Goal: Task Accomplishment & Management: Use online tool/utility

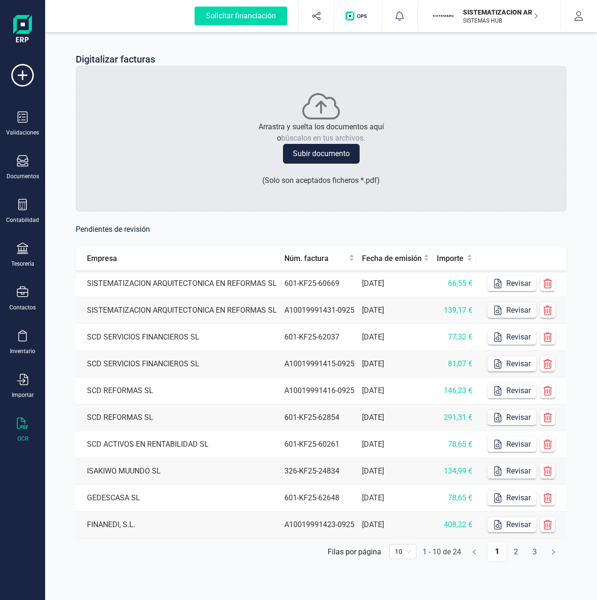
click at [183, 1] on button "Solicitar financiación" at bounding box center [240, 16] width 115 height 30
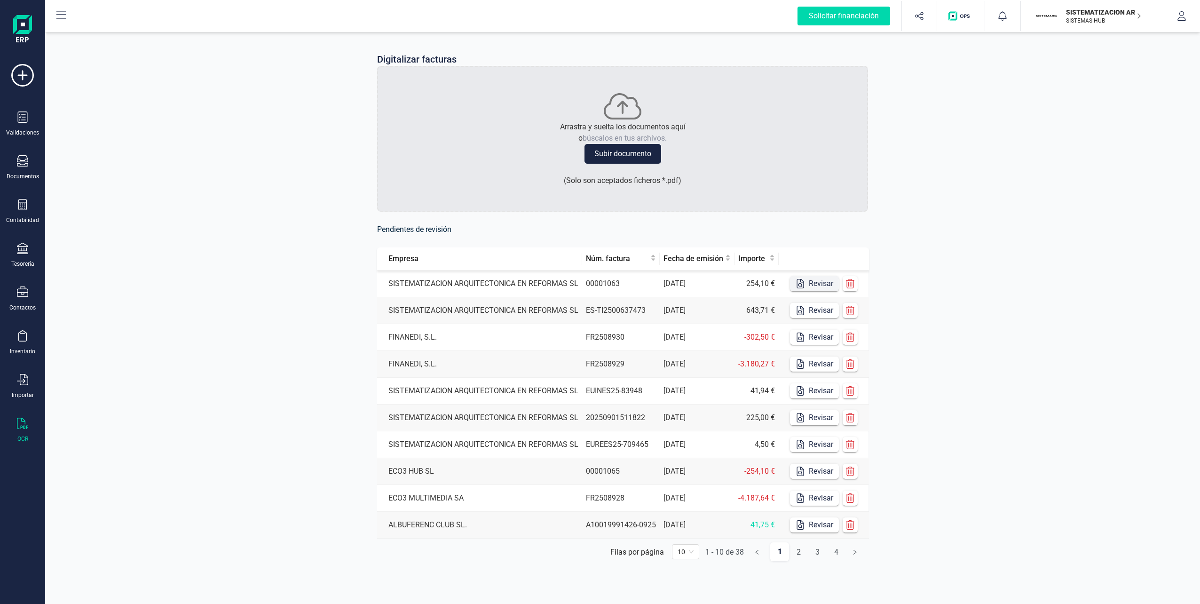
click at [597, 282] on button "Revisar" at bounding box center [814, 283] width 49 height 15
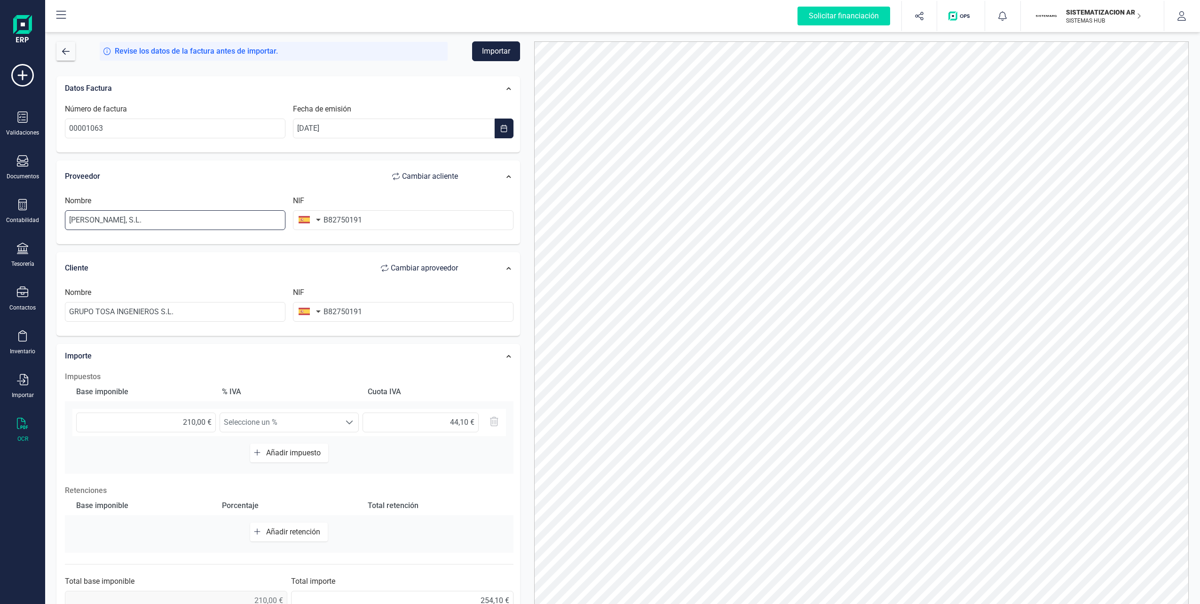
drag, startPoint x: 201, startPoint y: 224, endPoint x: 50, endPoint y: 226, distance: 151.0
click at [50, 226] on div "Datos Factura Número de factura 00001063 Fecha de emisión [DATE] Proveedor Camb…" at bounding box center [288, 346] width 478 height 554
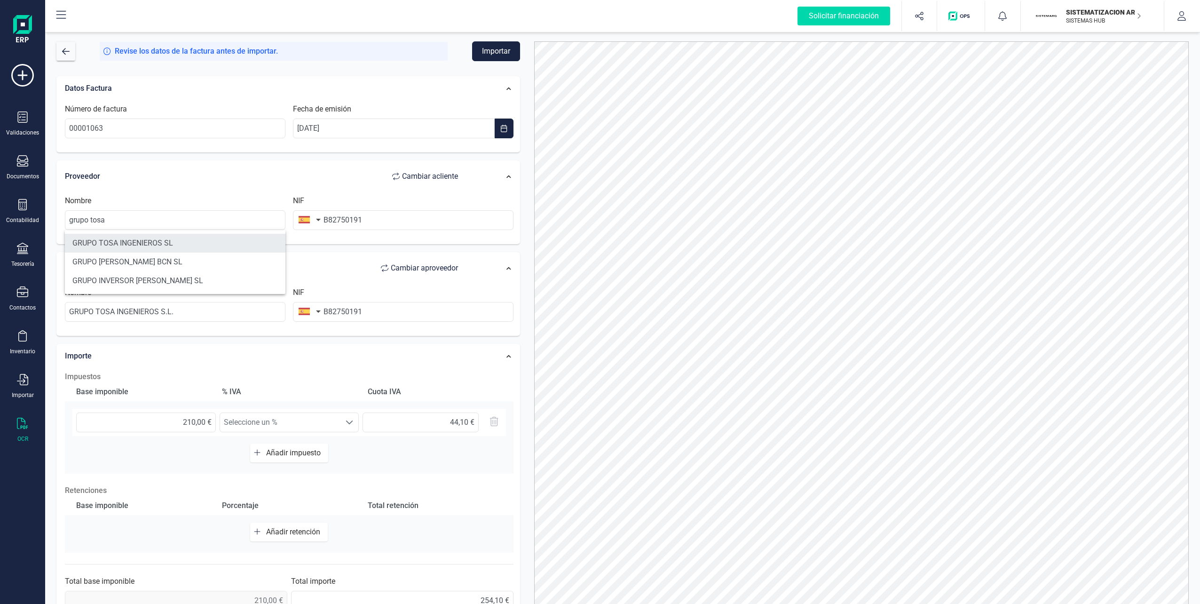
click at [125, 241] on li "GRUPO TOSA INGENIEROS SL" at bounding box center [175, 243] width 221 height 19
type input "GRUPO TOSA INGENIEROS SL"
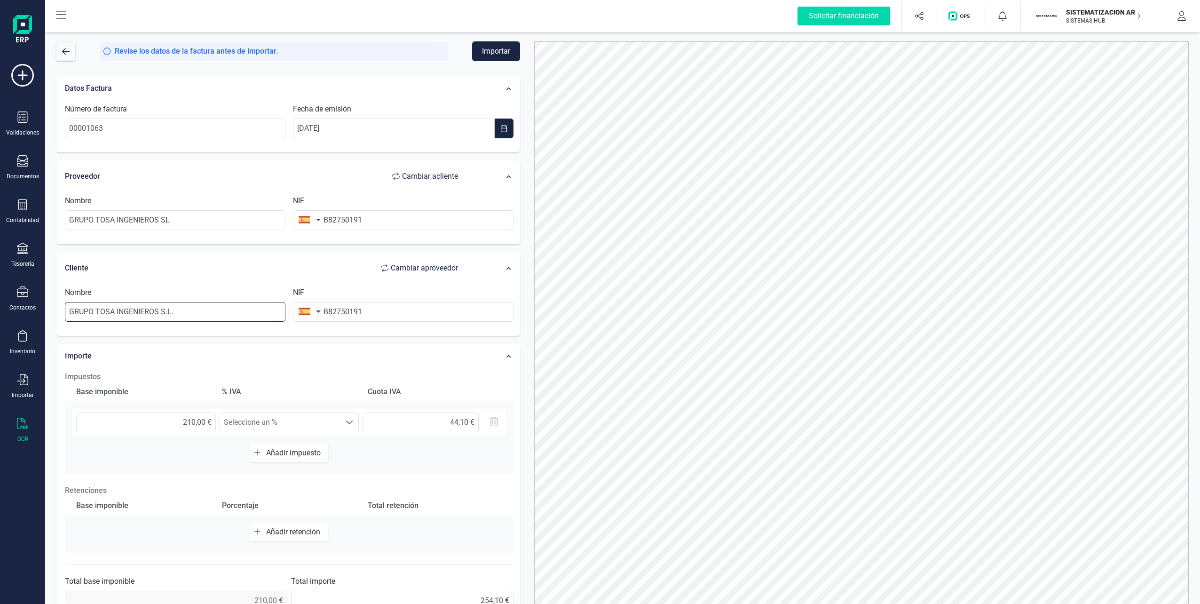
click at [168, 305] on input "GRUPO TOSA INGENIEROS S.L." at bounding box center [175, 312] width 221 height 20
drag, startPoint x: 188, startPoint y: 311, endPoint x: 55, endPoint y: 311, distance: 133.1
click at [55, 311] on div "Datos Factura Número de factura 00001063 Fecha de emisión [DATE] Proveedor Camb…" at bounding box center [288, 346] width 478 height 554
click at [101, 331] on li "FINANEDI SL" at bounding box center [175, 334] width 221 height 19
type input "FINANEDI SL"
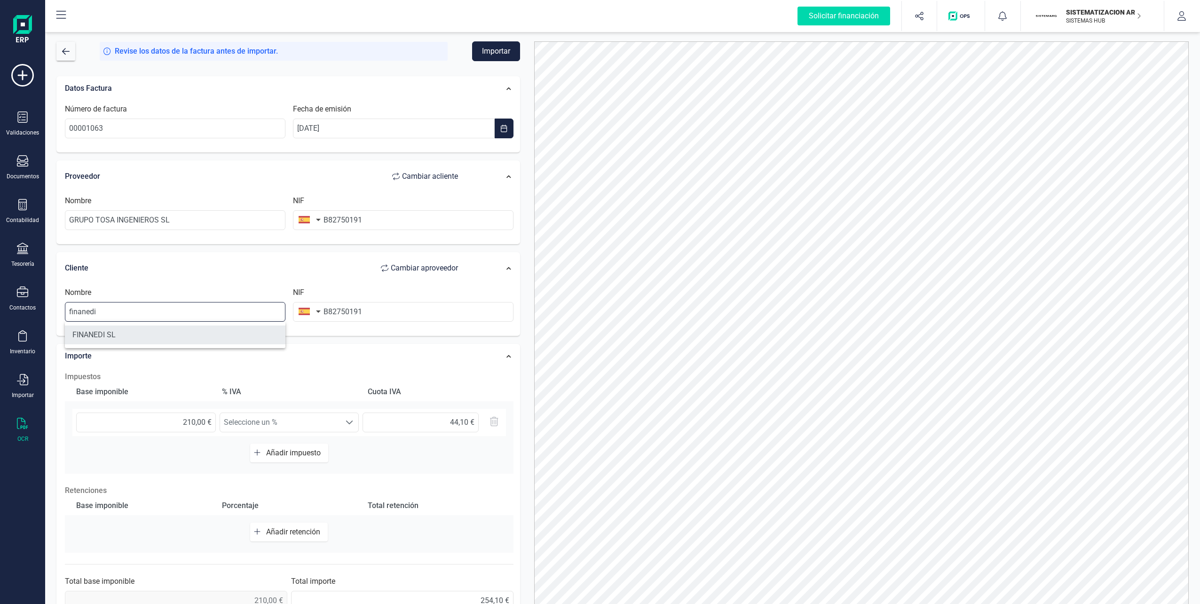
type input "B72399710"
click at [486, 55] on button "Importar" at bounding box center [496, 51] width 48 height 20
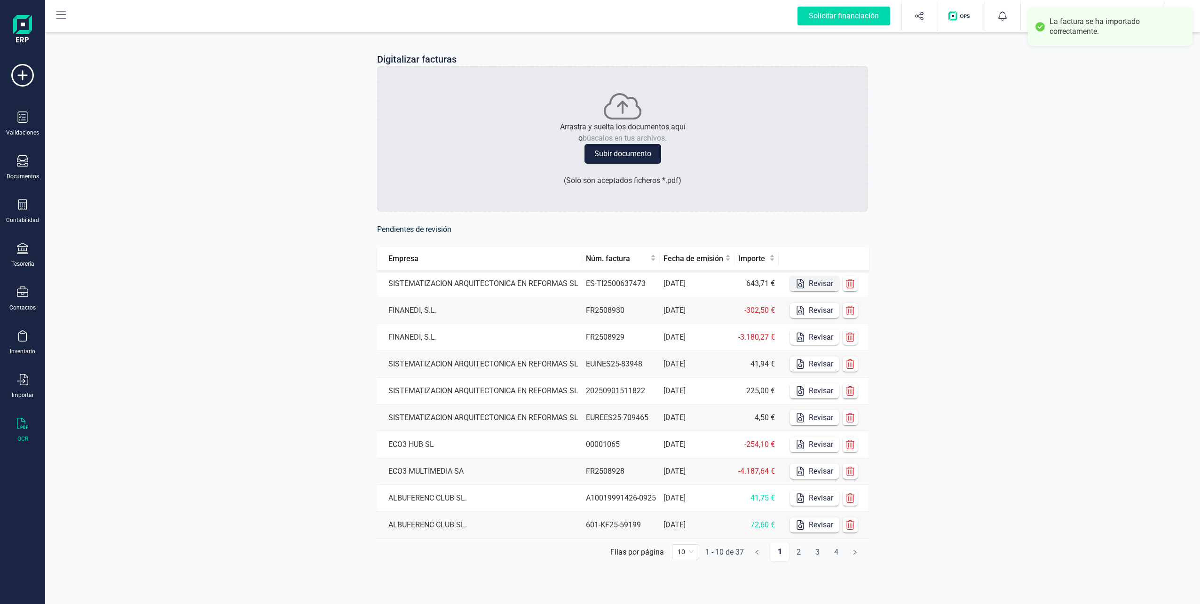
click at [597, 280] on icon "button" at bounding box center [800, 283] width 9 height 9
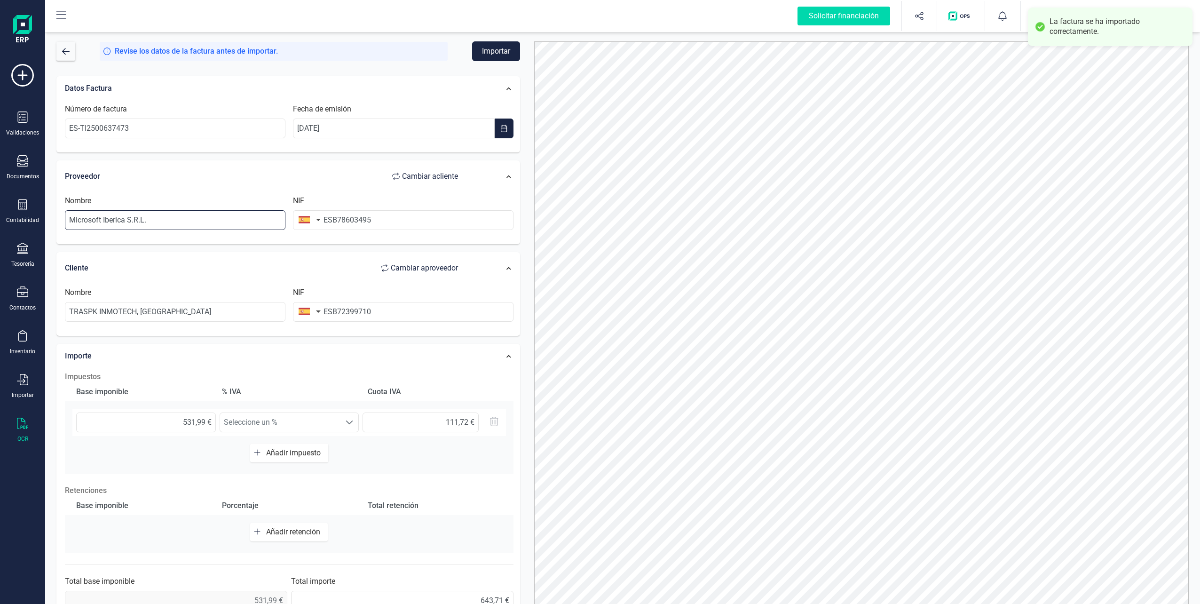
click at [202, 222] on input "Microsoft Iberica S.R.L." at bounding box center [175, 220] width 221 height 20
drag, startPoint x: 330, startPoint y: 221, endPoint x: 304, endPoint y: 220, distance: 26.3
click at [304, 220] on div "NIF ESB78603495" at bounding box center [403, 212] width 228 height 35
type input "B78603495"
click at [166, 303] on input "TRASPK INMOTECH, [GEOGRAPHIC_DATA]" at bounding box center [175, 312] width 221 height 20
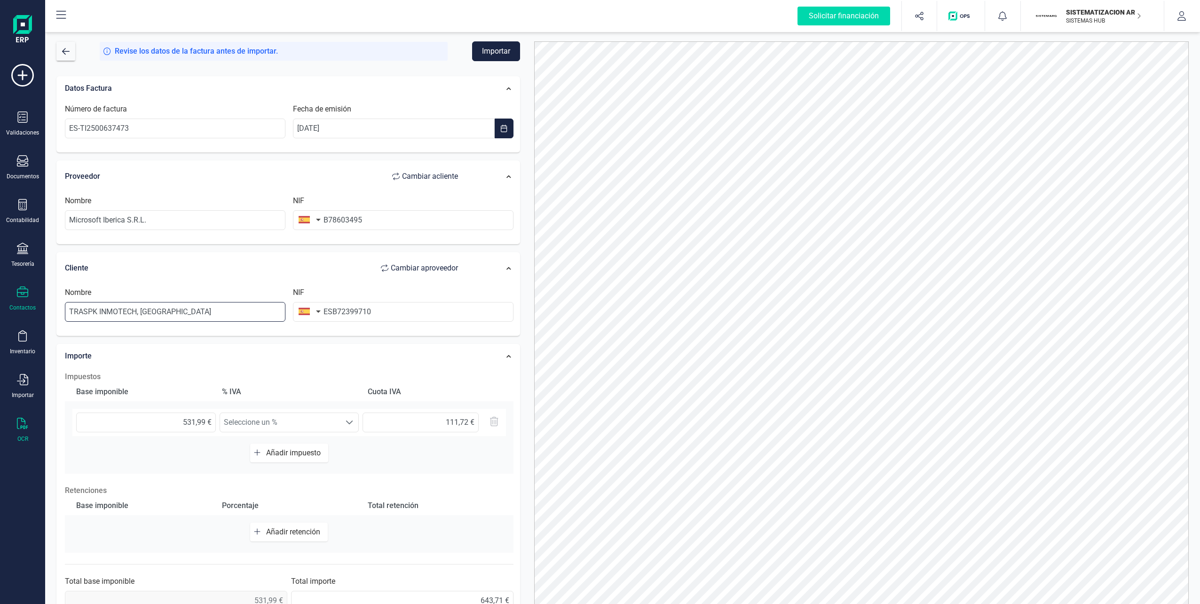
drag, startPoint x: 181, startPoint y: 310, endPoint x: 36, endPoint y: 305, distance: 144.5
click at [36, 305] on div "Solicitar financiación Importaciones completadas 0 / 0 SISTEMATIZACION ARQUITEC…" at bounding box center [600, 302] width 1200 height 604
click at [110, 337] on li "FINANEDI SL" at bounding box center [175, 334] width 221 height 19
type input "FINANEDI SL"
type input "B72399710"
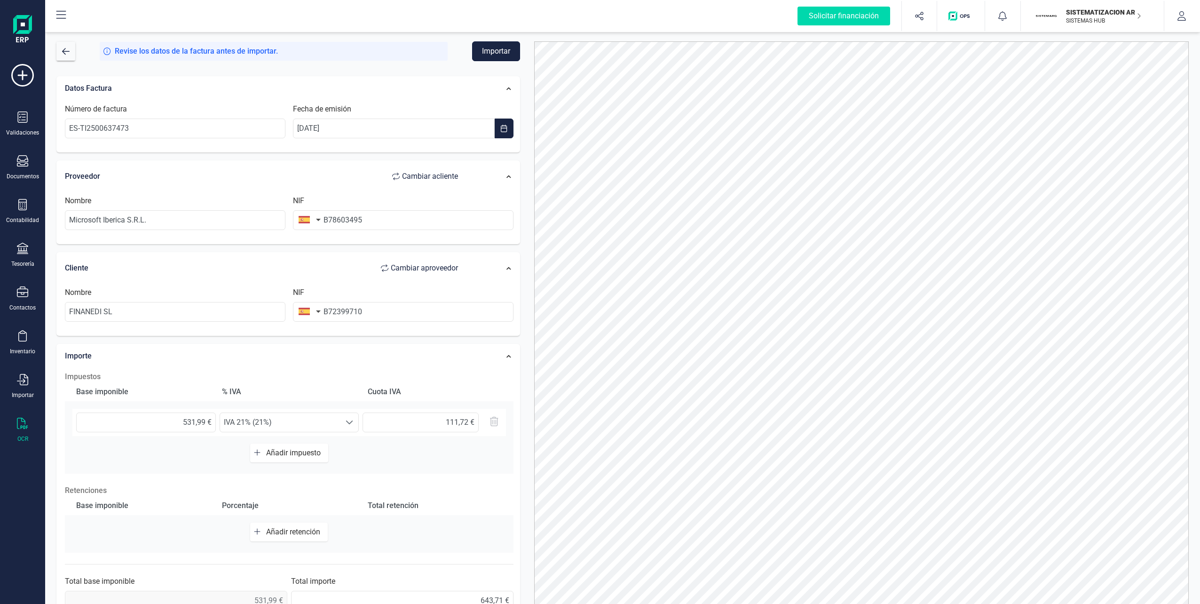
click at [484, 56] on button "Importar" at bounding box center [496, 51] width 48 height 20
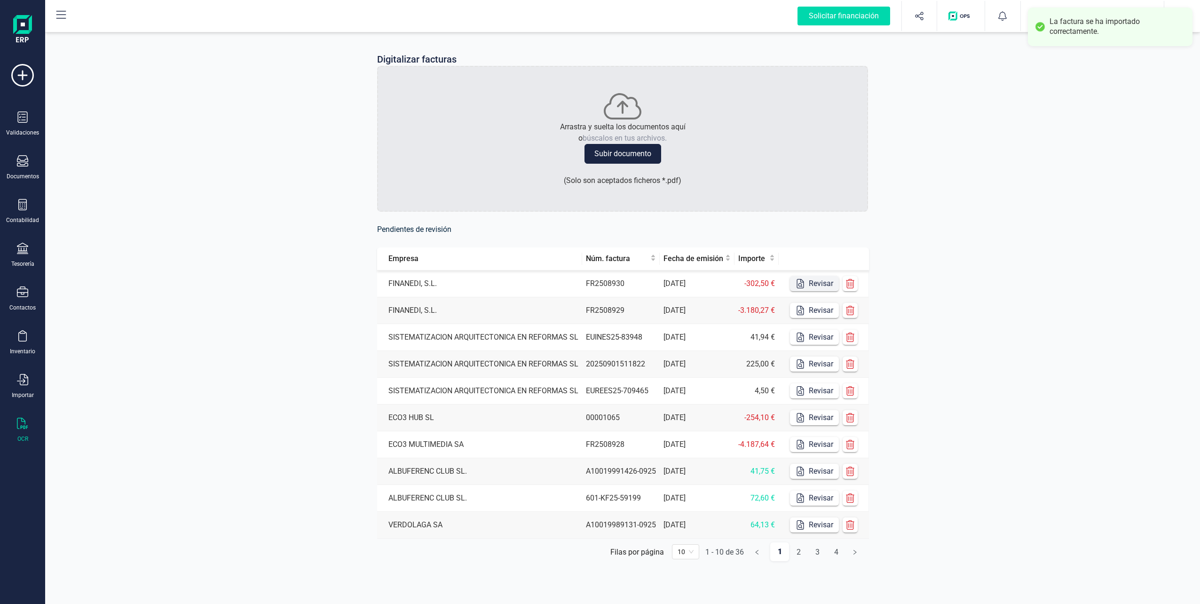
click at [597, 281] on icon "button" at bounding box center [800, 283] width 9 height 9
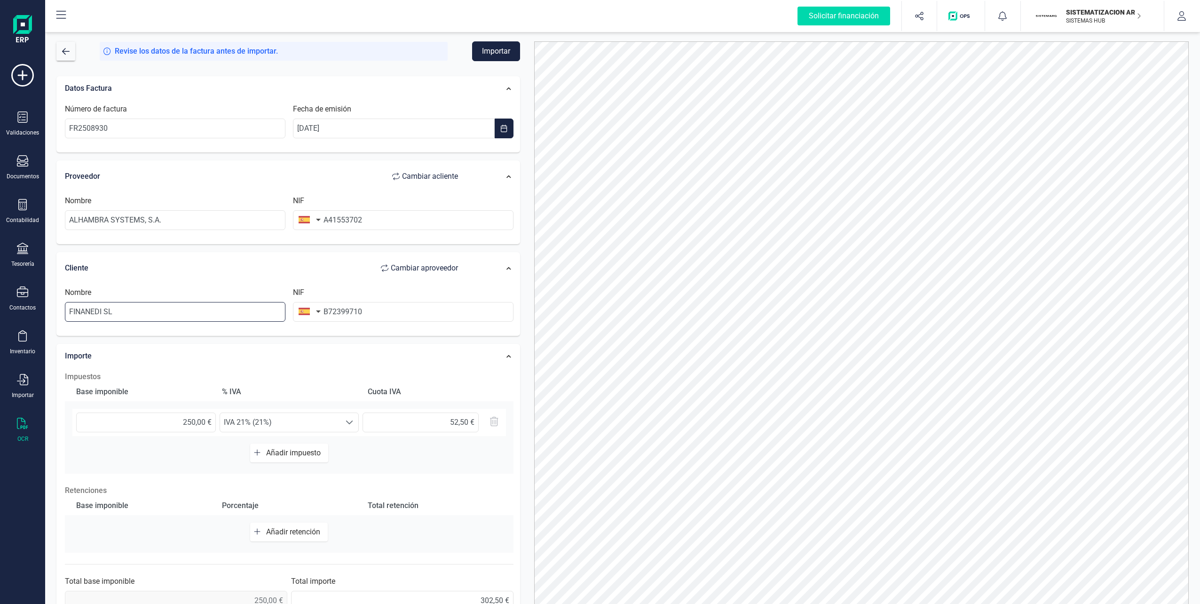
click at [160, 313] on input "FINANEDI SL" at bounding box center [175, 312] width 221 height 20
click at [495, 55] on button "Importar" at bounding box center [496, 51] width 48 height 20
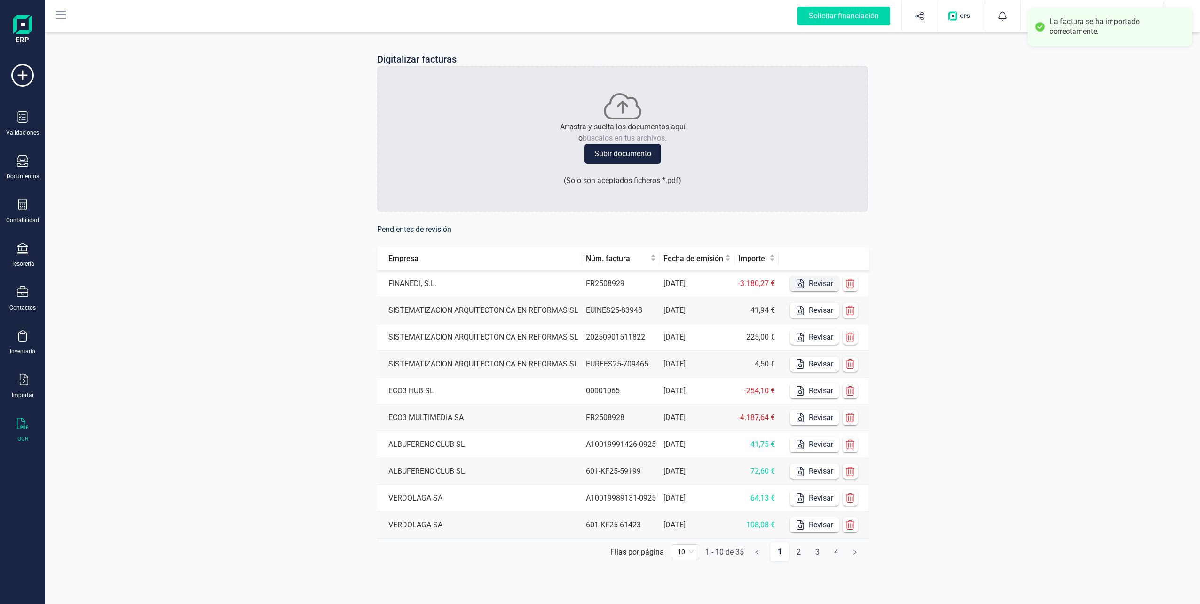
click at [597, 286] on icon "button" at bounding box center [800, 283] width 9 height 9
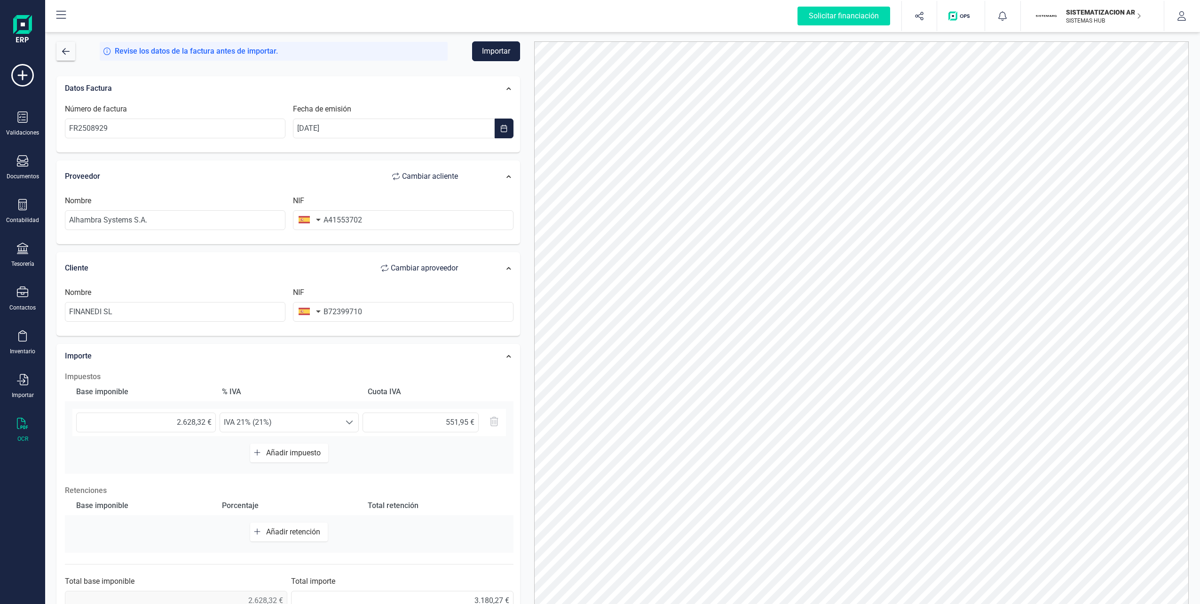
click at [487, 48] on button "Importar" at bounding box center [496, 51] width 48 height 20
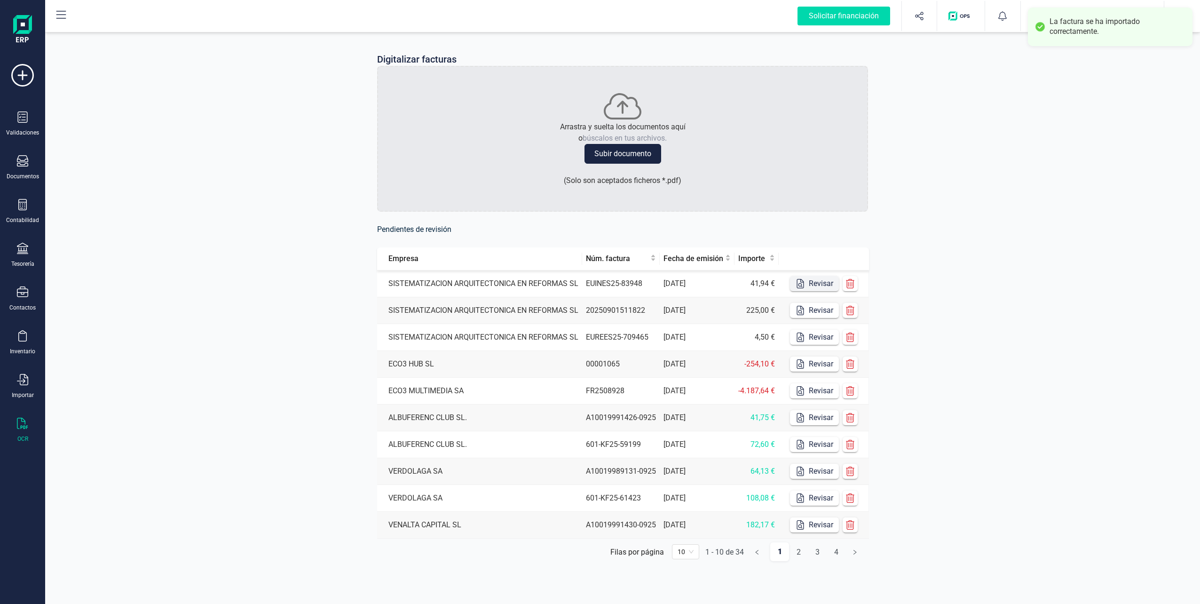
click at [597, 281] on button "Revisar" at bounding box center [814, 283] width 49 height 15
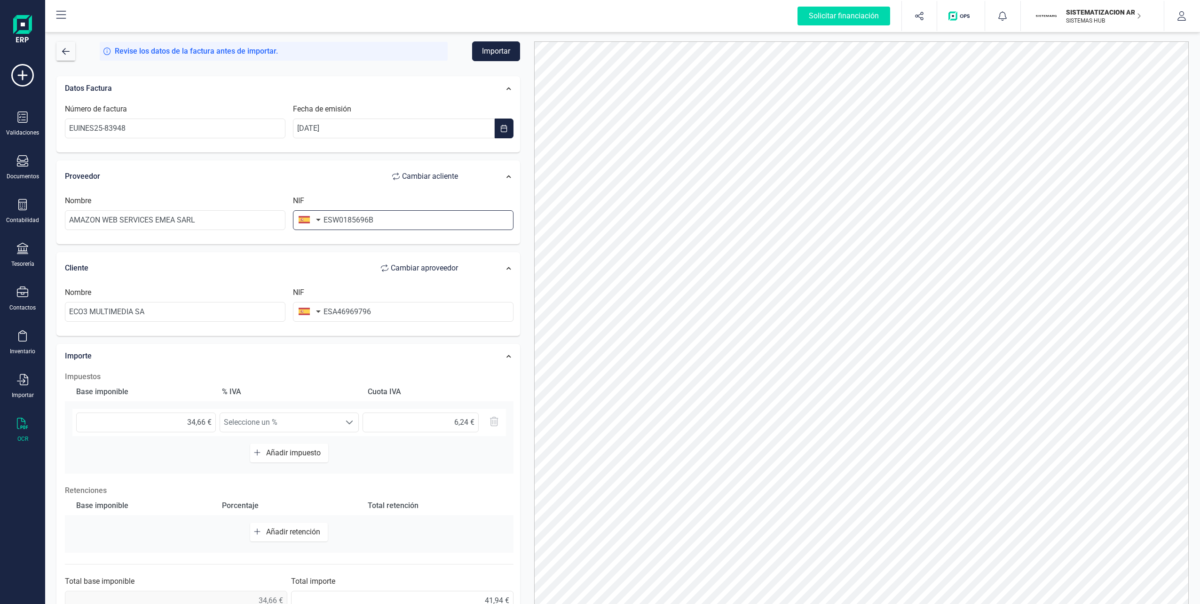
drag, startPoint x: 331, startPoint y: 222, endPoint x: 316, endPoint y: 224, distance: 15.2
click at [316, 224] on div "NIF ESW0185696B" at bounding box center [403, 212] width 228 height 35
type input "W0185696B"
click at [493, 47] on button "Importar" at bounding box center [496, 51] width 48 height 20
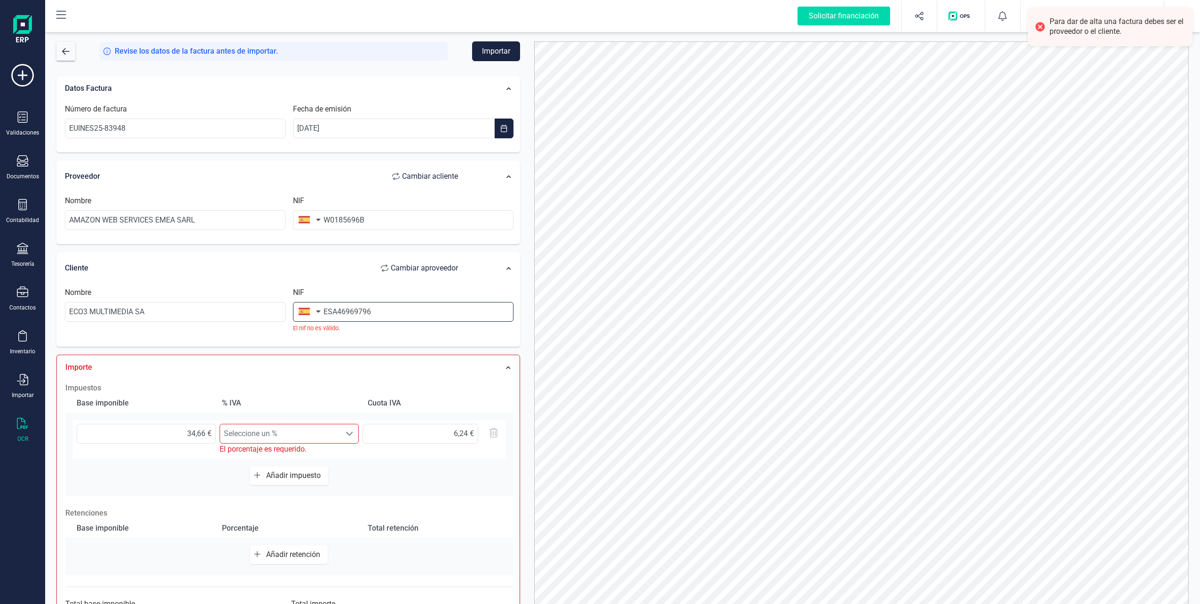
drag, startPoint x: 331, startPoint y: 311, endPoint x: 307, endPoint y: 311, distance: 24.0
click at [307, 311] on div "NIF ESA46969796 El nif no es válido." at bounding box center [403, 310] width 228 height 46
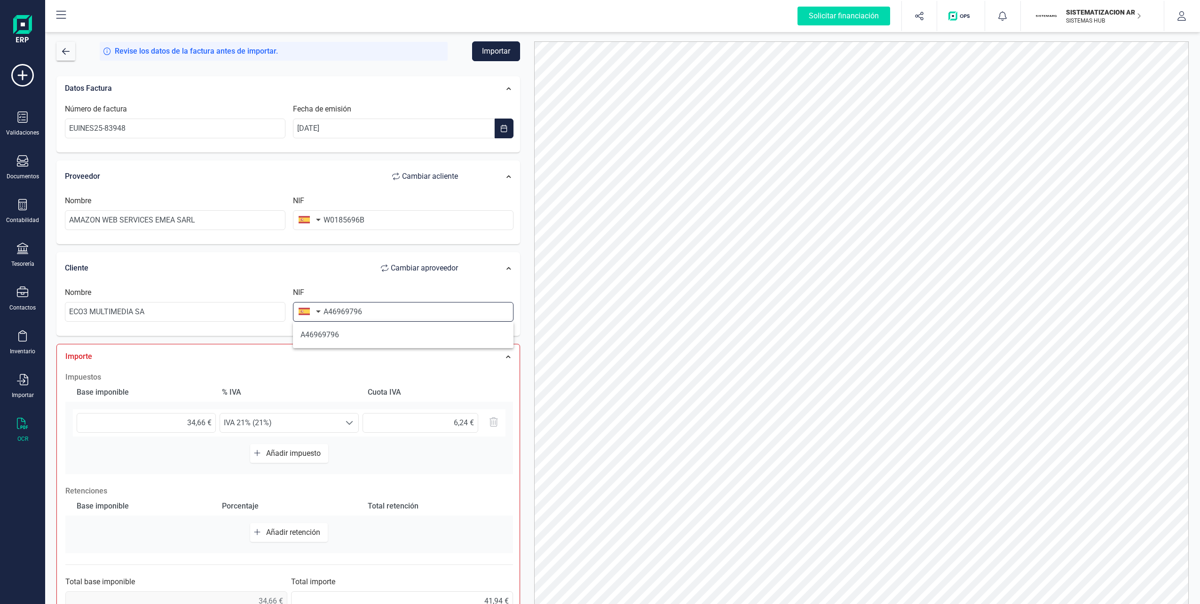
type input "A46969796"
click at [497, 56] on button "Importar" at bounding box center [496, 51] width 48 height 20
click at [484, 52] on button "Importar" at bounding box center [496, 51] width 48 height 20
drag, startPoint x: 414, startPoint y: 427, endPoint x: 505, endPoint y: 418, distance: 91.2
click at [22, 339] on div "Solicitar financiación Importaciones completadas 0 / 0 SISTEMATIZACION ARQUITEC…" at bounding box center [600, 302] width 1200 height 604
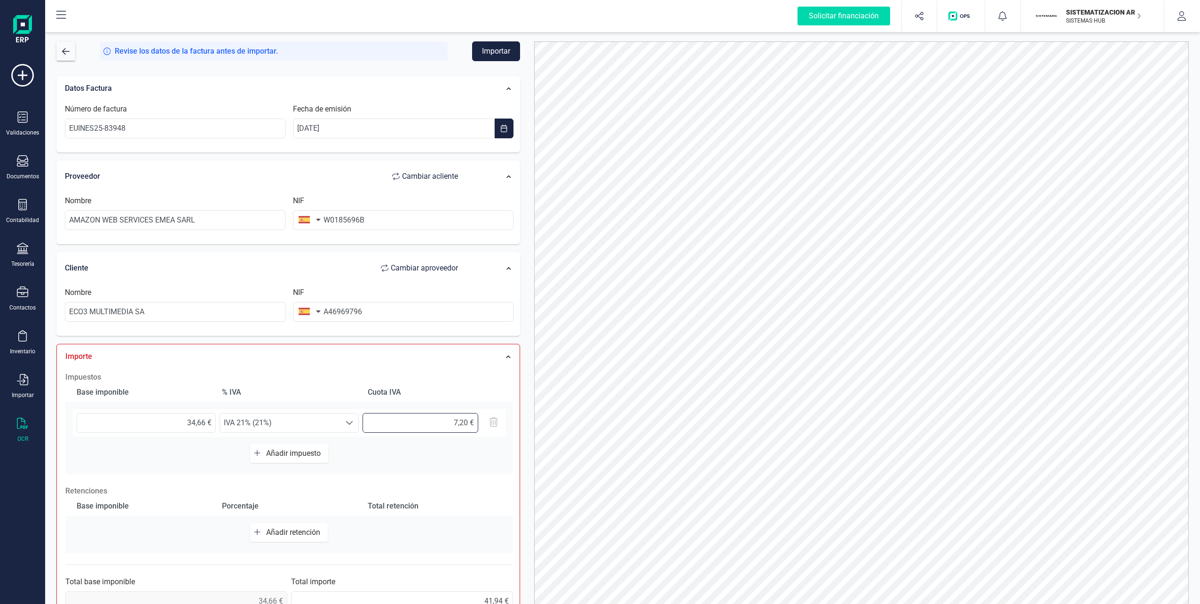
type input "7,28 €"
click at [486, 48] on button "Importar" at bounding box center [496, 51] width 48 height 20
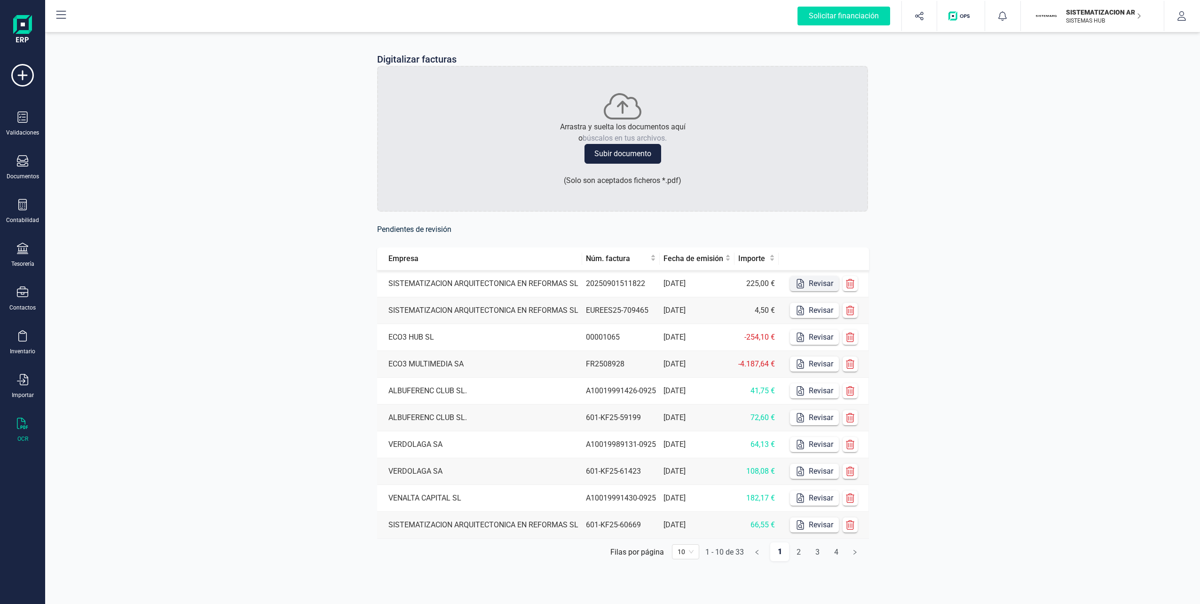
click at [597, 284] on button "Revisar" at bounding box center [814, 283] width 49 height 15
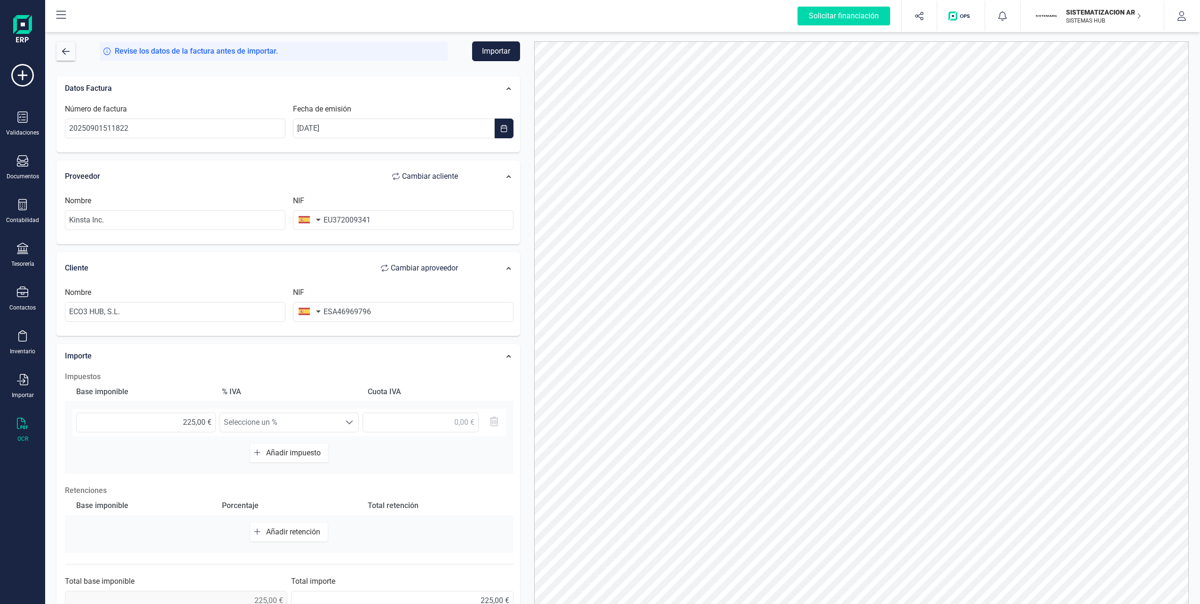
click at [309, 221] on button "button" at bounding box center [308, 219] width 30 height 19
click at [323, 250] on input "text" at bounding box center [360, 247] width 125 height 20
type input "estad"
click at [326, 261] on span "[GEOGRAPHIC_DATA]" at bounding box center [345, 266] width 76 height 11
click at [286, 426] on span "Seleccione un %" at bounding box center [280, 422] width 121 height 19
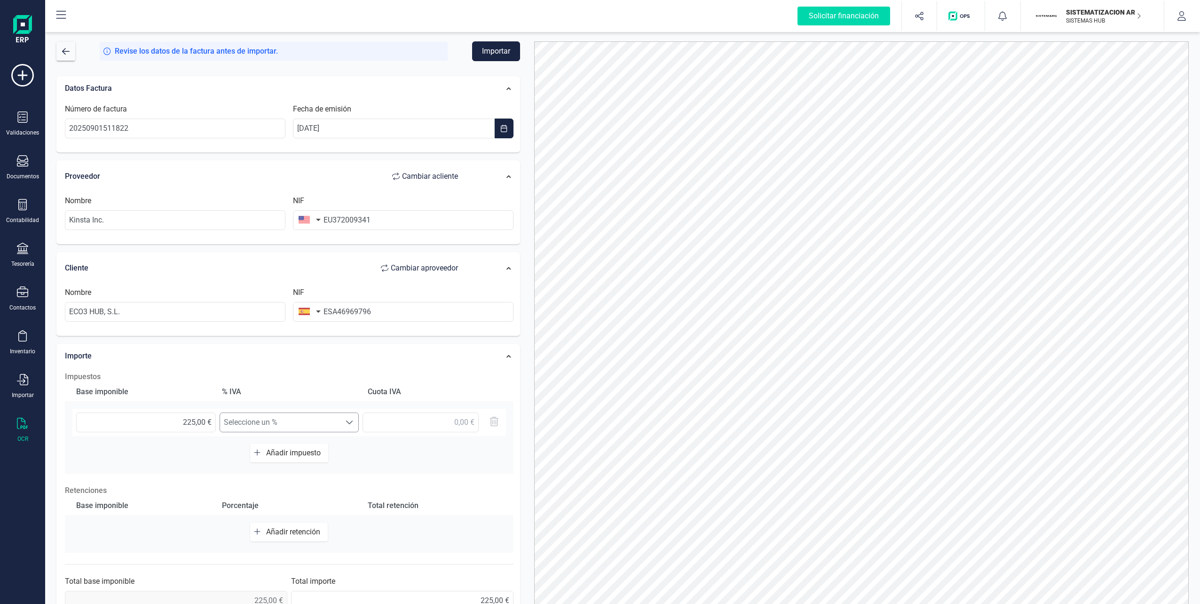
scroll to position [6, 41]
click at [344, 424] on div at bounding box center [350, 422] width 18 height 19
click at [346, 424] on span at bounding box center [350, 423] width 8 height 8
click at [291, 424] on span "Seleccione un %" at bounding box center [280, 422] width 121 height 19
click at [381, 311] on input "ESA46969796" at bounding box center [403, 312] width 221 height 20
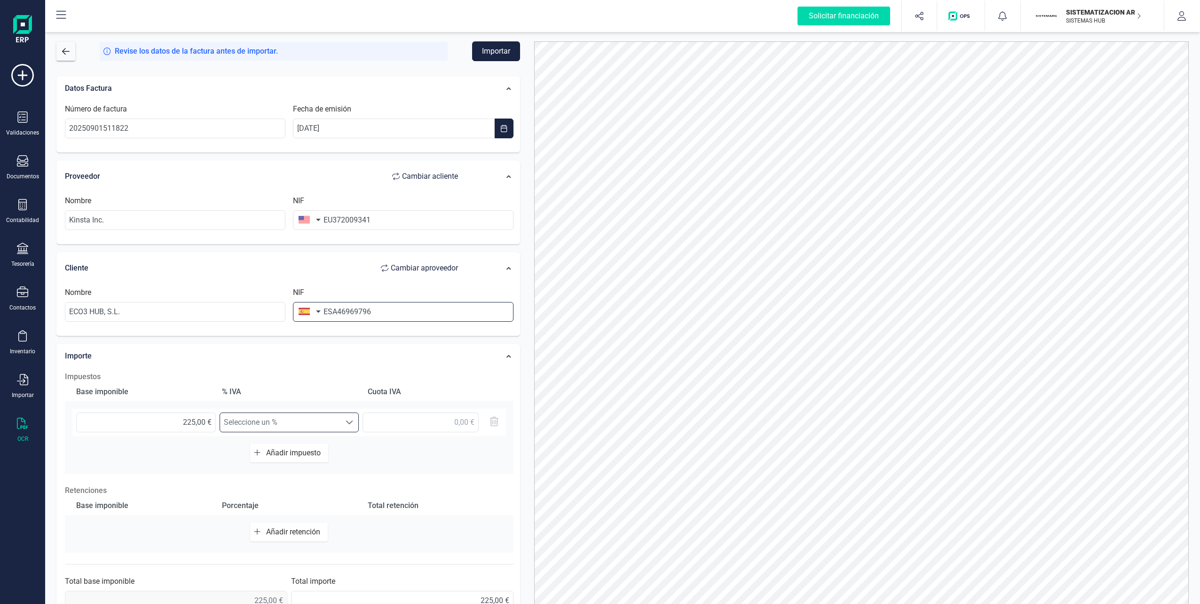
click at [381, 311] on input "ESA46969796" at bounding box center [403, 312] width 221 height 20
click at [338, 310] on input "ESA46969796" at bounding box center [403, 312] width 221 height 20
drag, startPoint x: 330, startPoint y: 312, endPoint x: 311, endPoint y: 312, distance: 18.8
click at [311, 312] on div "NIF ESA46969796" at bounding box center [403, 304] width 228 height 35
type input "A46969796"
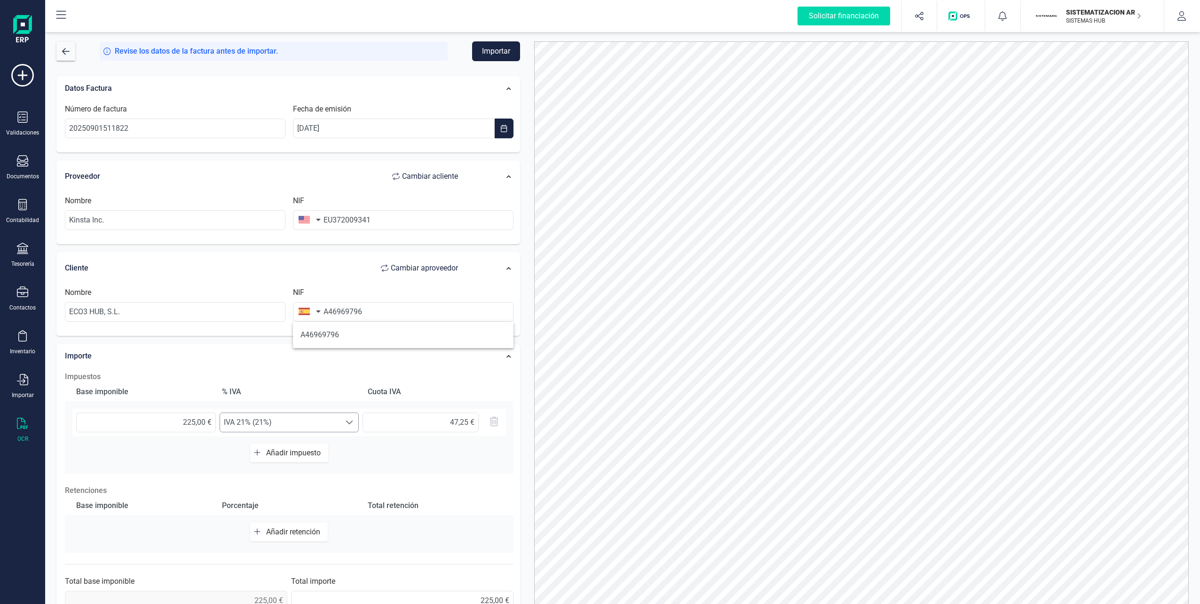
click at [308, 421] on span "IVA 21% (21%)" at bounding box center [280, 422] width 121 height 19
click at [265, 439] on li "Exento (0%)" at bounding box center [306, 434] width 172 height 19
click at [494, 49] on button "Importar" at bounding box center [496, 51] width 48 height 20
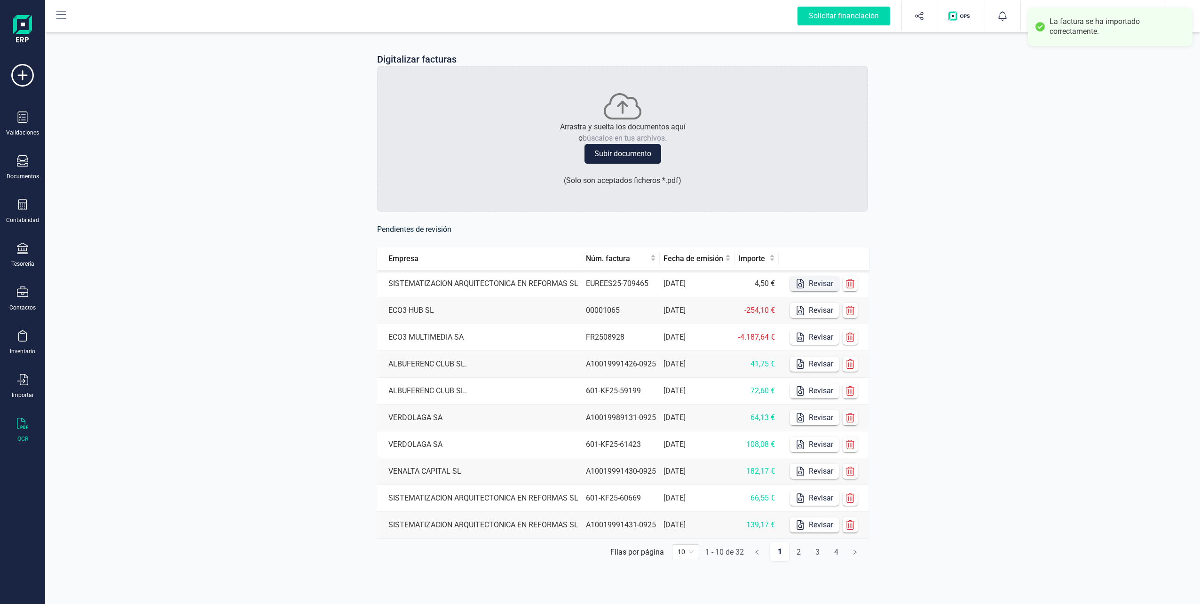
click at [597, 279] on icon "button" at bounding box center [800, 283] width 9 height 9
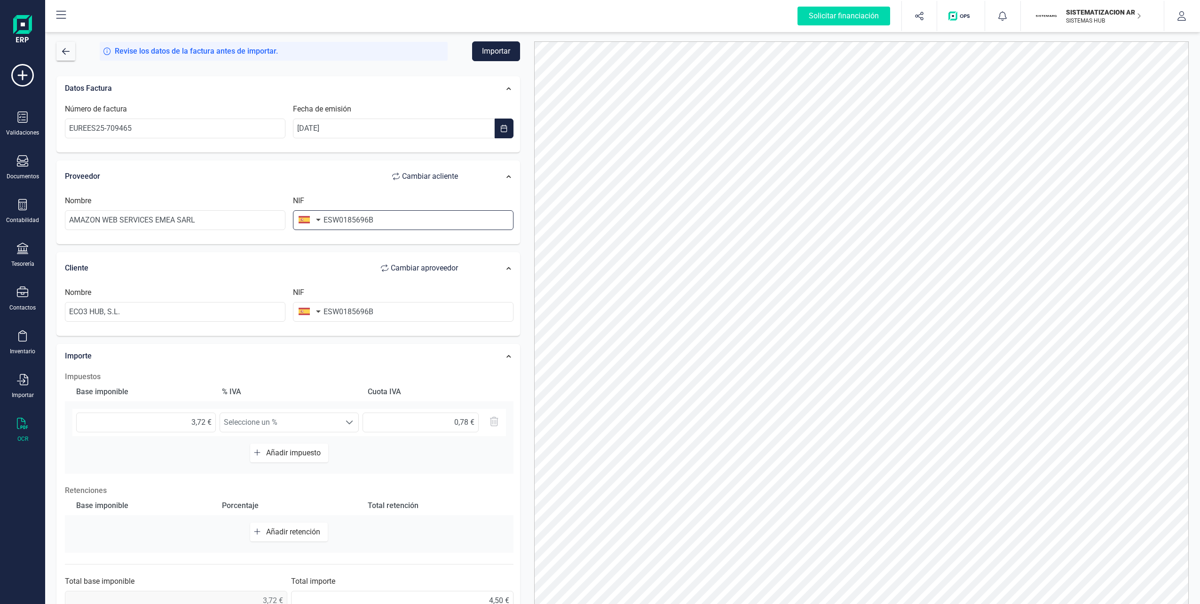
drag, startPoint x: 333, startPoint y: 221, endPoint x: 314, endPoint y: 221, distance: 19.3
click at [314, 221] on div "NIF ESW0185696B" at bounding box center [403, 212] width 228 height 35
type input "W0185696B"
drag, startPoint x: 256, startPoint y: 316, endPoint x: 46, endPoint y: 304, distance: 211.1
click at [46, 303] on div "Revise los datos de la factura antes de importar. Importar Datos Factura Número…" at bounding box center [622, 317] width 1155 height 574
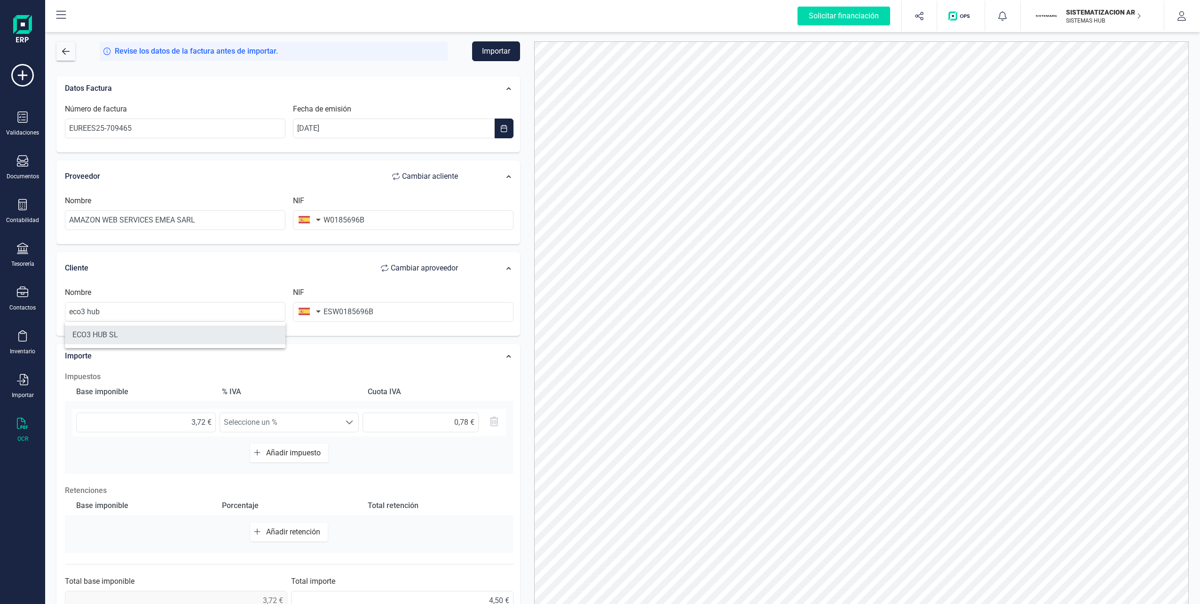
click at [93, 335] on li "ECO3 HUB SL" at bounding box center [175, 334] width 221 height 19
type input "ECO3 HUB SL"
type input "B13727136"
click at [492, 51] on button "Importar" at bounding box center [496, 51] width 48 height 20
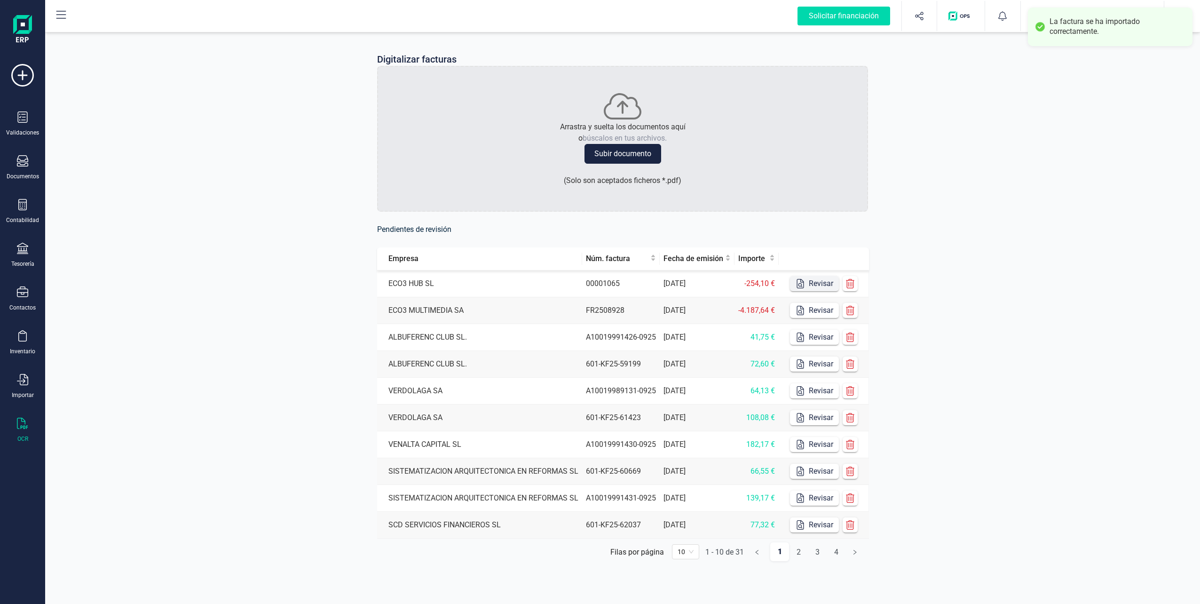
click at [597, 282] on button "Revisar" at bounding box center [814, 283] width 49 height 15
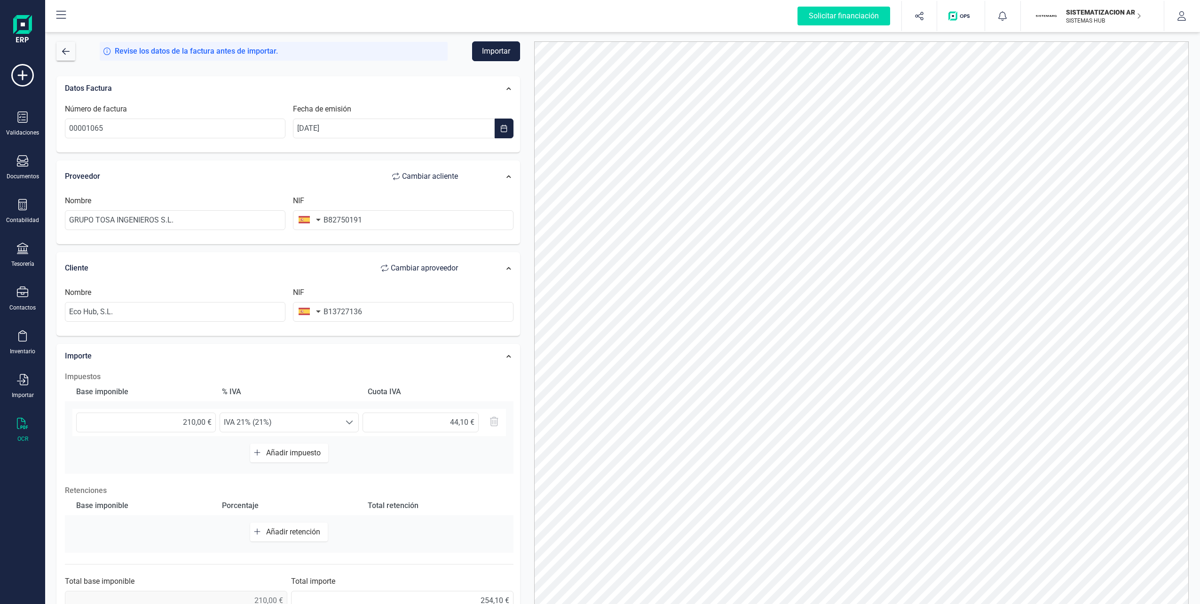
click at [480, 50] on button "Importar" at bounding box center [496, 51] width 48 height 20
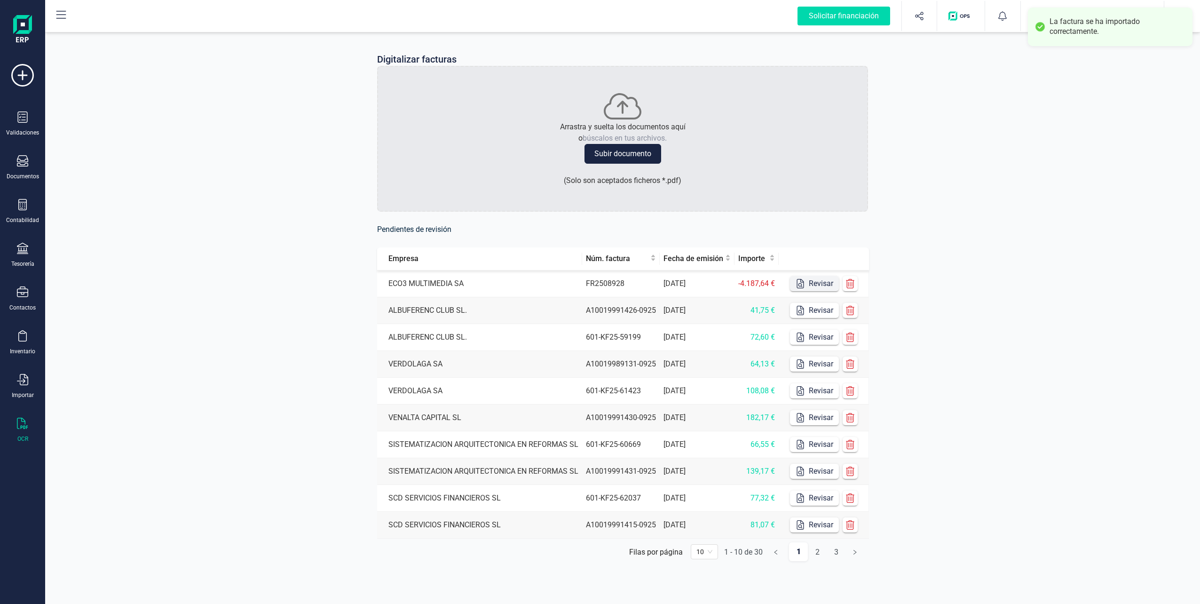
click at [597, 282] on button "Revisar" at bounding box center [814, 283] width 49 height 15
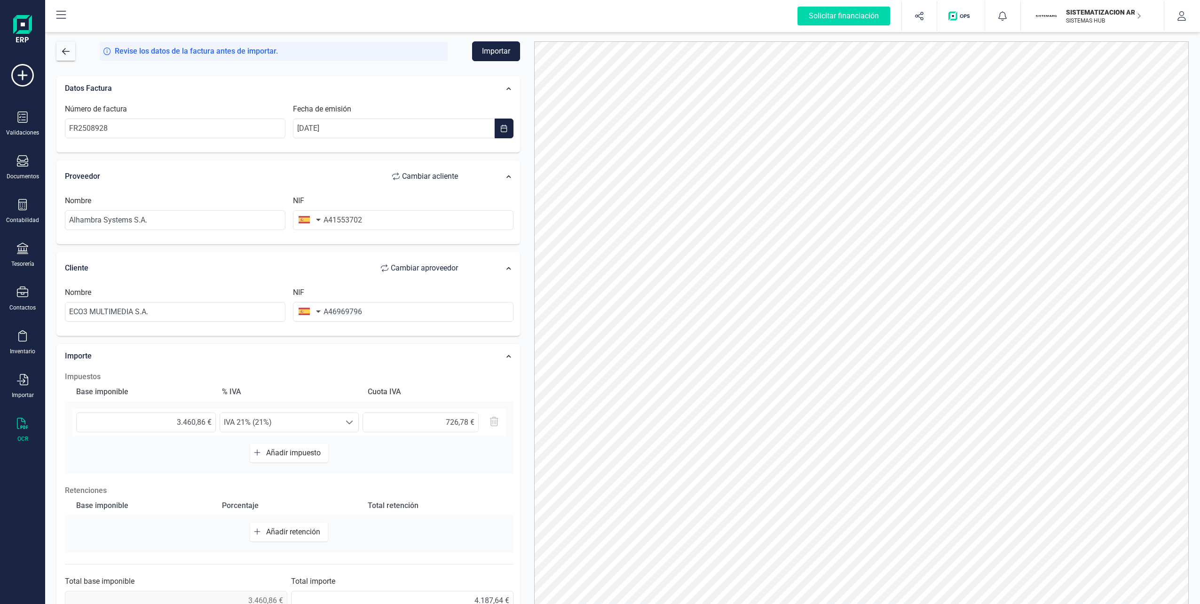
click at [488, 49] on button "Importar" at bounding box center [496, 51] width 48 height 20
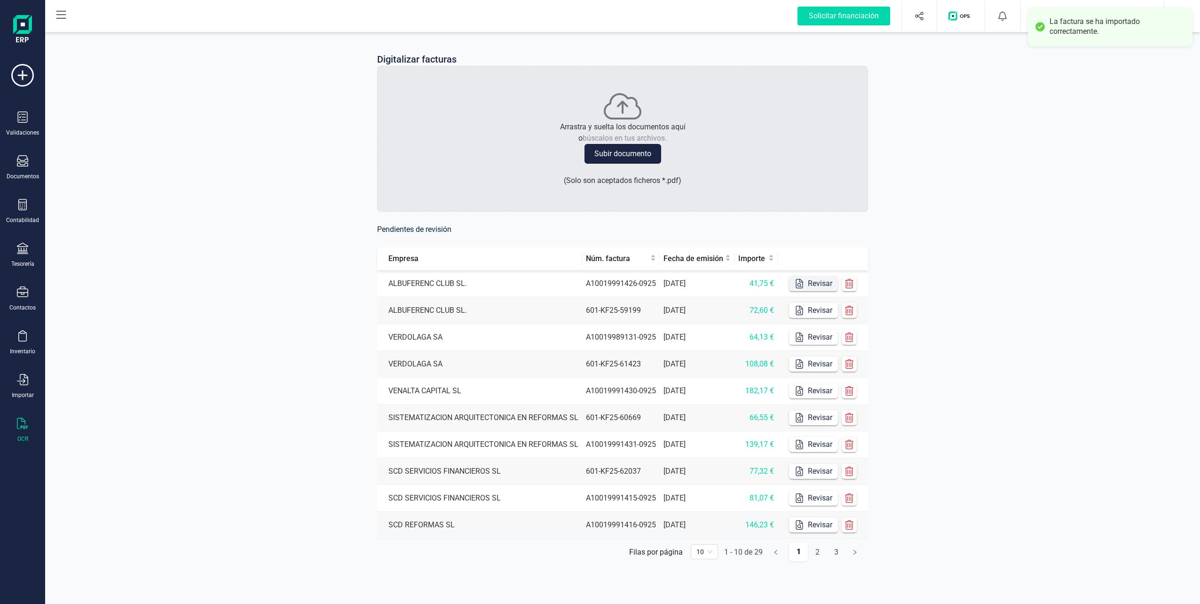
click at [597, 284] on button "Revisar" at bounding box center [813, 283] width 49 height 15
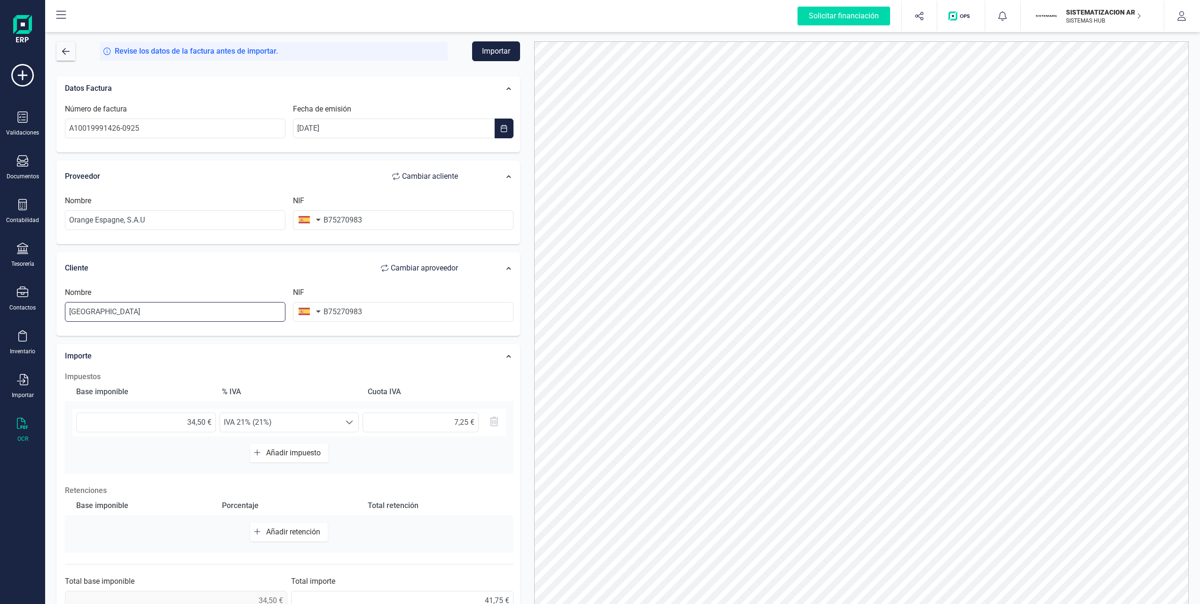
drag, startPoint x: 137, startPoint y: 315, endPoint x: 41, endPoint y: 312, distance: 96.0
click at [41, 312] on div "Solicitar financiación Importaciones completadas 0 / 0 SISTEMATIZACION ARQUITEC…" at bounding box center [600, 302] width 1200 height 604
click at [137, 333] on li "ALBUFERENC CLUB SL" at bounding box center [175, 334] width 221 height 19
type input "ALBUFERENC CLUB SL"
click at [119, 210] on div "Nombre Orange [GEOGRAPHIC_DATA], S.A.U" at bounding box center [175, 212] width 228 height 35
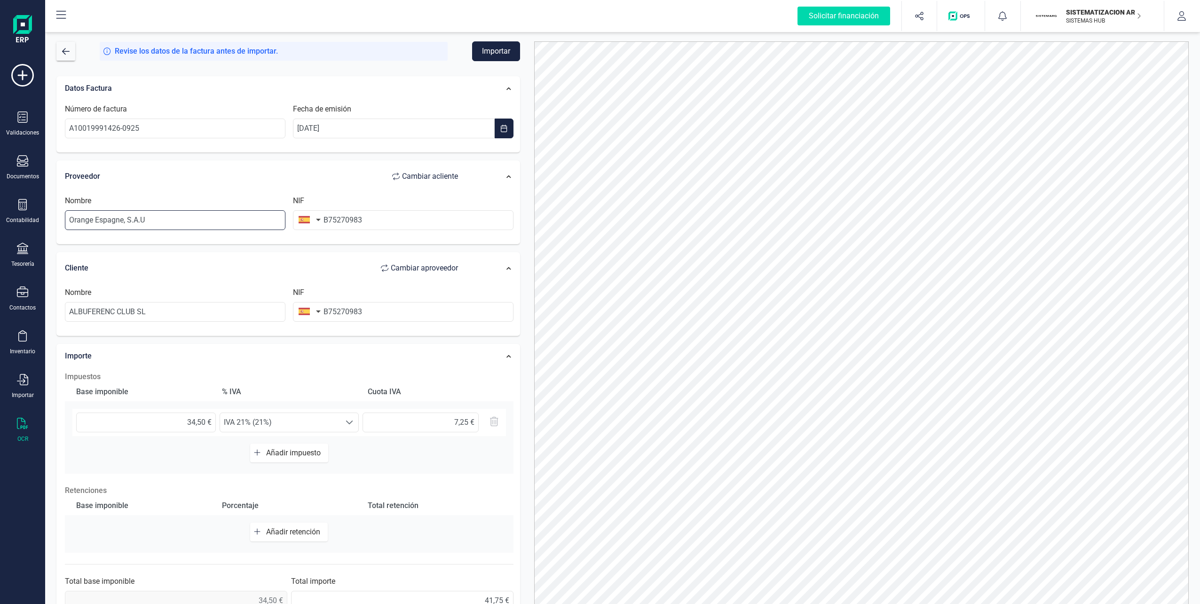
click at [126, 218] on input "Orange Espagne, S.A.U" at bounding box center [175, 220] width 221 height 20
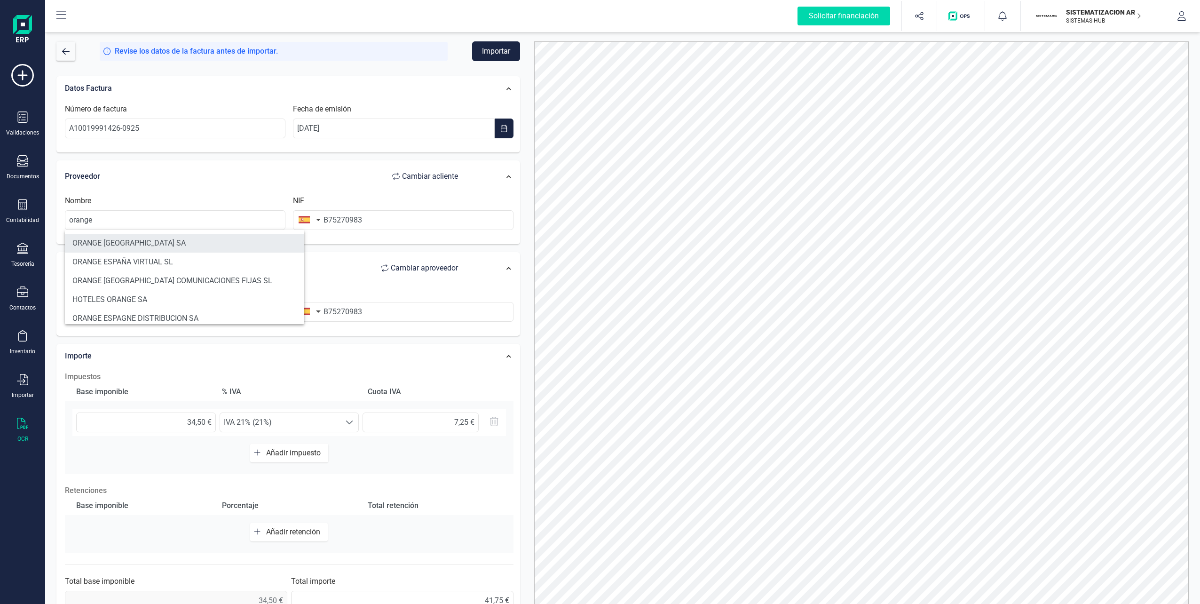
click at [130, 241] on li "ORANGE [GEOGRAPHIC_DATA] SA" at bounding box center [184, 243] width 239 height 19
type input "ORANGE [GEOGRAPHIC_DATA] SA"
type input "A82009812"
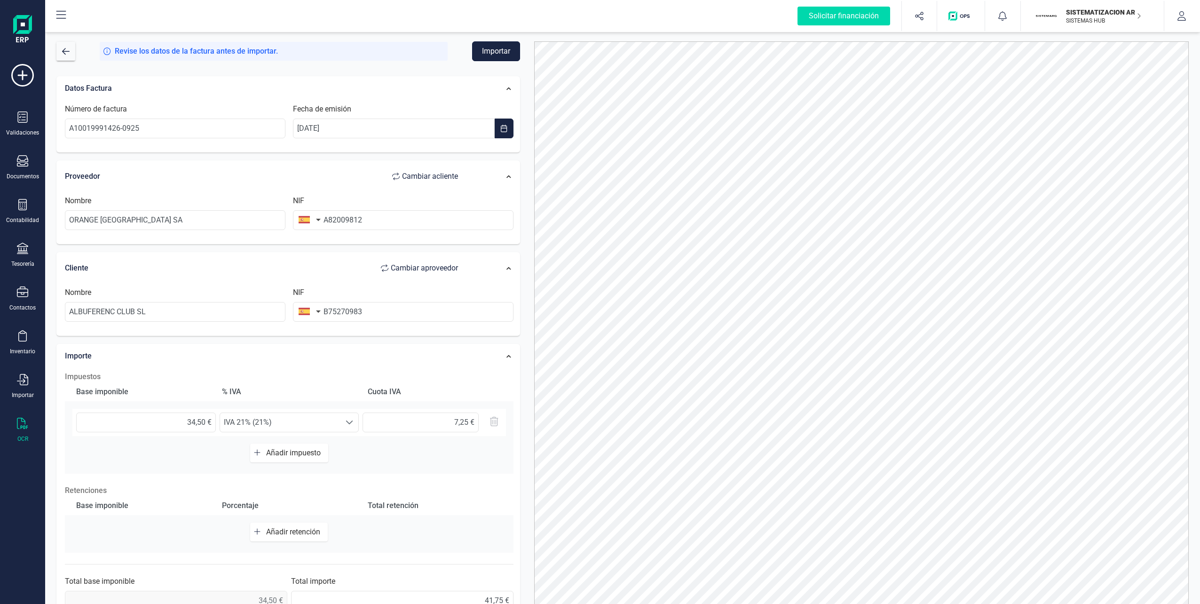
click at [502, 47] on button "Importar" at bounding box center [496, 51] width 48 height 20
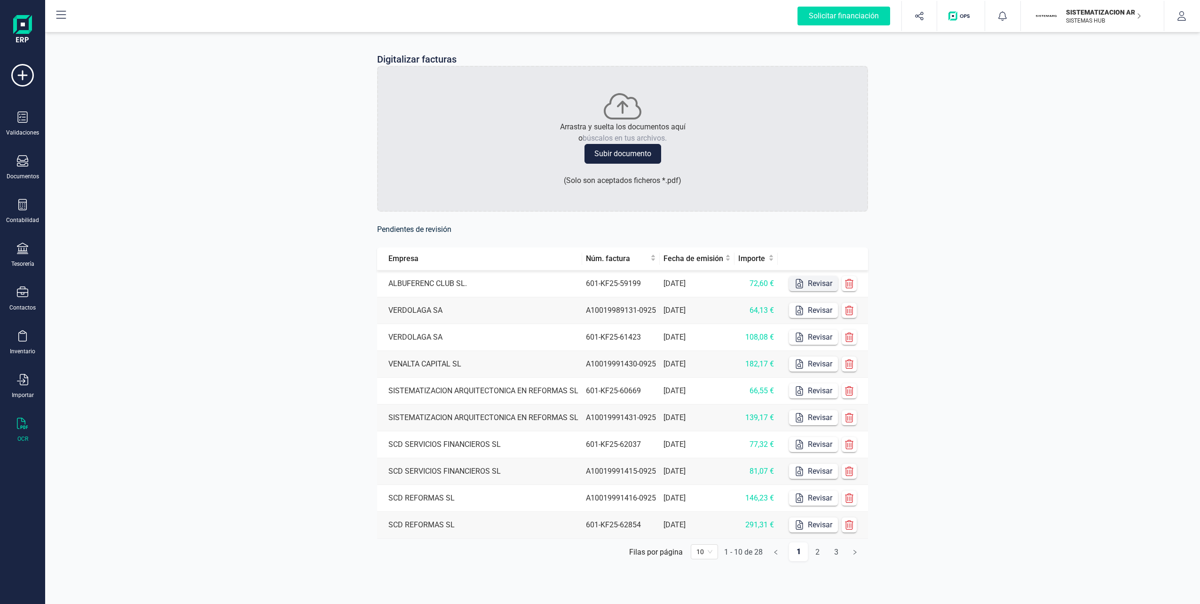
click at [597, 278] on button "Revisar" at bounding box center [813, 283] width 49 height 15
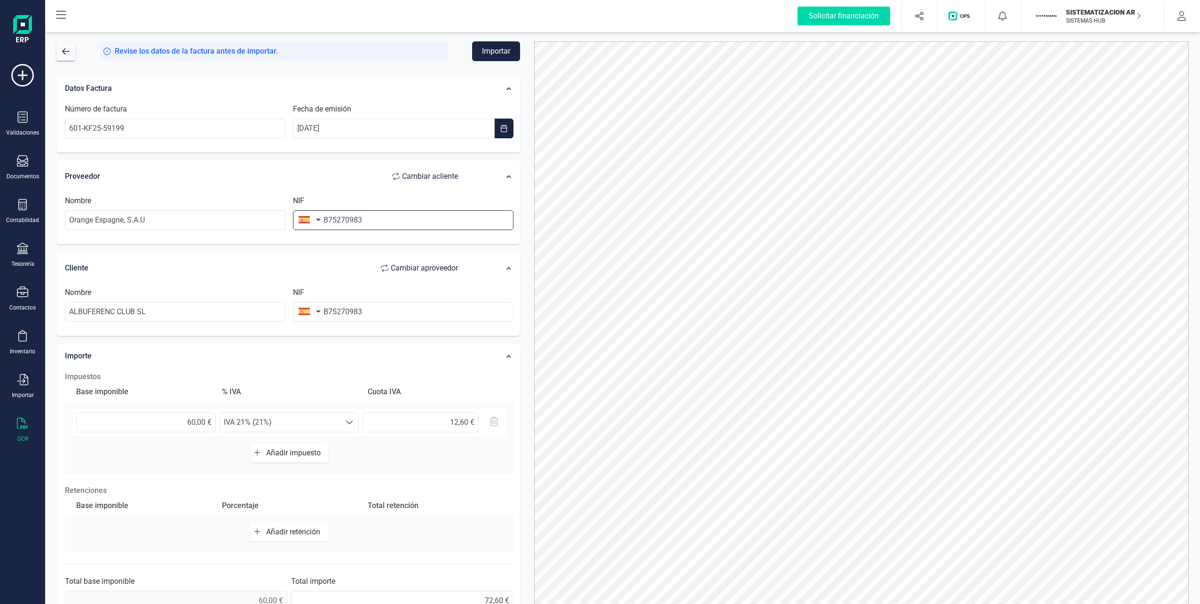
click at [394, 225] on input "B75270983" at bounding box center [403, 220] width 221 height 20
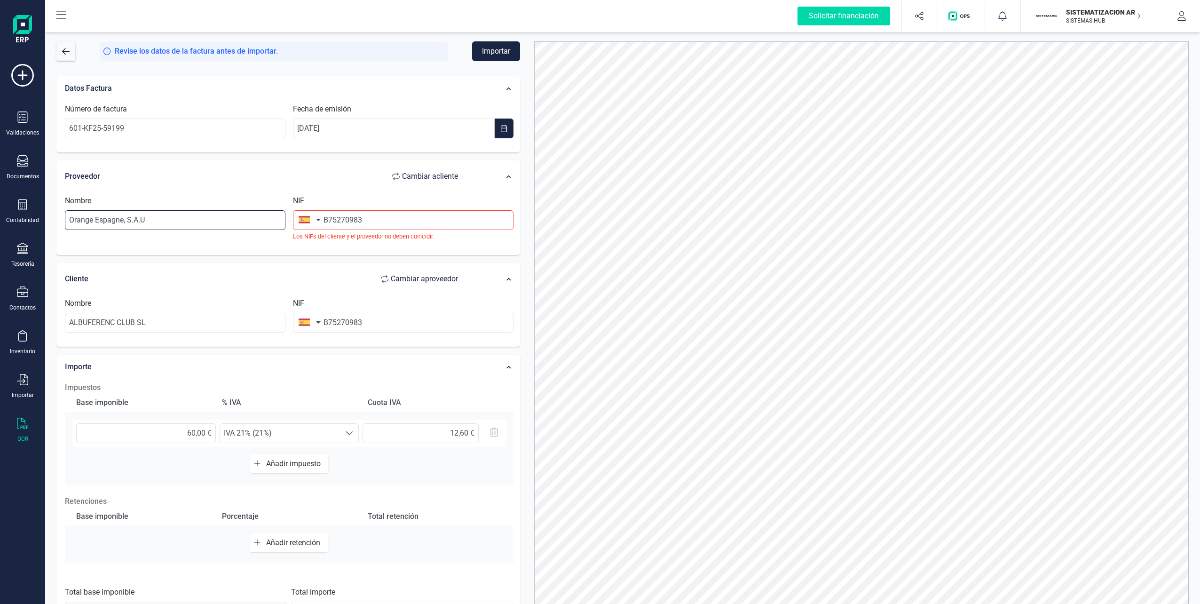
drag, startPoint x: 264, startPoint y: 220, endPoint x: 105, endPoint y: 221, distance: 159.0
click at [105, 221] on input "Orange Espagne, S.A.U" at bounding box center [175, 220] width 221 height 20
click at [84, 219] on input "pagne, S.A.UOrange Es" at bounding box center [175, 220] width 221 height 20
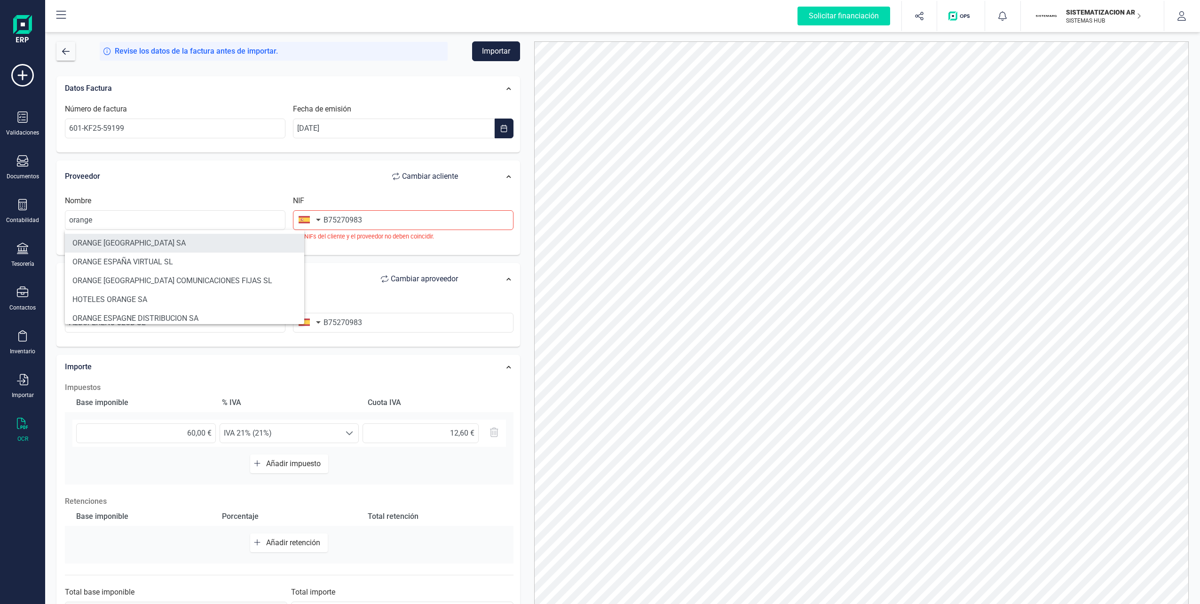
click at [109, 245] on li "ORANGE [GEOGRAPHIC_DATA] SA" at bounding box center [184, 243] width 239 height 19
type input "ORANGE [GEOGRAPHIC_DATA] SA"
type input "A82009812"
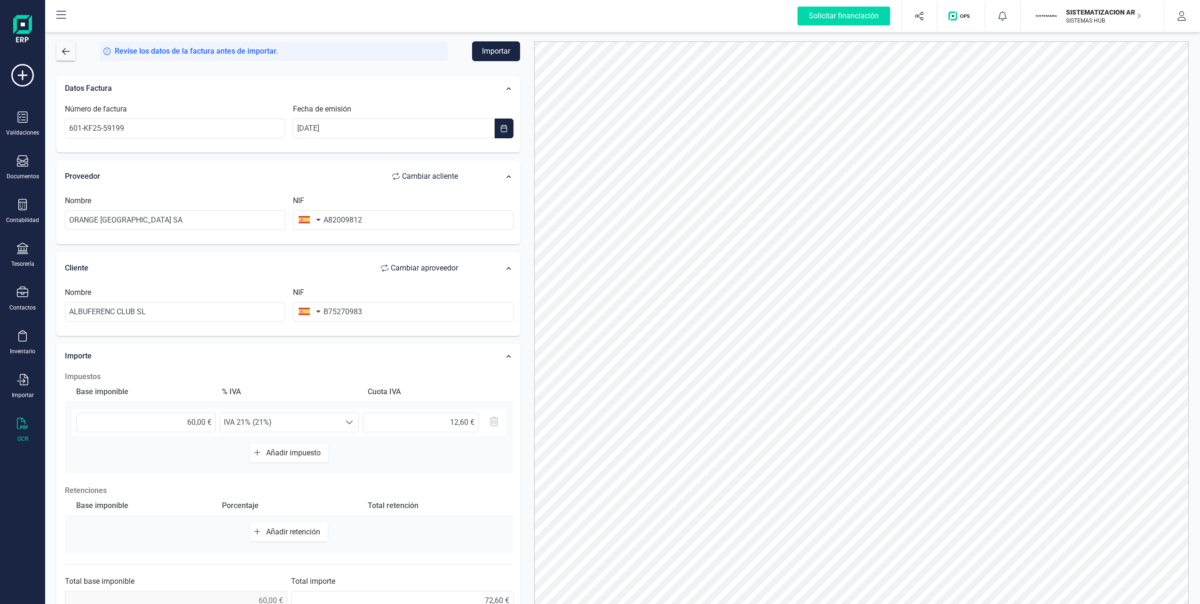
click at [485, 55] on button "Importar" at bounding box center [496, 51] width 48 height 20
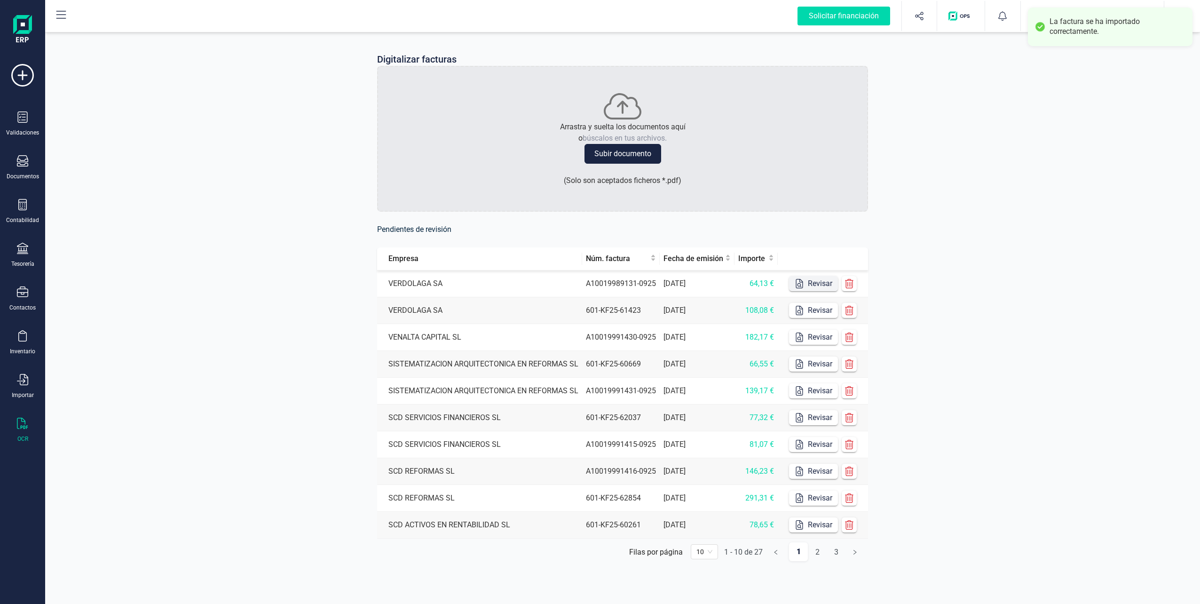
click at [597, 280] on button "Revisar" at bounding box center [813, 283] width 49 height 15
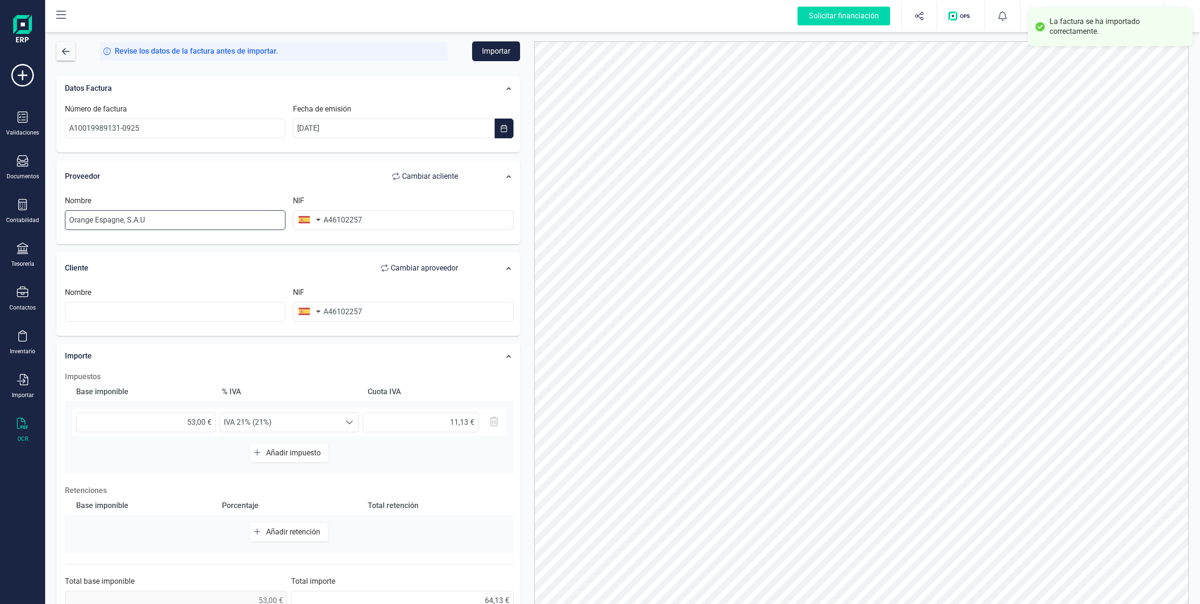
drag, startPoint x: 176, startPoint y: 216, endPoint x: 53, endPoint y: 220, distance: 123.3
click at [53, 220] on div "Datos Factura Número de factura A10019989131-0925 Fecha de emisión [DATE] Prove…" at bounding box center [288, 346] width 478 height 554
click at [152, 314] on input "text" at bounding box center [175, 312] width 221 height 20
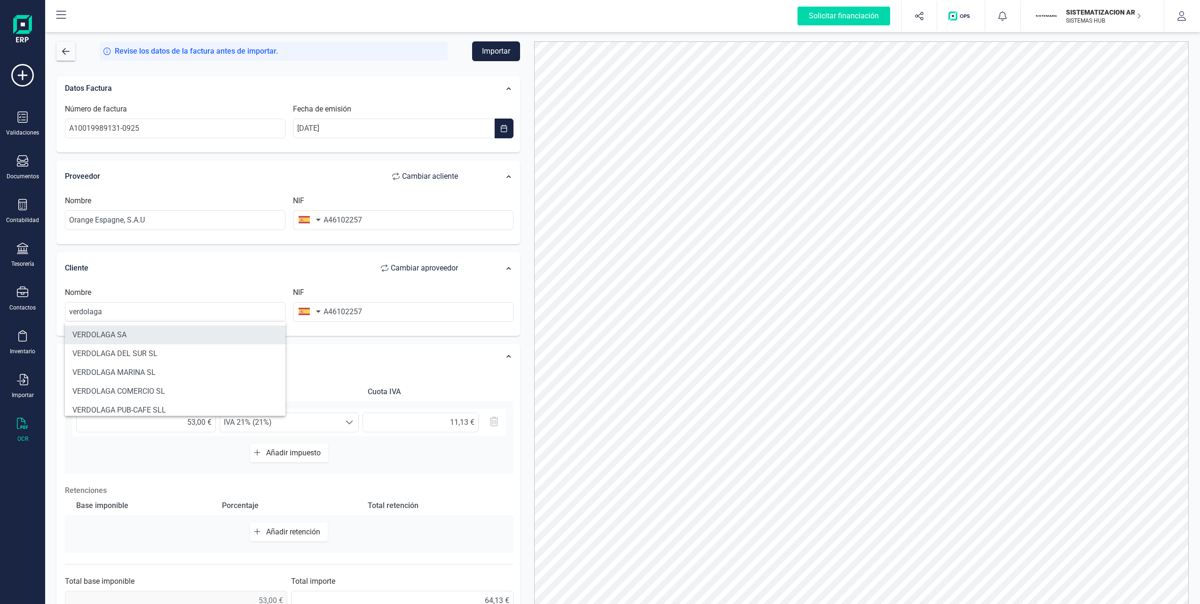
click at [152, 333] on li "VERDOLAGA SA" at bounding box center [175, 334] width 221 height 19
type input "VERDOLAGA SA"
drag, startPoint x: 186, startPoint y: 223, endPoint x: 60, endPoint y: 223, distance: 126.5
click at [60, 223] on div "Proveedor Cambiar a cliente Nombre Orange Espagne, S.A.U NIF A46102257" at bounding box center [288, 202] width 464 height 84
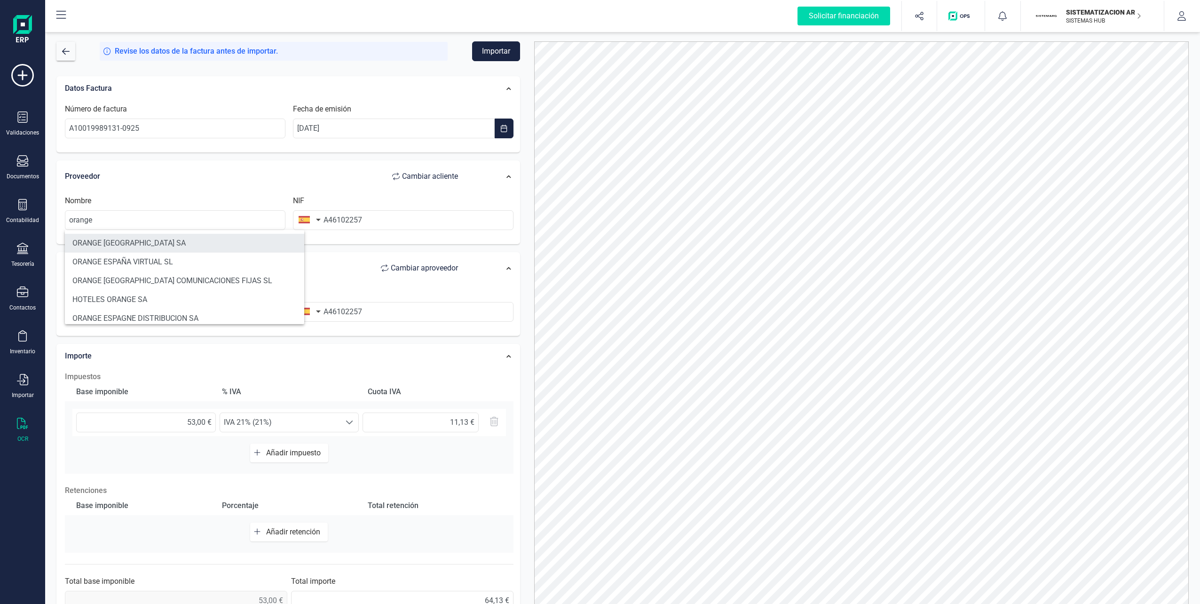
click at [126, 241] on li "ORANGE [GEOGRAPHIC_DATA] SA" at bounding box center [184, 243] width 239 height 19
type input "ORANGE [GEOGRAPHIC_DATA] SA"
type input "A82009812"
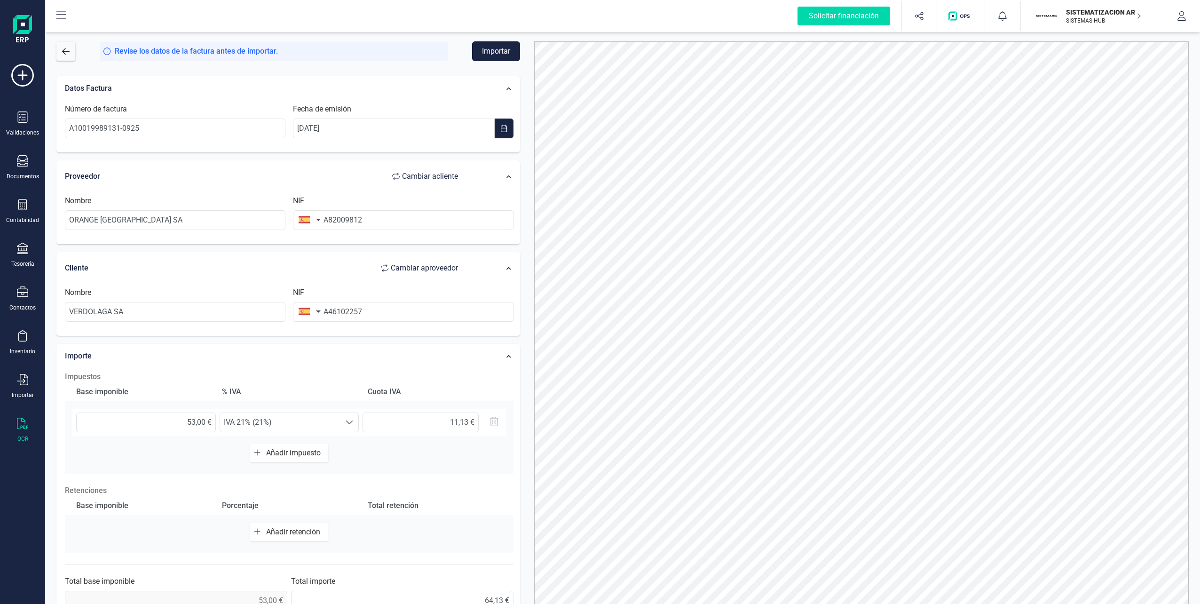
click at [492, 46] on button "Importar" at bounding box center [496, 51] width 48 height 20
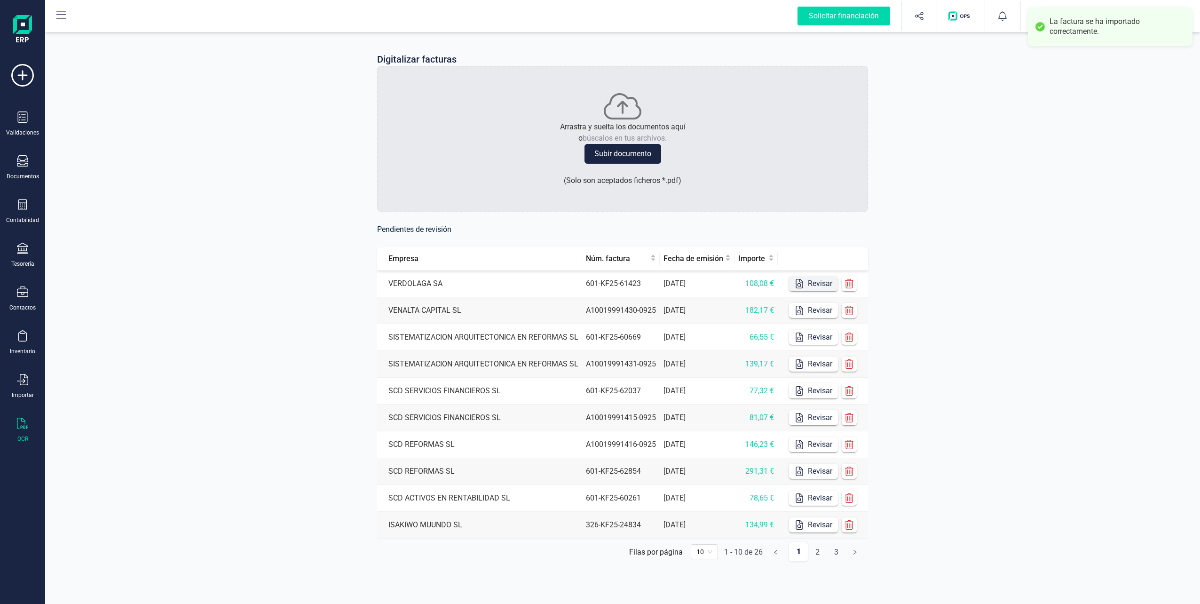
click at [597, 284] on button "Revisar" at bounding box center [813, 283] width 49 height 15
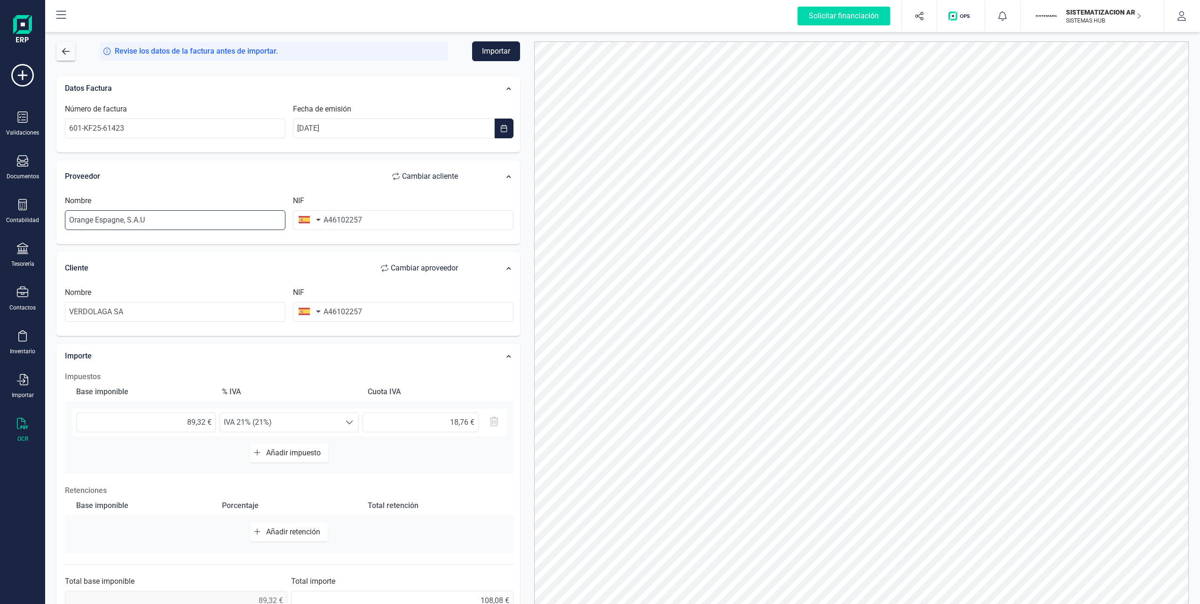
drag, startPoint x: 212, startPoint y: 226, endPoint x: 42, endPoint y: 226, distance: 169.8
click at [42, 226] on div "Solicitar financiación Importaciones completadas 0 / 0 SISTEMATIZACION ARQUITEC…" at bounding box center [600, 302] width 1200 height 604
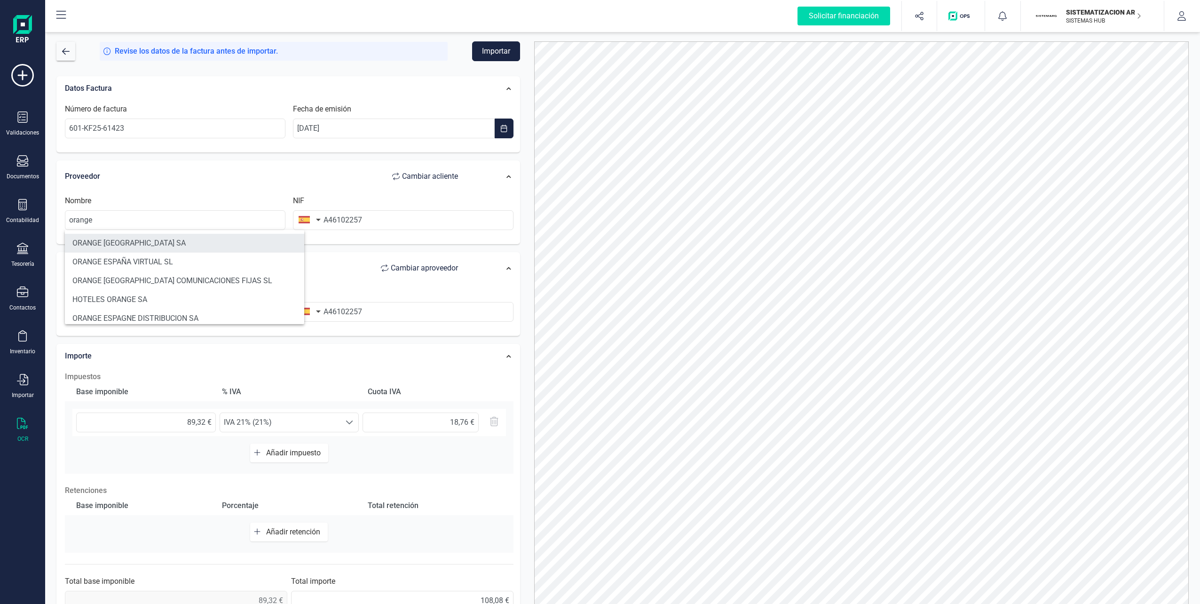
click at [95, 246] on li "ORANGE [GEOGRAPHIC_DATA] SA" at bounding box center [184, 243] width 239 height 19
type input "ORANGE [GEOGRAPHIC_DATA] SA"
type input "A82009812"
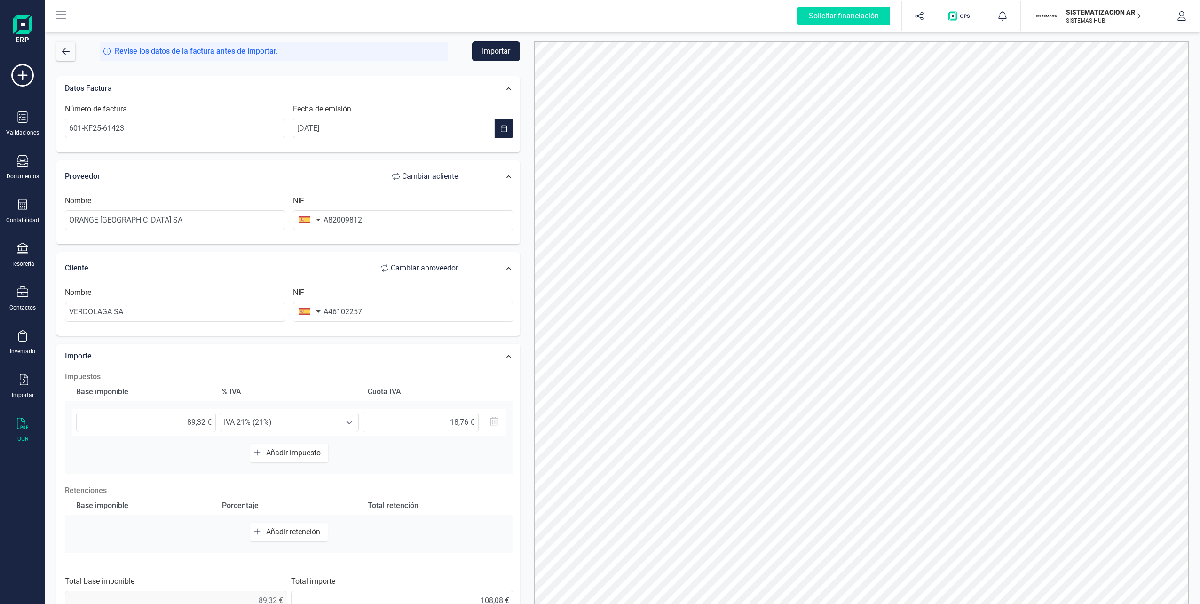
click at [488, 43] on button "Importar" at bounding box center [496, 51] width 48 height 20
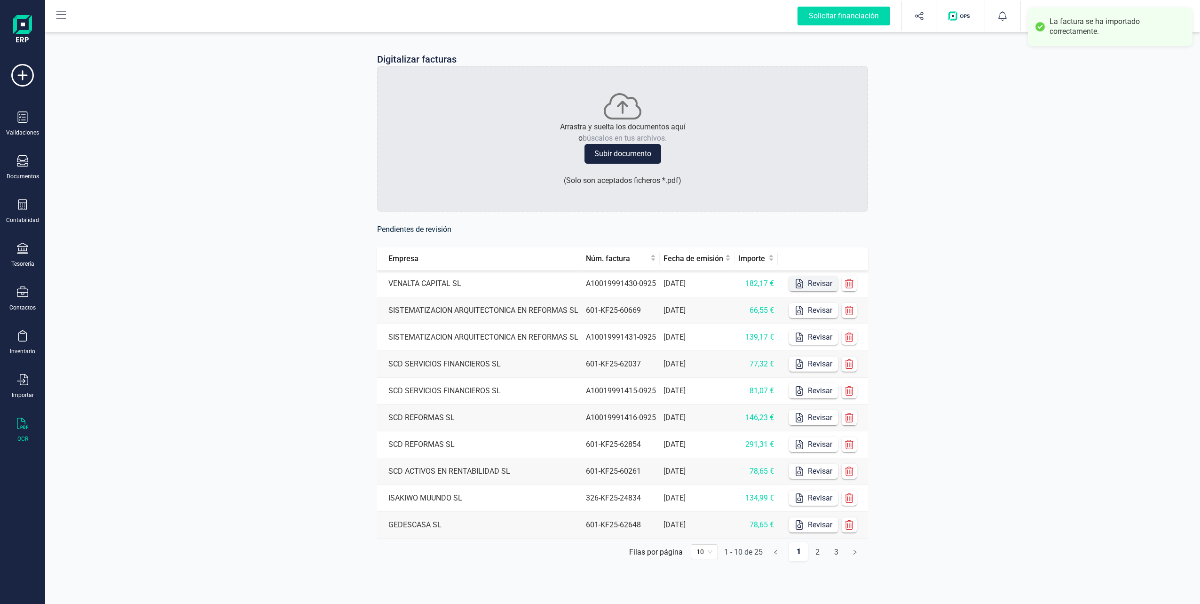
click at [597, 279] on button "Revisar" at bounding box center [813, 283] width 49 height 15
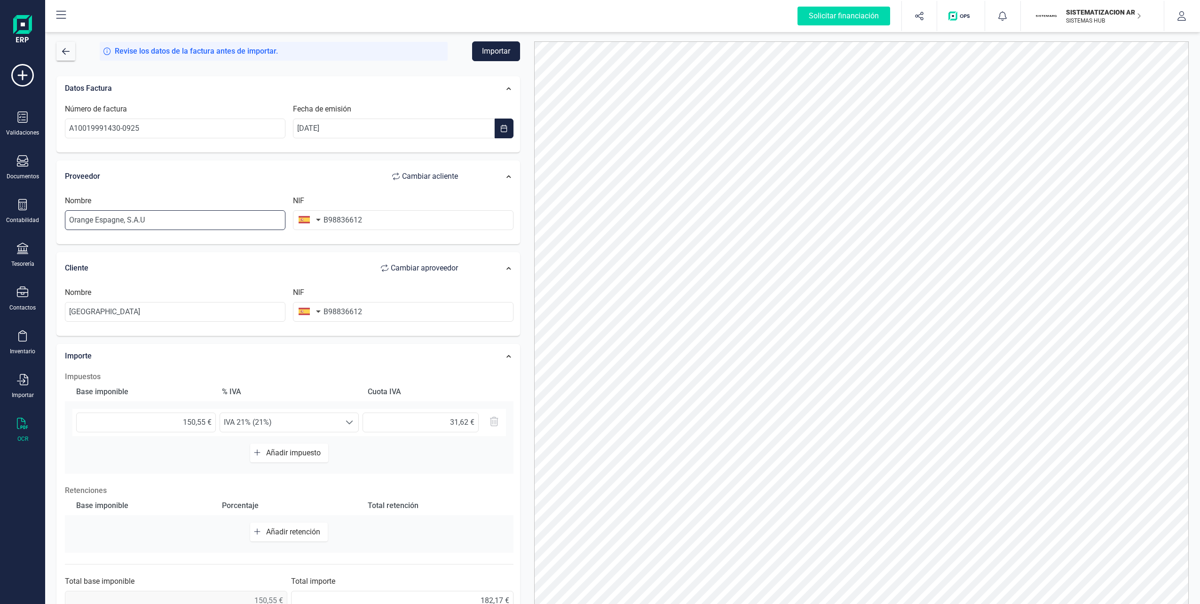
drag, startPoint x: 163, startPoint y: 218, endPoint x: 55, endPoint y: 218, distance: 107.7
click at [55, 218] on div "Datos Factura Número de factura A10019991430-0925 Fecha de emisión [DATE] Prove…" at bounding box center [288, 346] width 478 height 554
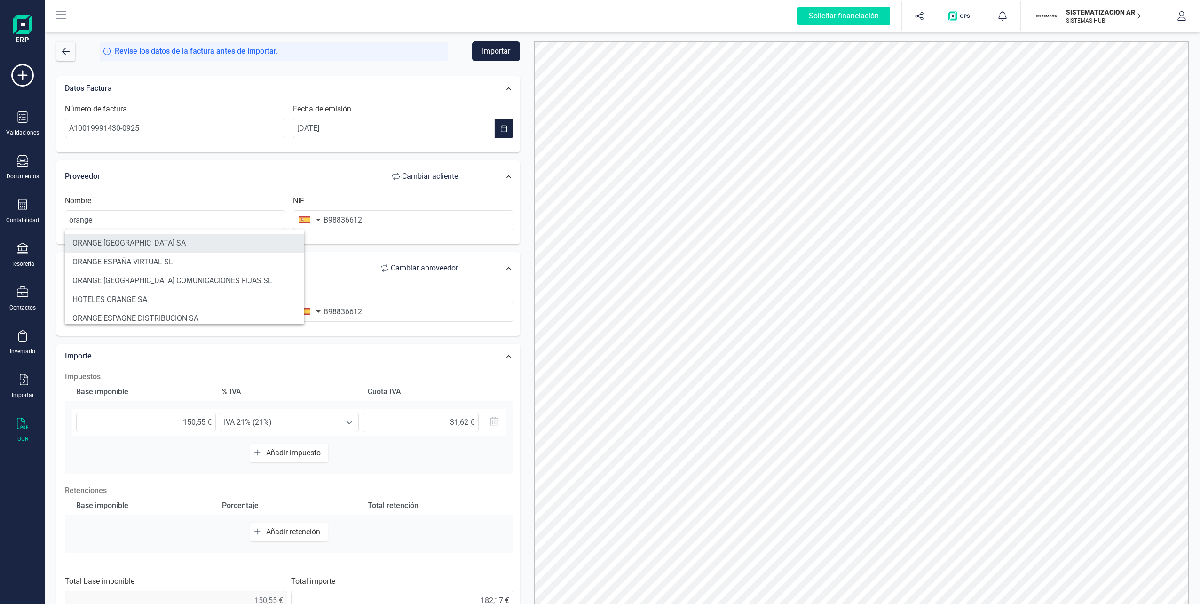
click at [84, 243] on li "ORANGE [GEOGRAPHIC_DATA] SA" at bounding box center [184, 243] width 239 height 19
type input "ORANGE [GEOGRAPHIC_DATA] SA"
type input "A82009812"
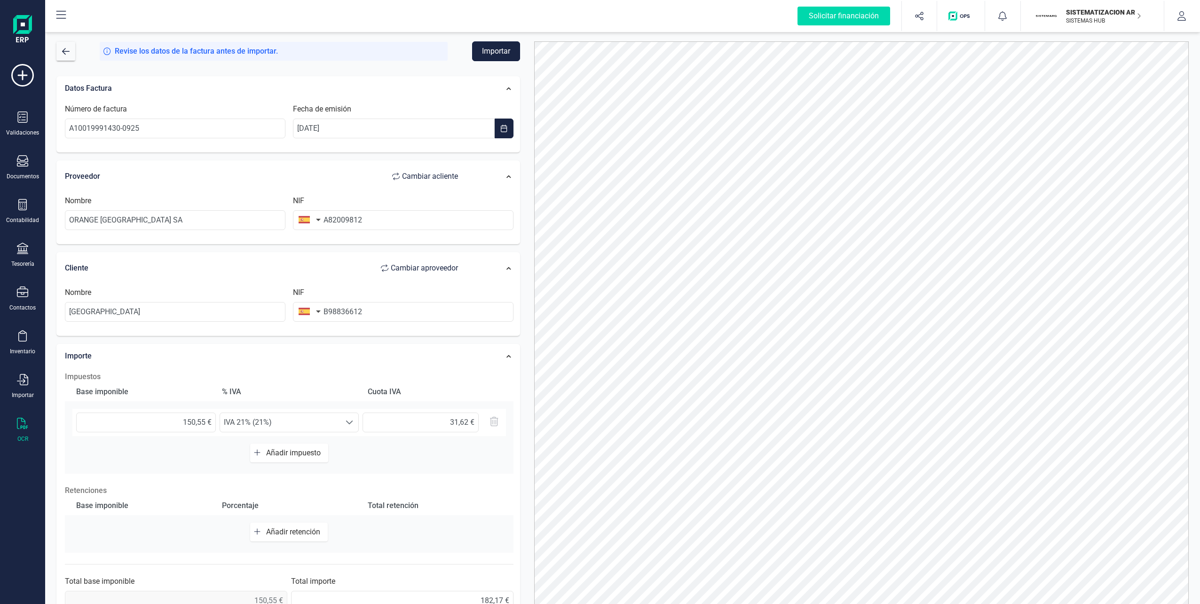
click at [496, 54] on button "Importar" at bounding box center [496, 51] width 48 height 20
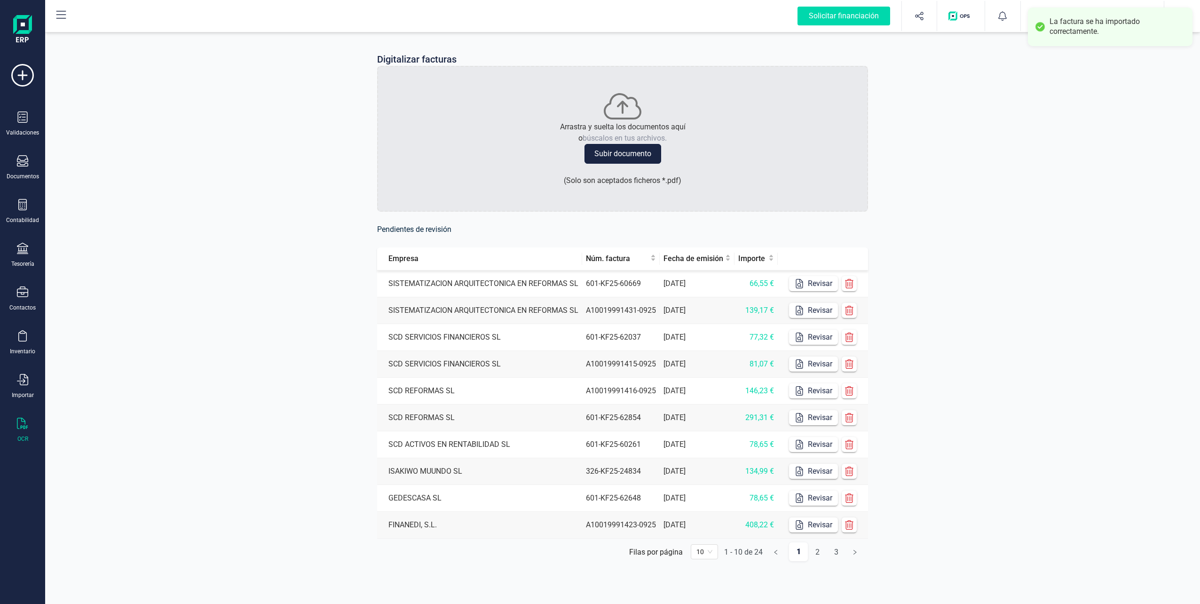
click at [597, 149] on button "Subir documento" at bounding box center [623, 154] width 77 height 20
click at [597, 279] on icon "button" at bounding box center [799, 283] width 9 height 9
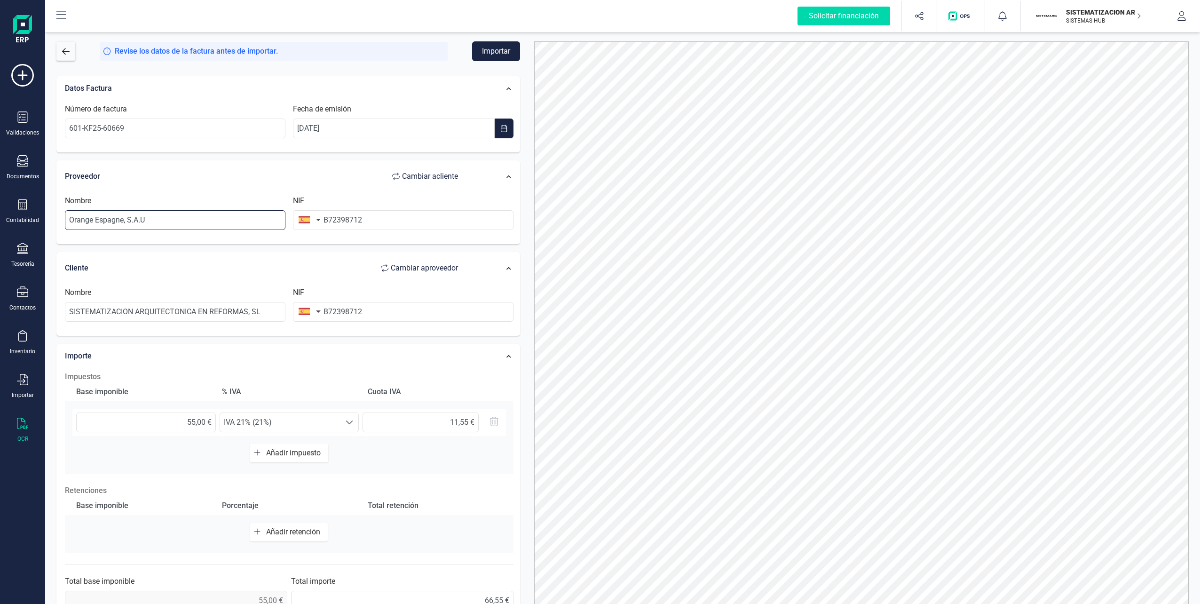
drag, startPoint x: 168, startPoint y: 217, endPoint x: 62, endPoint y: 218, distance: 105.8
click at [62, 218] on div "Nombre Orange [GEOGRAPHIC_DATA], S.A.U" at bounding box center [175, 212] width 228 height 35
type input "o"
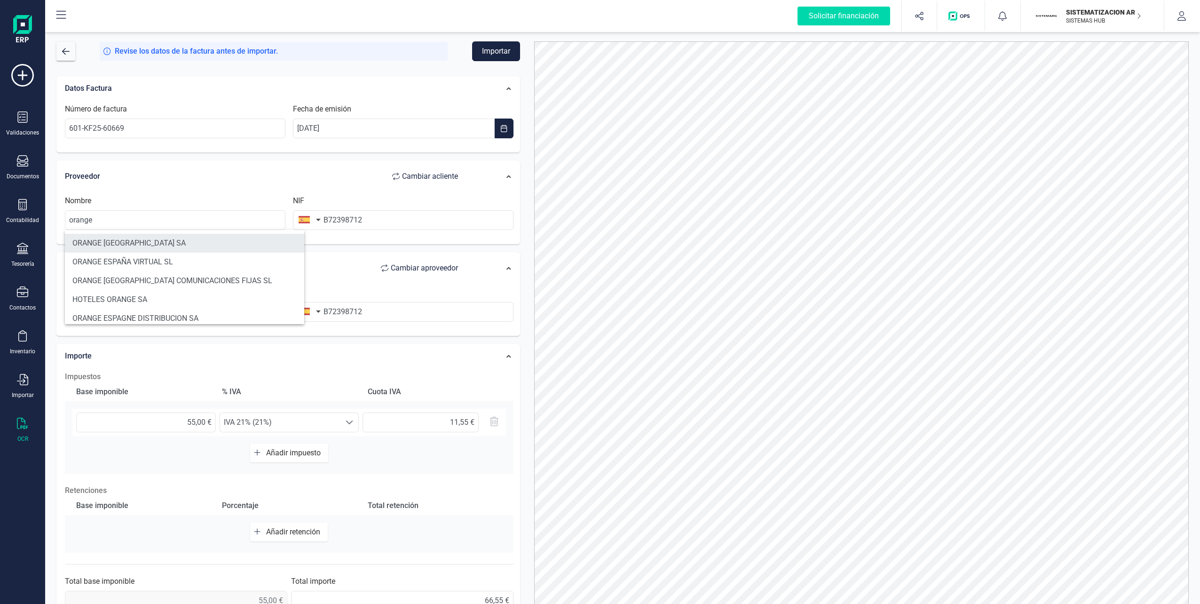
click at [105, 236] on li "ORANGE [GEOGRAPHIC_DATA] SA" at bounding box center [184, 243] width 239 height 19
type input "ORANGE [GEOGRAPHIC_DATA] SA"
type input "A82009812"
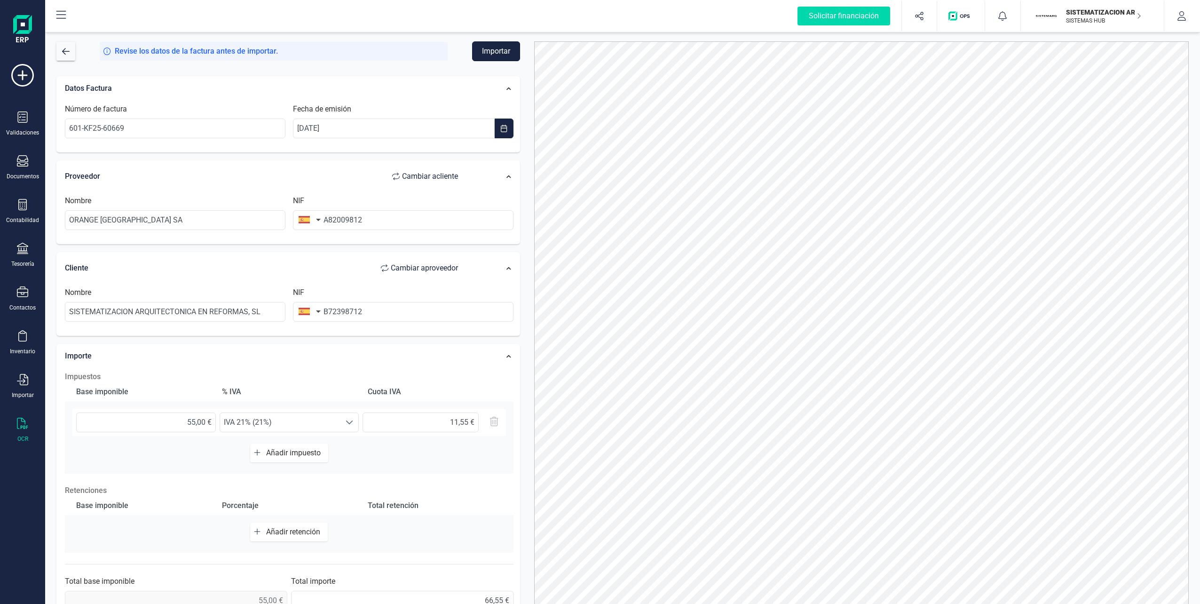
click at [490, 46] on button "Importar" at bounding box center [496, 51] width 48 height 20
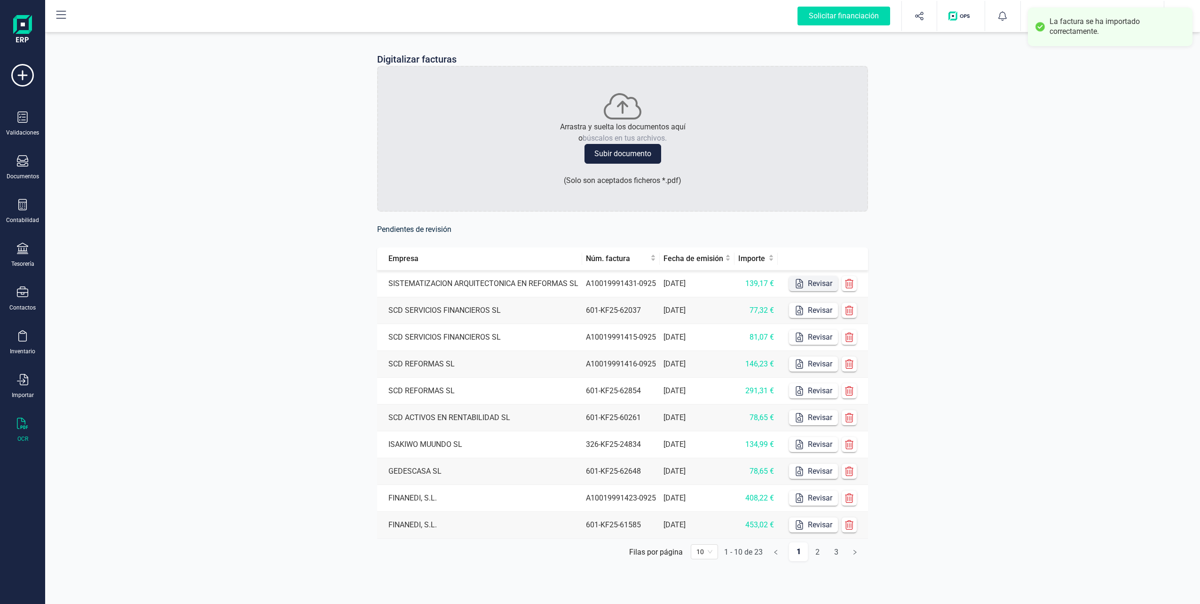
click at [597, 282] on icon "button" at bounding box center [799, 283] width 9 height 9
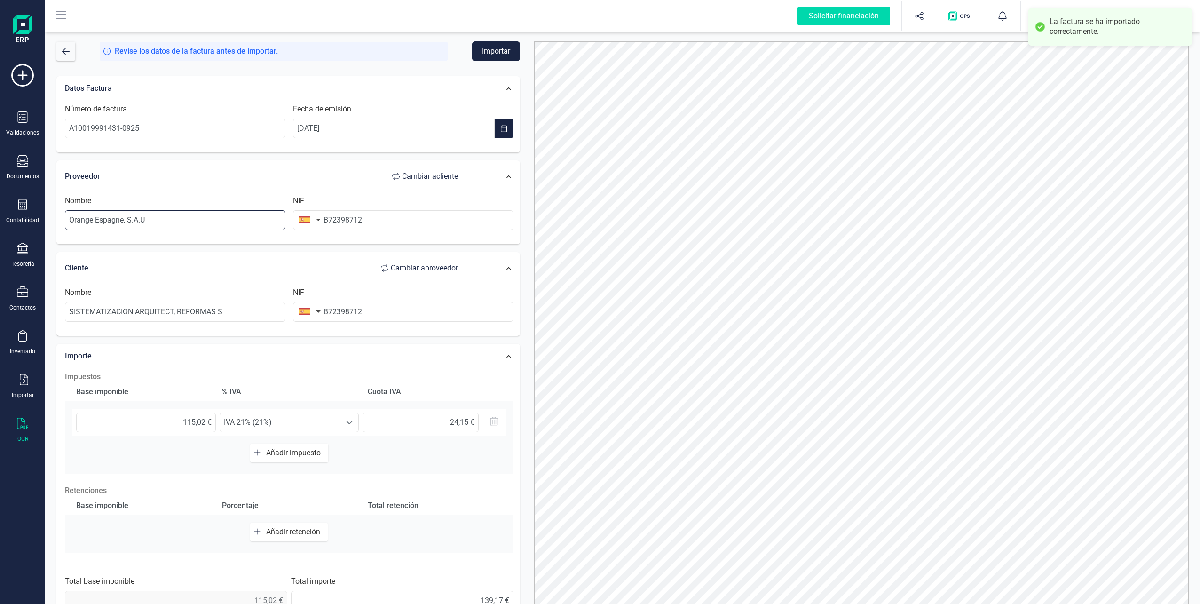
drag, startPoint x: 180, startPoint y: 224, endPoint x: 43, endPoint y: 223, distance: 136.9
click at [43, 223] on div "Solicitar financiación Importaciones completadas 0 / 0 SISTEMATIZACION ARQUITEC…" at bounding box center [600, 302] width 1200 height 604
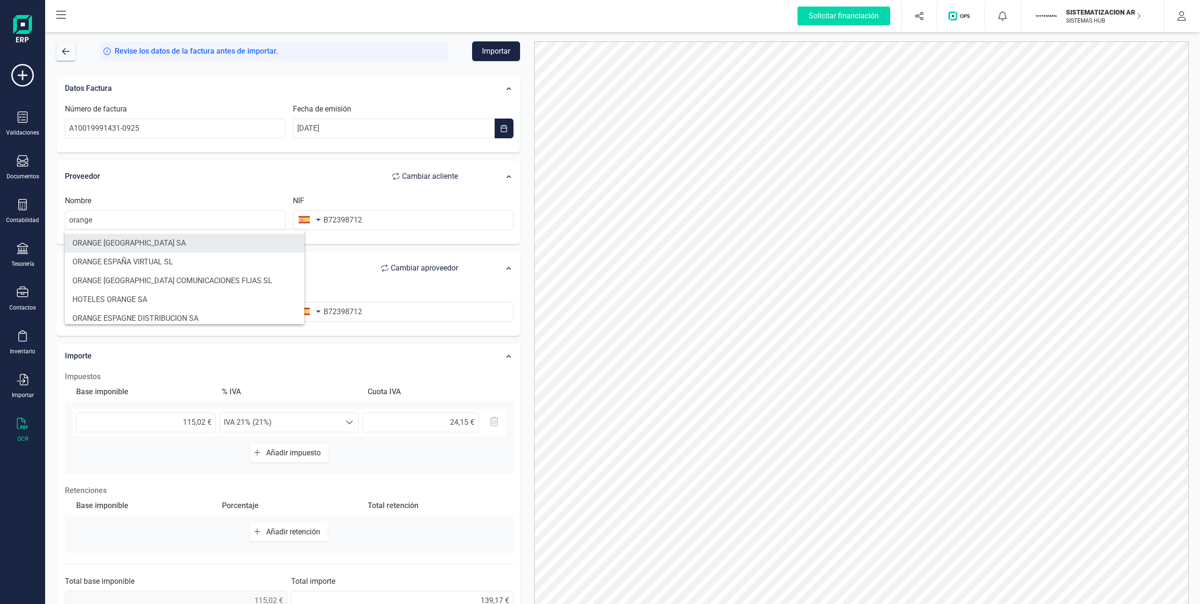
click at [123, 236] on li "ORANGE [GEOGRAPHIC_DATA] SA" at bounding box center [184, 243] width 239 height 19
type input "ORANGE [GEOGRAPHIC_DATA] SA"
type input "A82009812"
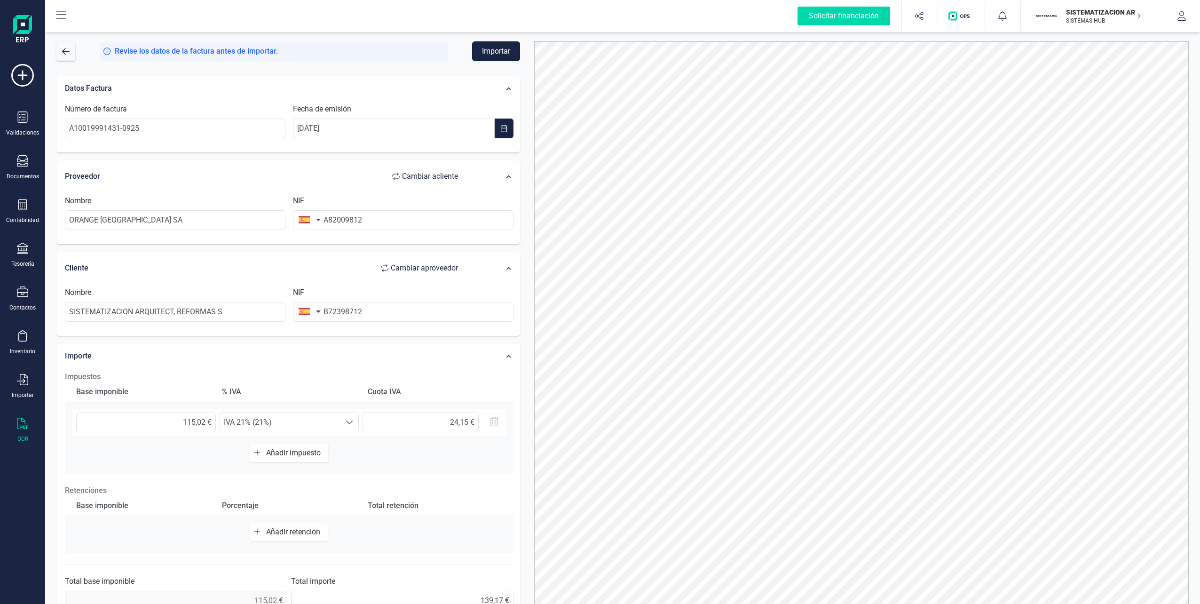
click at [492, 53] on button "Importar" at bounding box center [496, 51] width 48 height 20
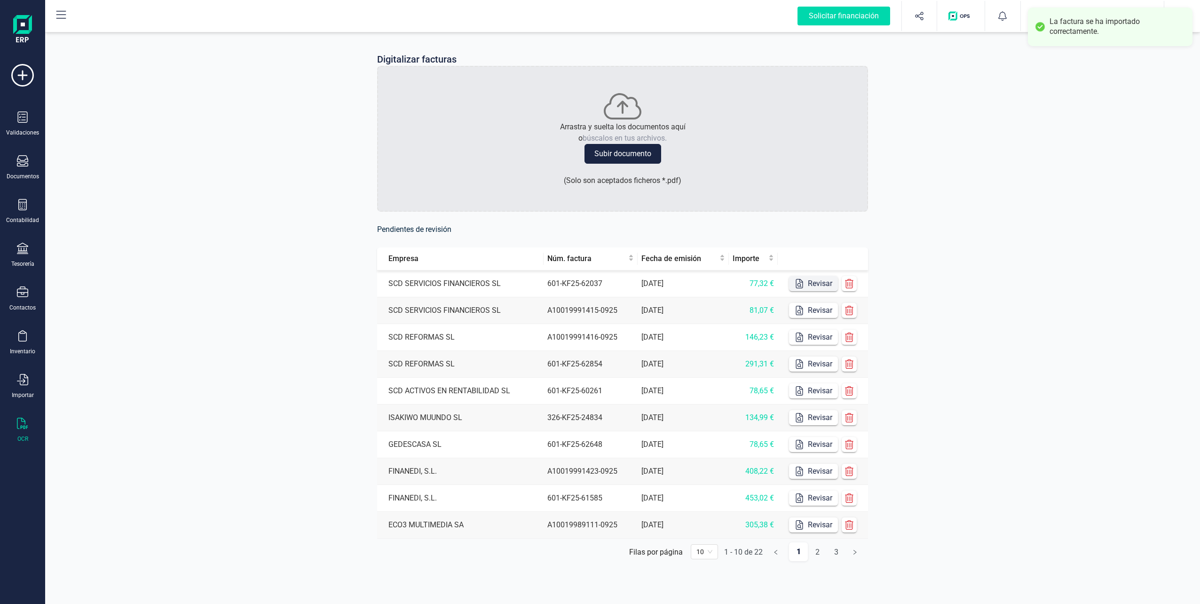
click at [597, 279] on icon "button" at bounding box center [799, 283] width 9 height 9
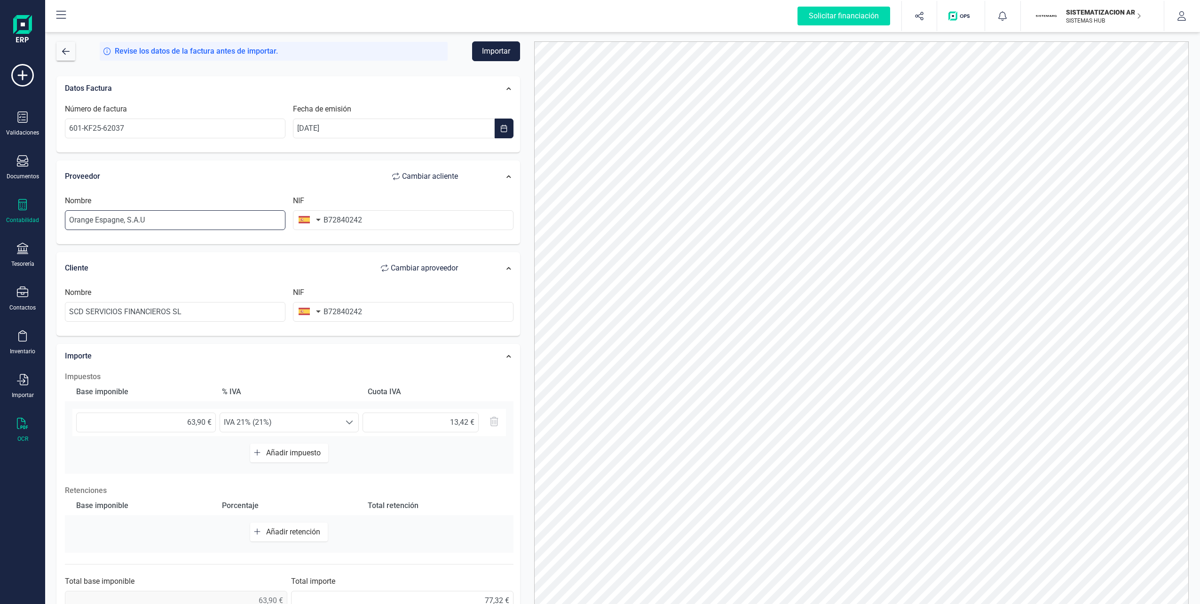
drag, startPoint x: 165, startPoint y: 222, endPoint x: 40, endPoint y: 220, distance: 125.6
click at [40, 220] on div "Solicitar financiación Importaciones completadas 0 / 0 SISTEMATIZACION ARQUITEC…" at bounding box center [600, 302] width 1200 height 604
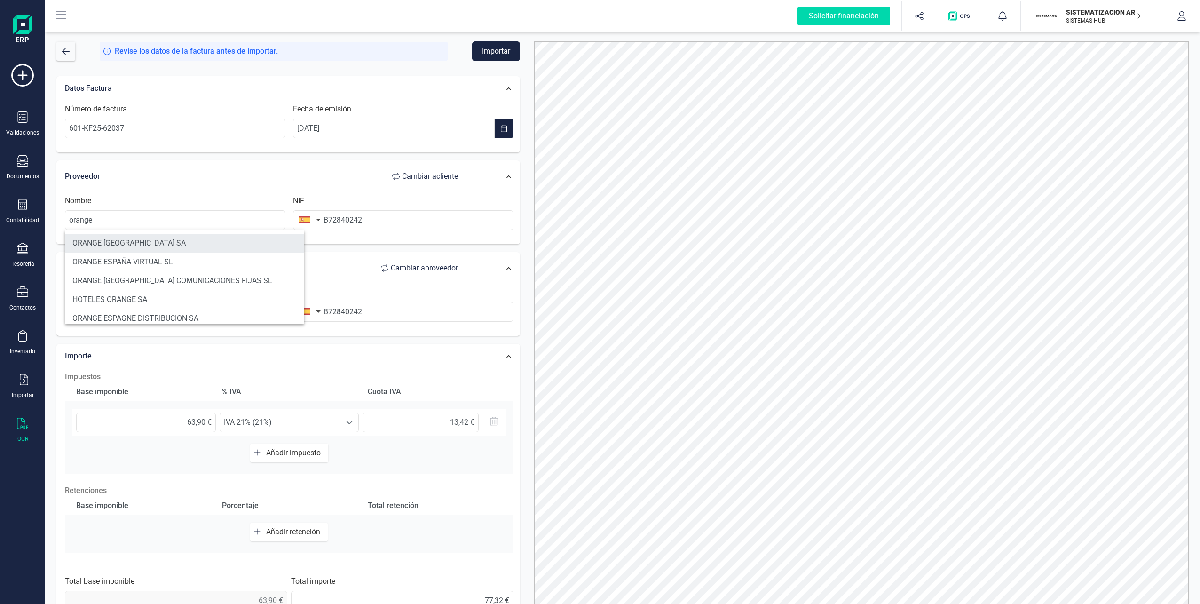
click at [117, 237] on li "ORANGE [GEOGRAPHIC_DATA] SA" at bounding box center [184, 243] width 239 height 19
type input "ORANGE [GEOGRAPHIC_DATA] SA"
type input "A82009812"
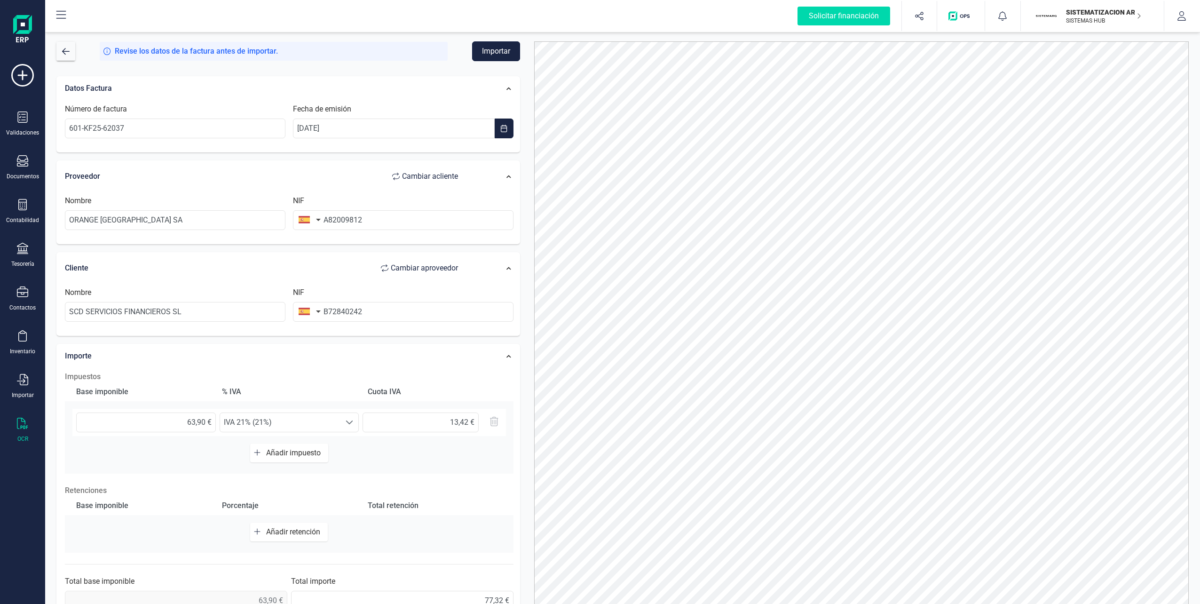
click at [494, 55] on button "Importar" at bounding box center [496, 51] width 48 height 20
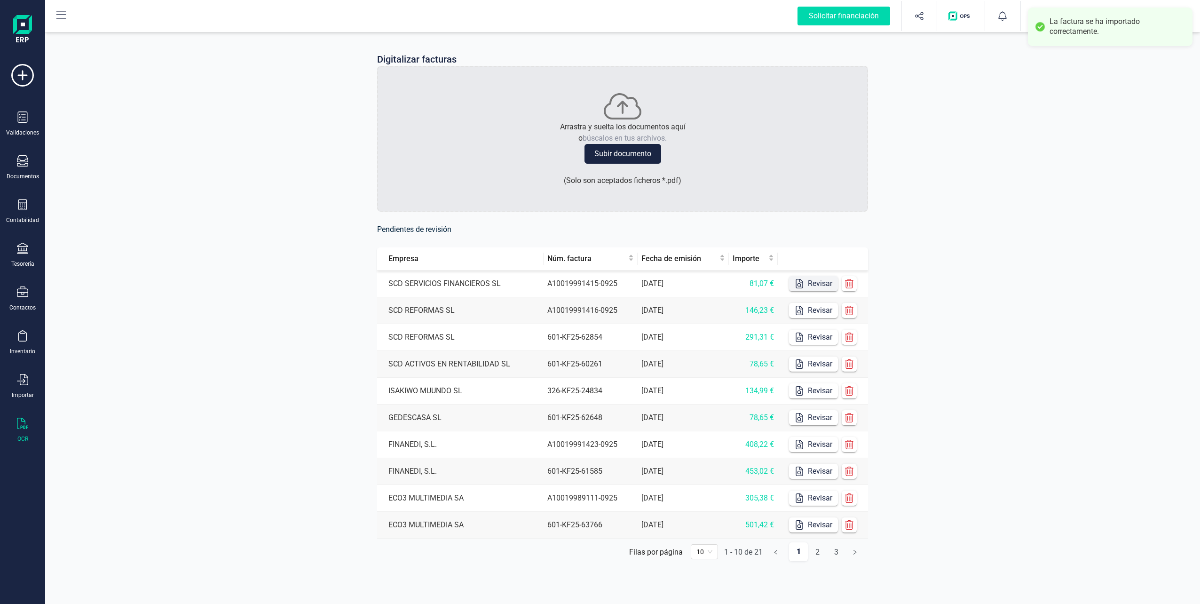
click at [597, 278] on button "Revisar" at bounding box center [813, 283] width 49 height 15
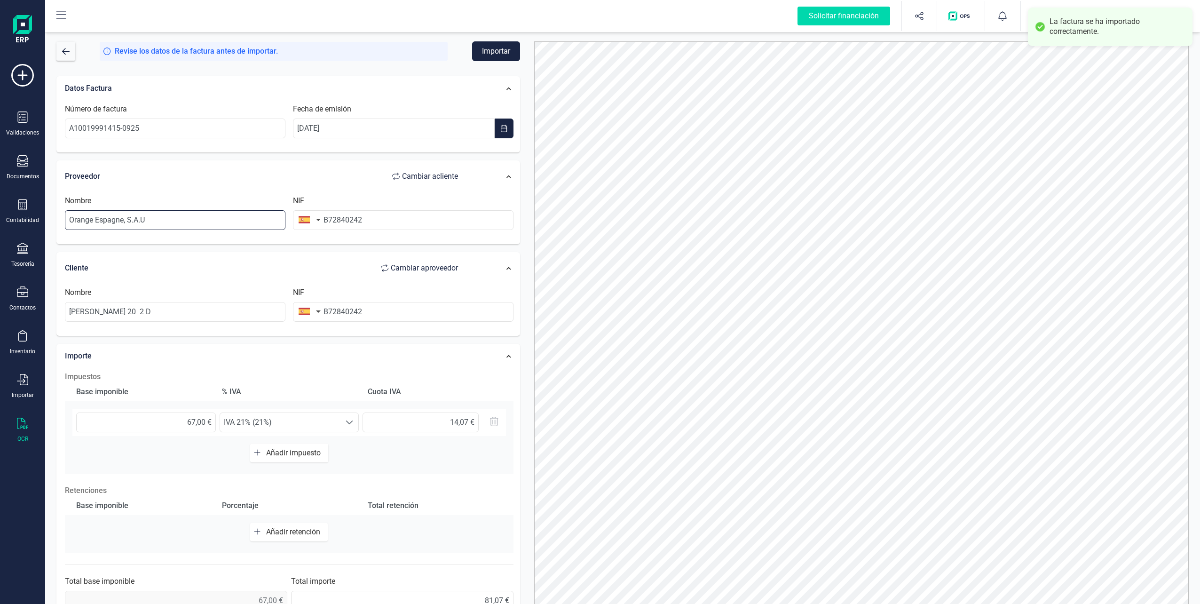
drag, startPoint x: 189, startPoint y: 220, endPoint x: 44, endPoint y: 216, distance: 145.4
click at [44, 216] on div "Solicitar financiación Importaciones completadas 0 / 0 SISTEMATIZACION ARQUITEC…" at bounding box center [600, 302] width 1200 height 604
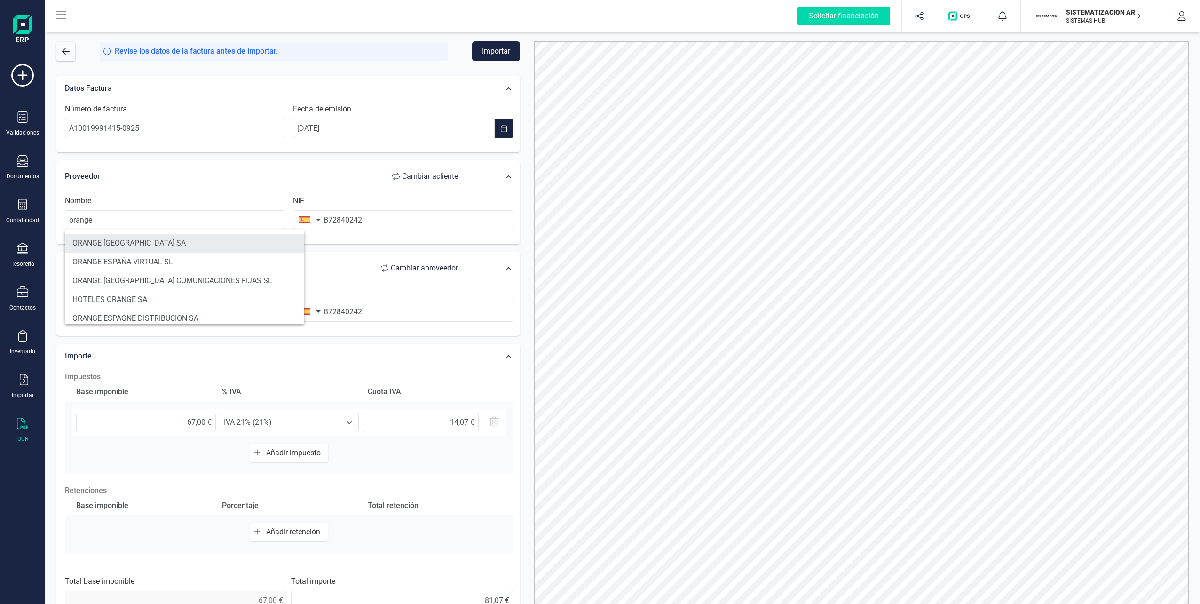
click at [114, 241] on li "ORANGE [GEOGRAPHIC_DATA] SA" at bounding box center [184, 243] width 239 height 19
type input "ORANGE [GEOGRAPHIC_DATA] SA"
type input "A82009812"
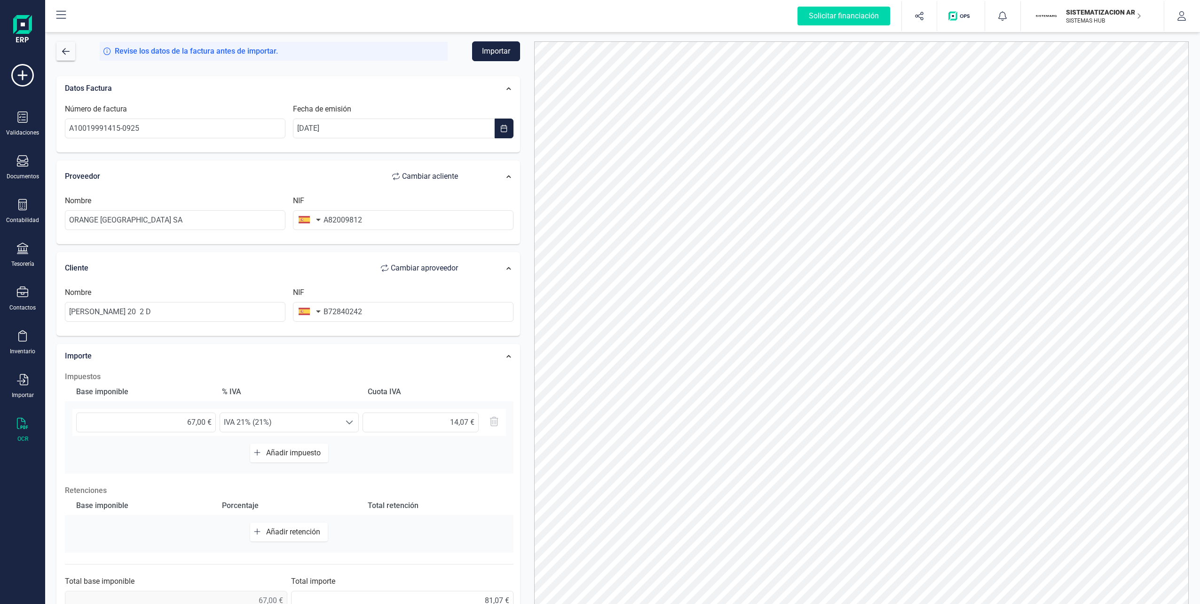
click at [501, 56] on button "Importar" at bounding box center [496, 51] width 48 height 20
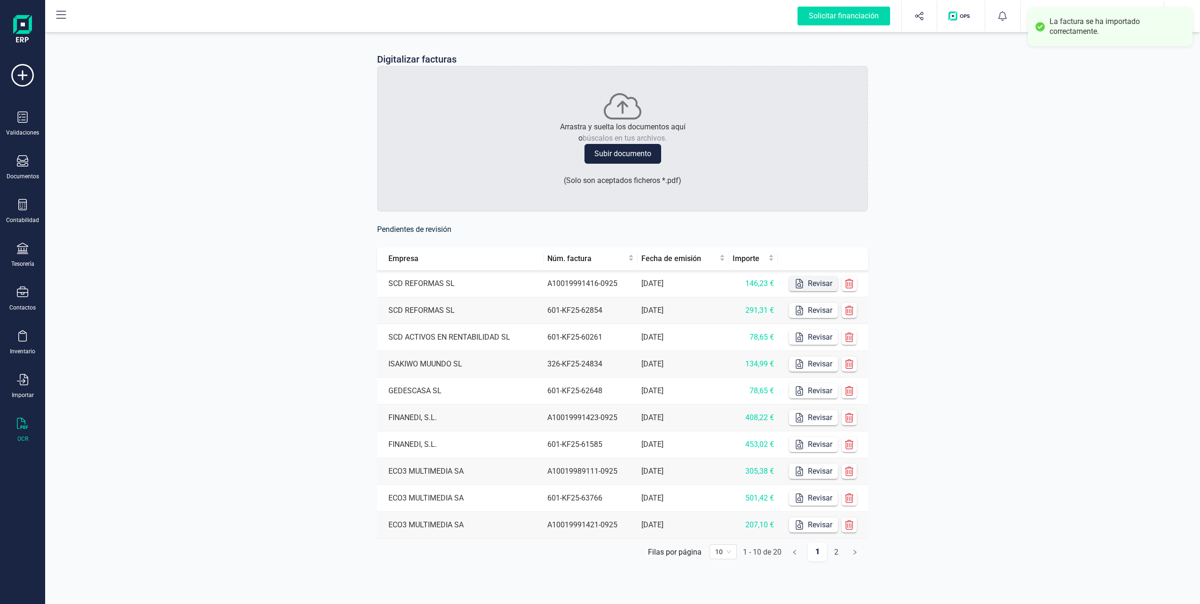
click at [597, 282] on icon "button" at bounding box center [799, 283] width 9 height 9
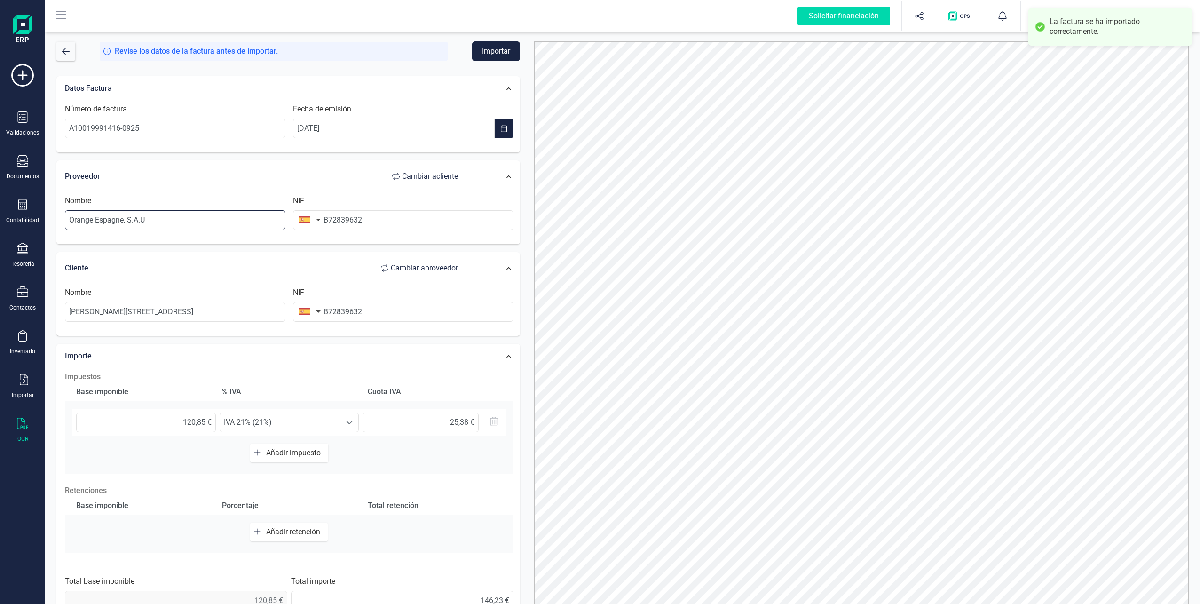
drag, startPoint x: 193, startPoint y: 223, endPoint x: 55, endPoint y: 221, distance: 138.3
click at [55, 221] on div "Datos Factura Número de factura A10019991416-0925 Fecha de emisión [DATE] Prove…" at bounding box center [288, 346] width 478 height 554
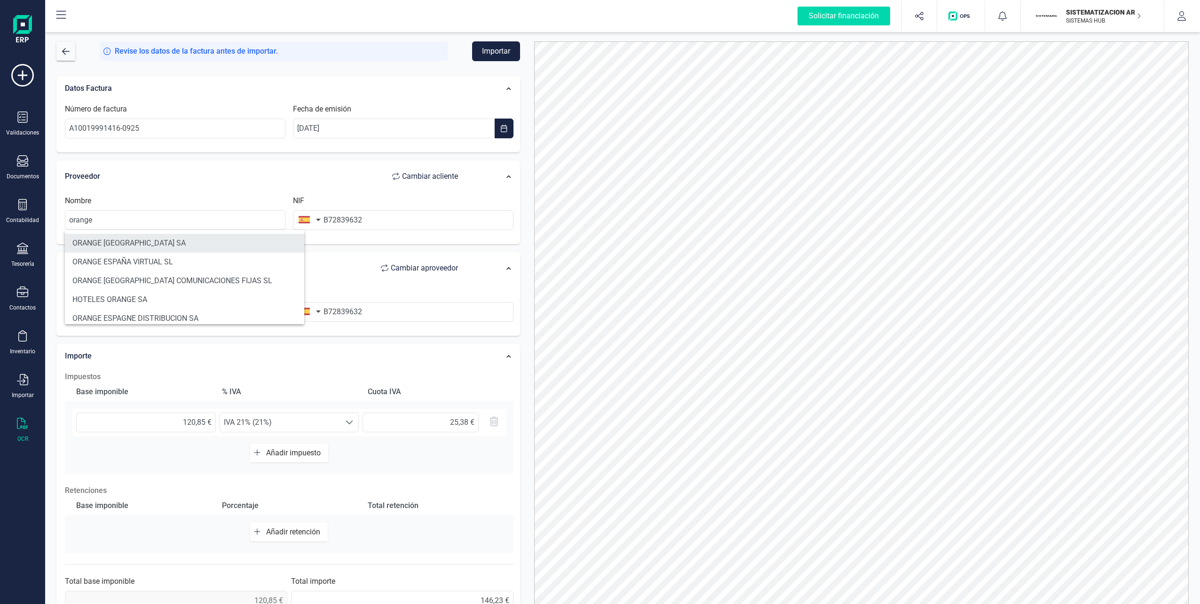
click at [139, 248] on li "ORANGE [GEOGRAPHIC_DATA] SA" at bounding box center [184, 243] width 239 height 19
type input "ORANGE [GEOGRAPHIC_DATA] SA"
type input "A82009812"
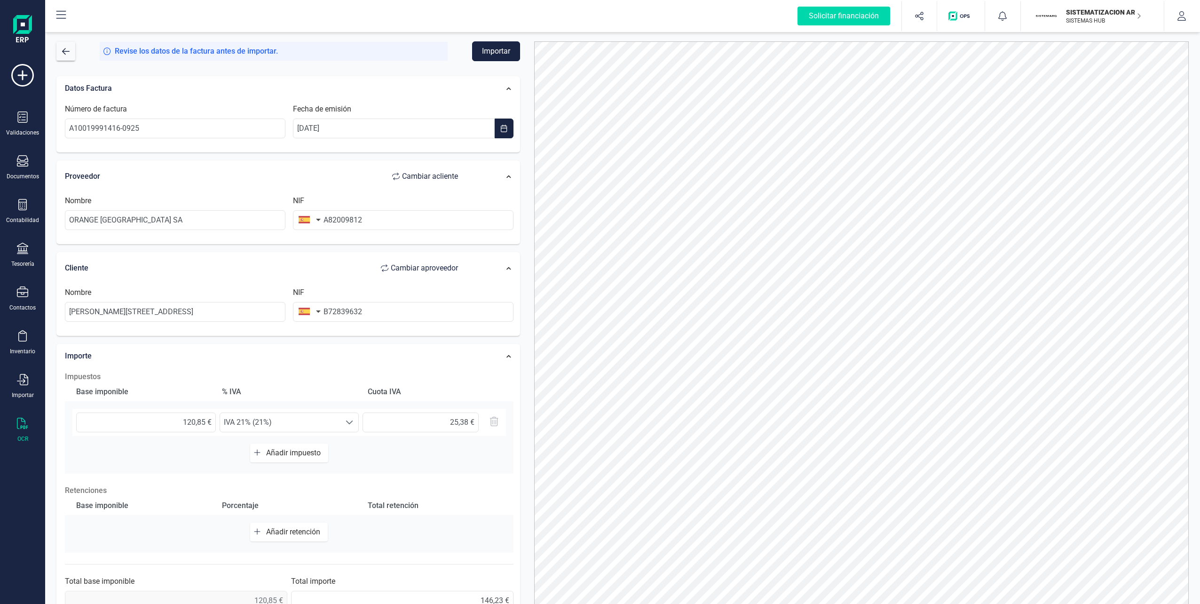
click at [497, 49] on button "Importar" at bounding box center [496, 51] width 48 height 20
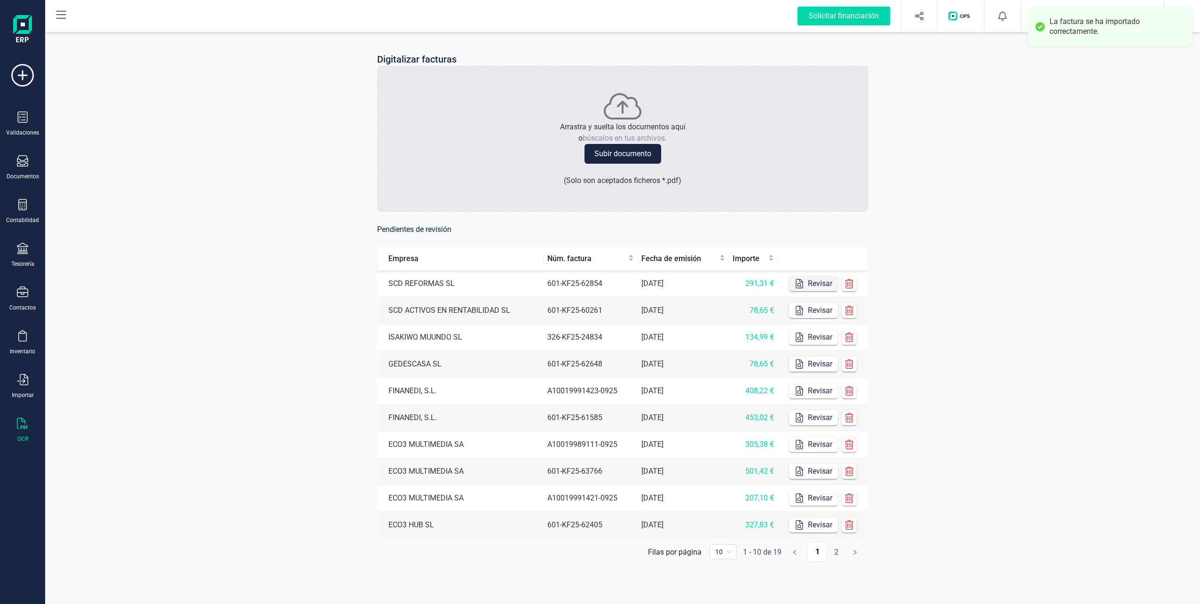
click at [597, 286] on button "Revisar" at bounding box center [813, 283] width 49 height 15
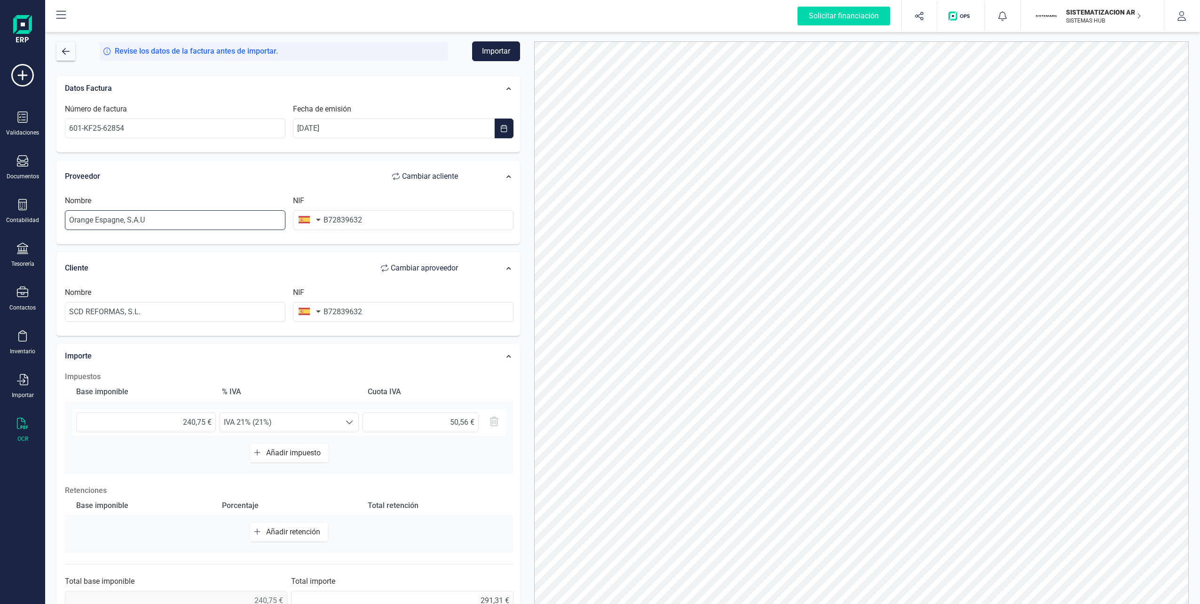
drag, startPoint x: 189, startPoint y: 223, endPoint x: 50, endPoint y: 219, distance: 138.8
click at [50, 219] on div "Datos Factura Número de factura 601-KF25-62854 Fecha de emisión [DATE] Proveedo…" at bounding box center [288, 346] width 478 height 554
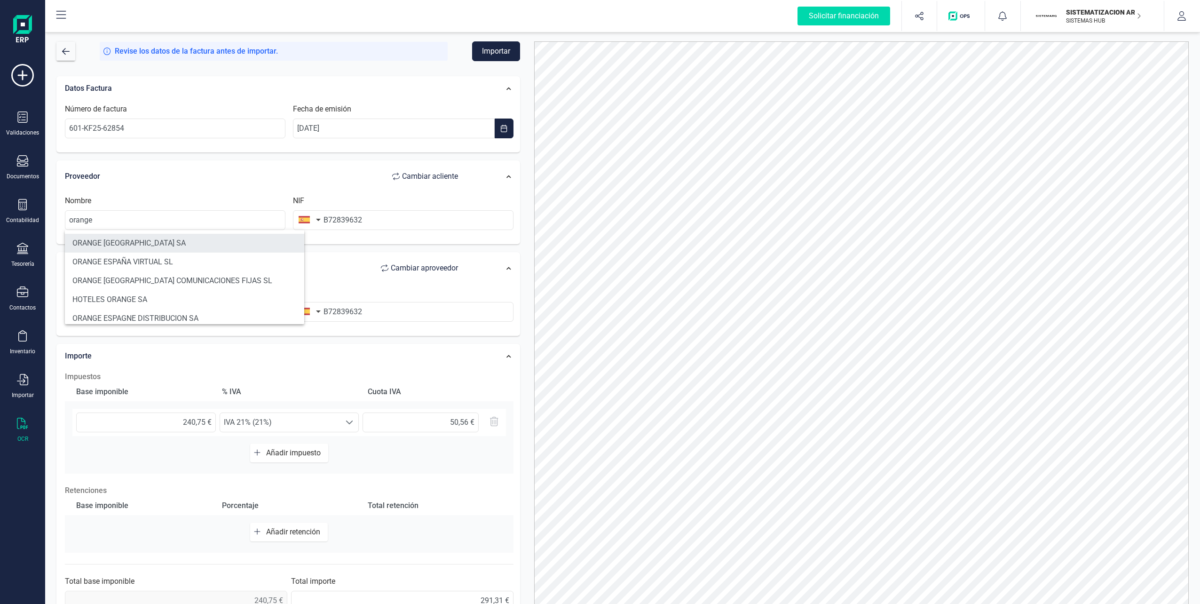
click at [114, 240] on li "ORANGE [GEOGRAPHIC_DATA] SA" at bounding box center [184, 243] width 239 height 19
type input "ORANGE [GEOGRAPHIC_DATA] SA"
type input "A82009812"
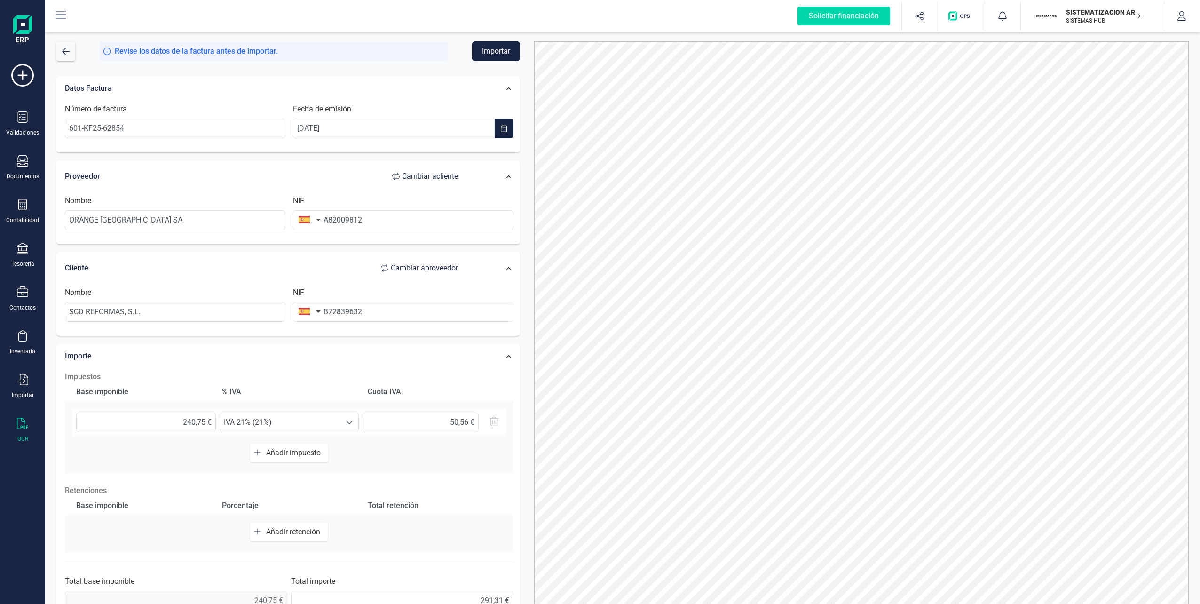
click at [495, 57] on button "Importar" at bounding box center [496, 51] width 48 height 20
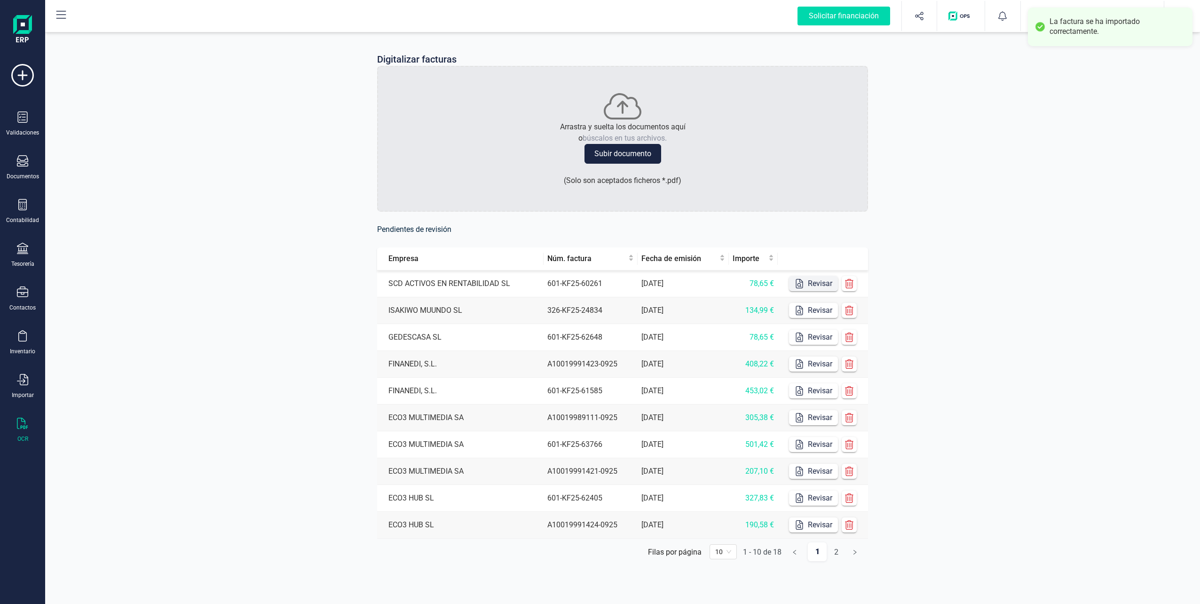
click at [597, 279] on button "Revisar" at bounding box center [813, 283] width 49 height 15
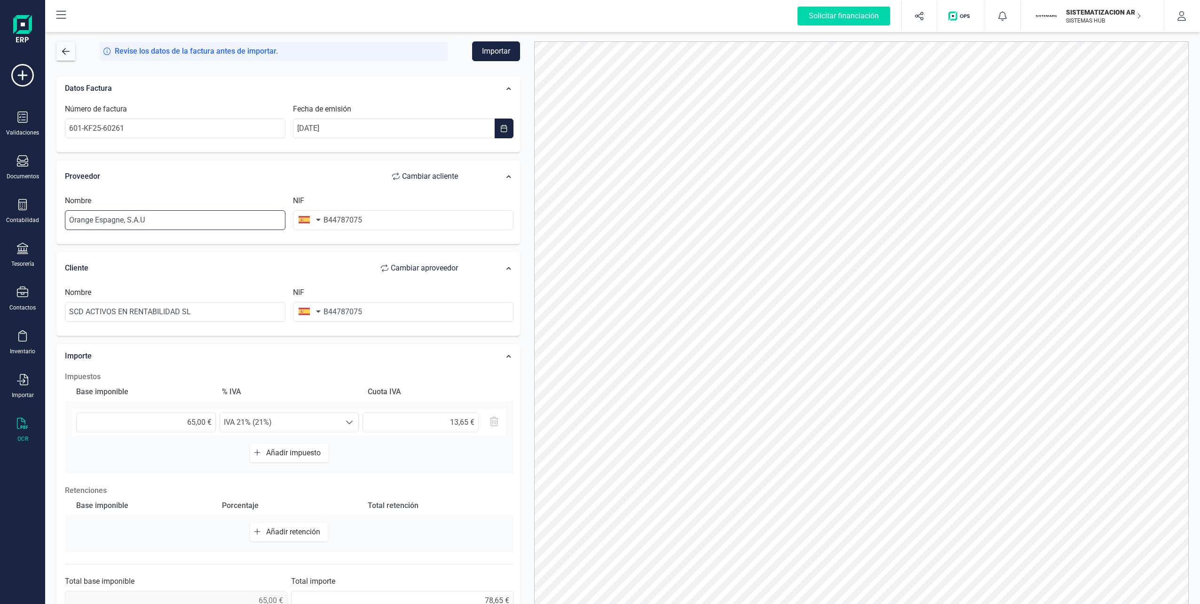
drag, startPoint x: 182, startPoint y: 215, endPoint x: 62, endPoint y: 216, distance: 120.4
click at [62, 216] on div "Nombre Orange [GEOGRAPHIC_DATA], S.A.U" at bounding box center [175, 212] width 228 height 35
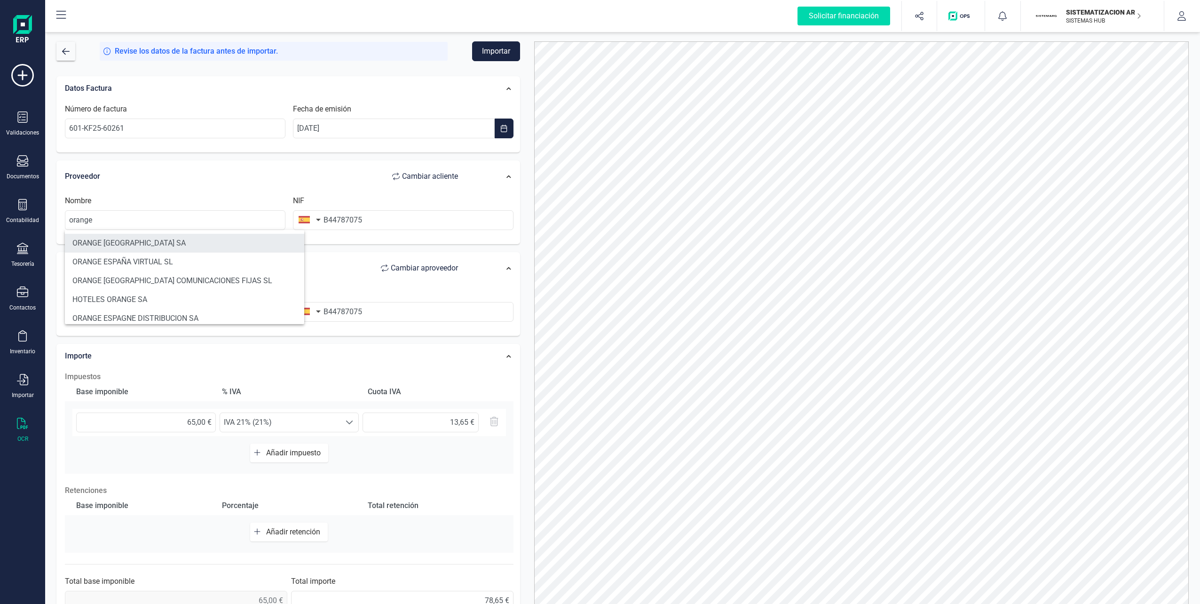
click at [105, 247] on li "ORANGE [GEOGRAPHIC_DATA] SA" at bounding box center [184, 243] width 239 height 19
type input "ORANGE [GEOGRAPHIC_DATA] SA"
type input "A82009812"
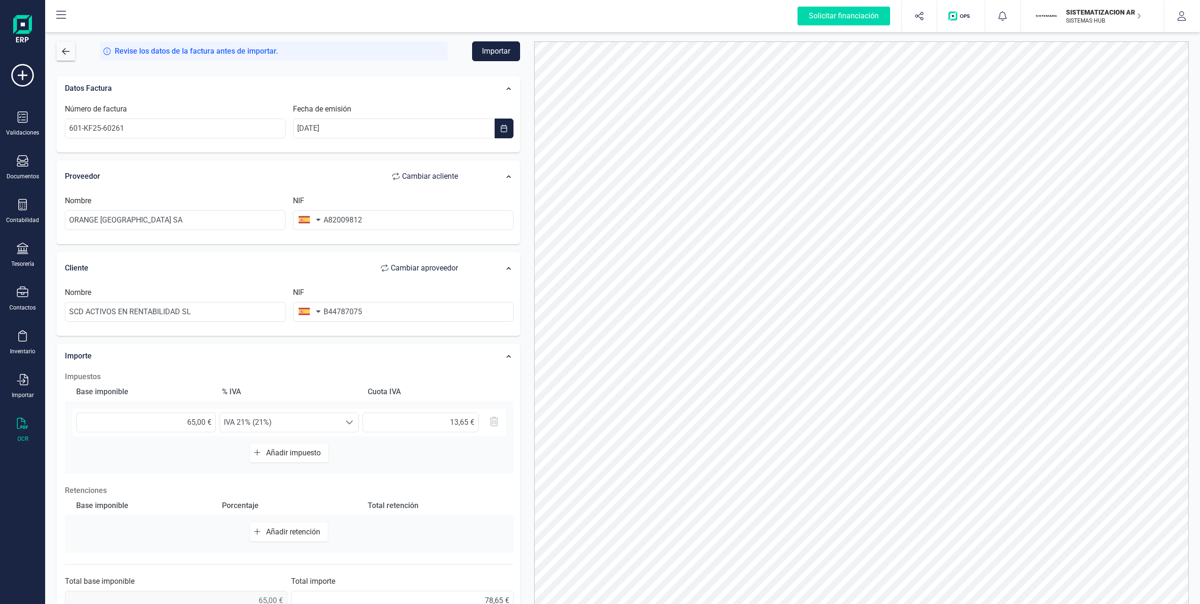
click at [489, 58] on button "Importar" at bounding box center [496, 51] width 48 height 20
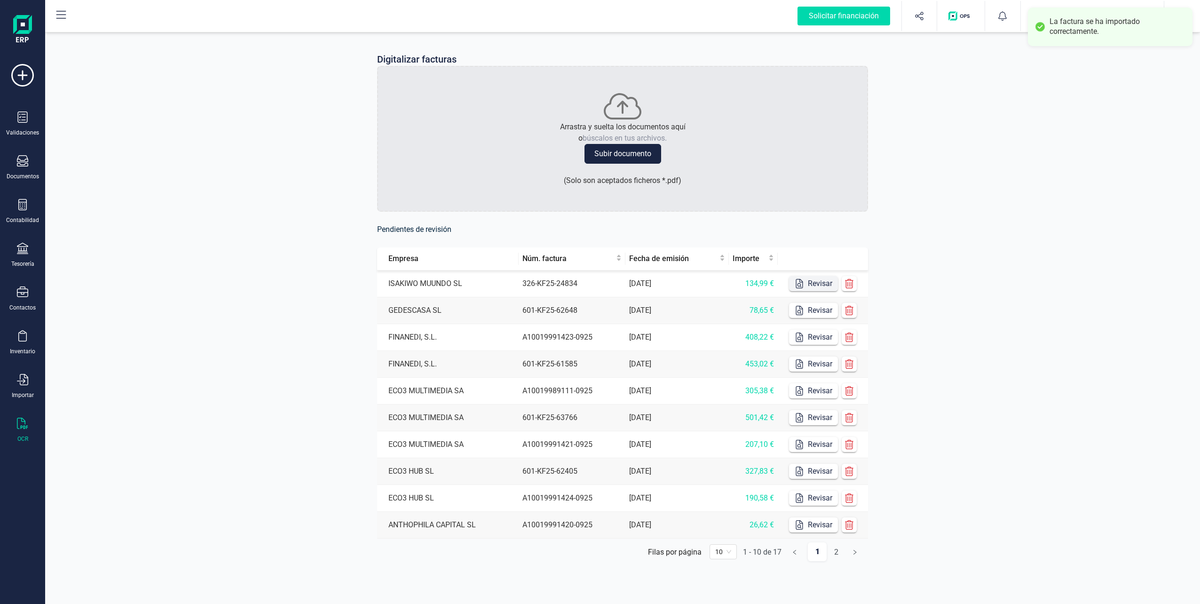
click at [597, 278] on button "Revisar" at bounding box center [813, 283] width 49 height 15
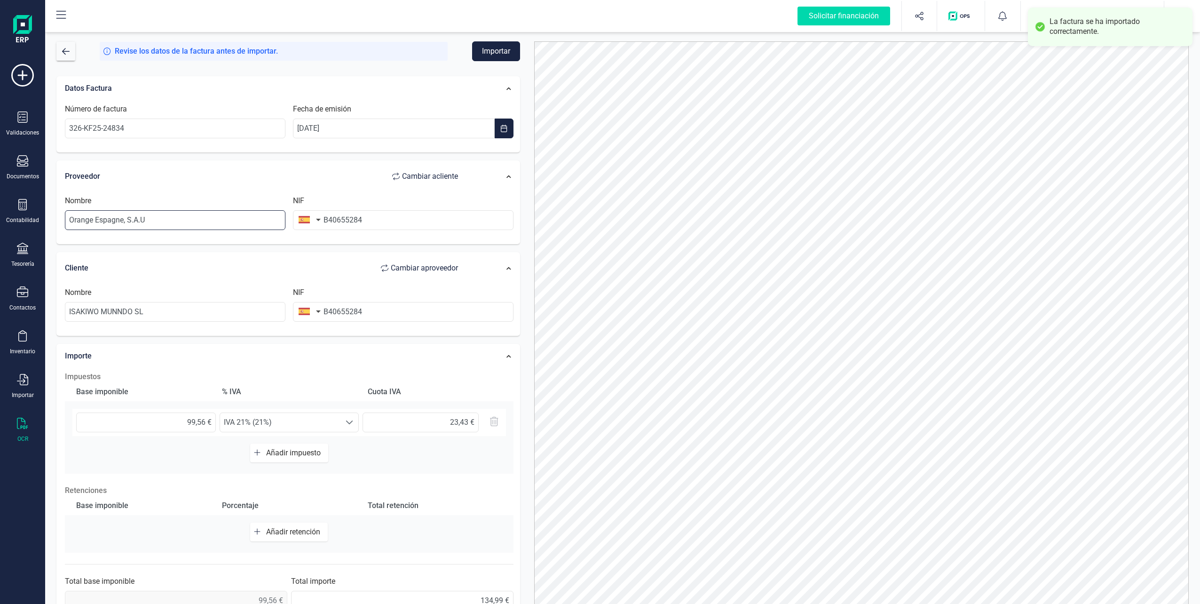
drag, startPoint x: 205, startPoint y: 229, endPoint x: 57, endPoint y: 224, distance: 147.3
click at [57, 224] on div "Proveedor Cambiar a cliente Nombre Orange Espagne, S.A.U NIF B40655284" at bounding box center [288, 202] width 464 height 84
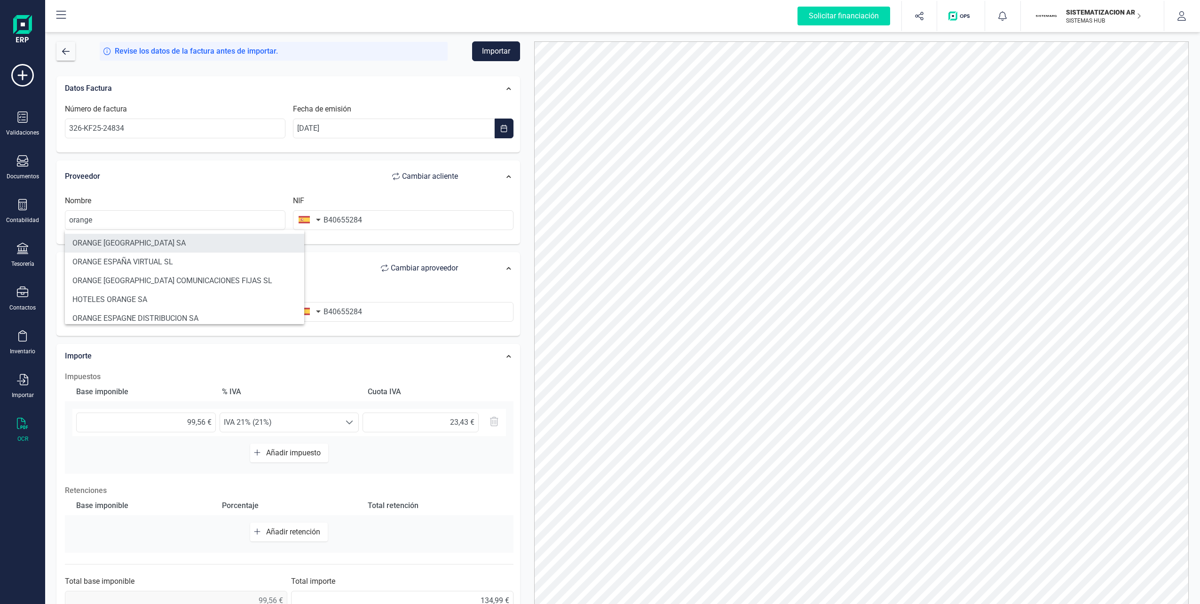
click at [120, 239] on li "ORANGE [GEOGRAPHIC_DATA] SA" at bounding box center [184, 243] width 239 height 19
type input "ORANGE [GEOGRAPHIC_DATA] SA"
type input "A82009812"
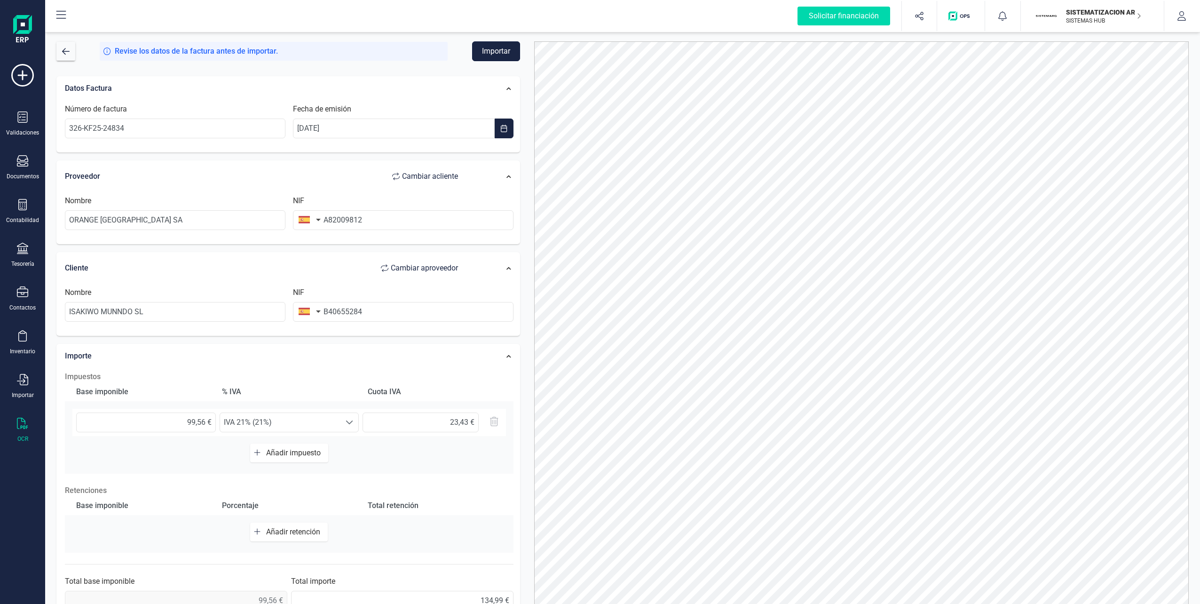
click at [482, 52] on button "Importar" at bounding box center [496, 51] width 48 height 20
click at [198, 423] on input "99,56 €" at bounding box center [146, 423] width 139 height 20
type input "1,00 €"
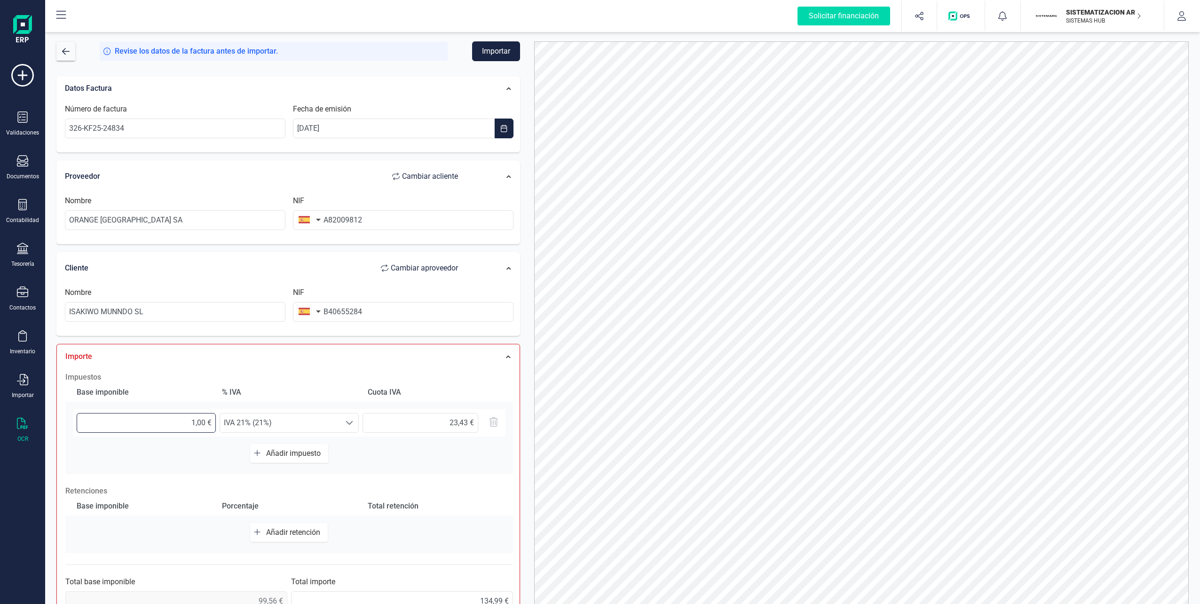
type input "0,21 €"
type input "11,00 €"
type input "2,31 €"
type input "111,00 €"
type input "23,31 €"
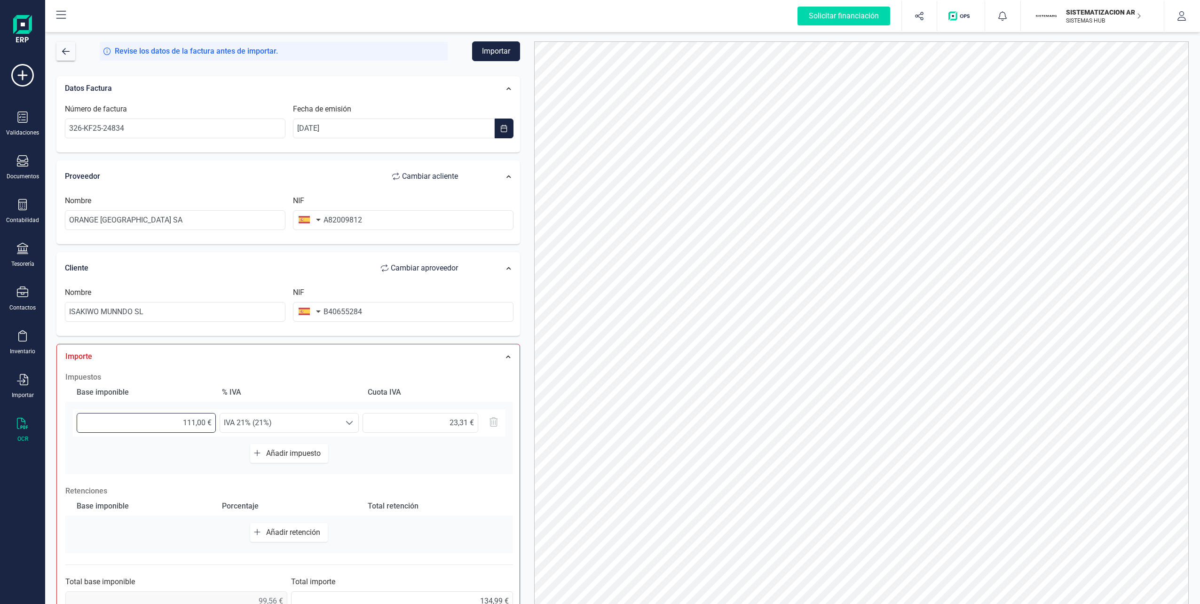
type input "1.115,00 €"
type input "234,15 €"
type input "11.156,00 €"
type input "2.342,76 €"
type input "1.115,00 €"
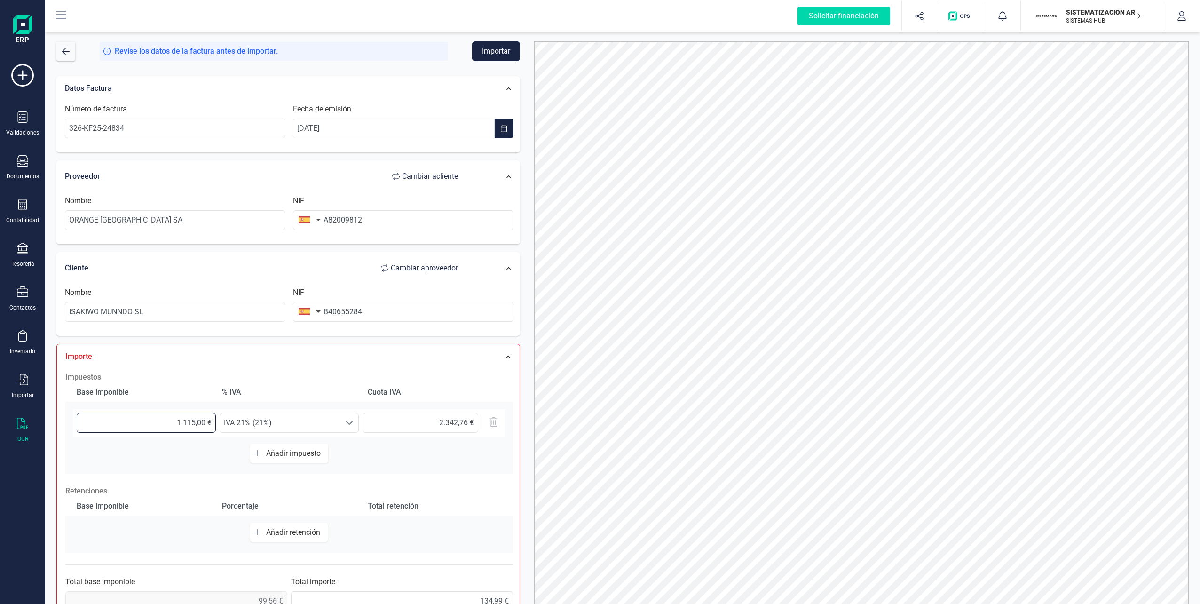
type input "234,15 €"
type input "111,00 €"
type input "23,31 €"
type input "111,50 €"
type input "23,41 €"
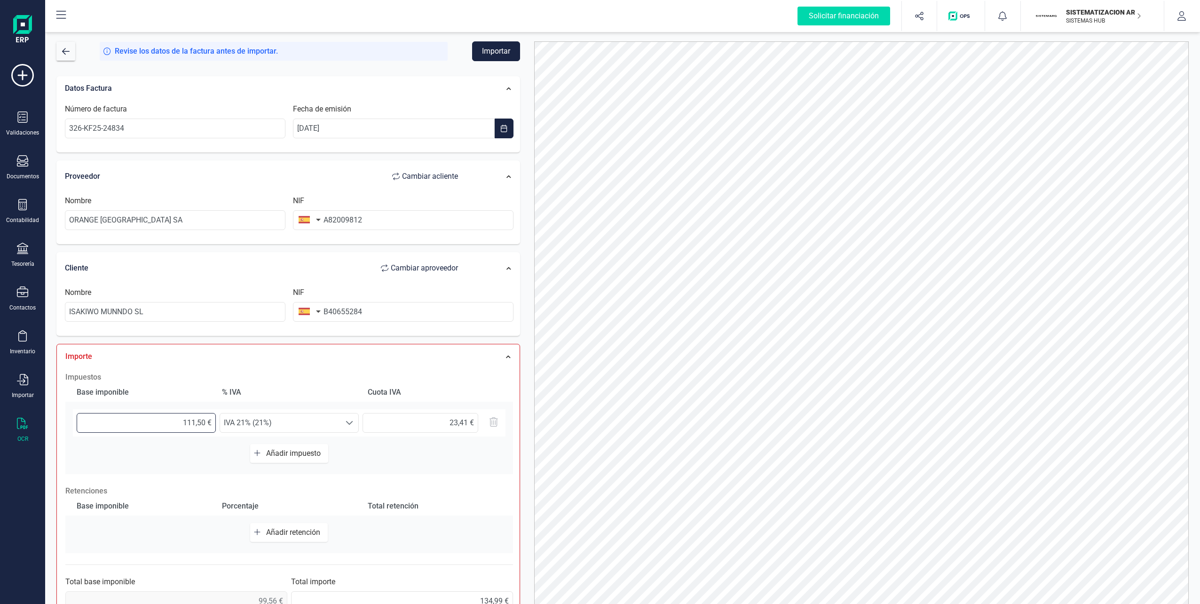
type input "111,56 €"
type input "23,43 €"
click at [494, 45] on button "Importar" at bounding box center [496, 51] width 48 height 20
click at [502, 55] on button "Importar" at bounding box center [496, 51] width 48 height 20
click at [185, 214] on input "ORANGE [GEOGRAPHIC_DATA] SA" at bounding box center [175, 220] width 221 height 20
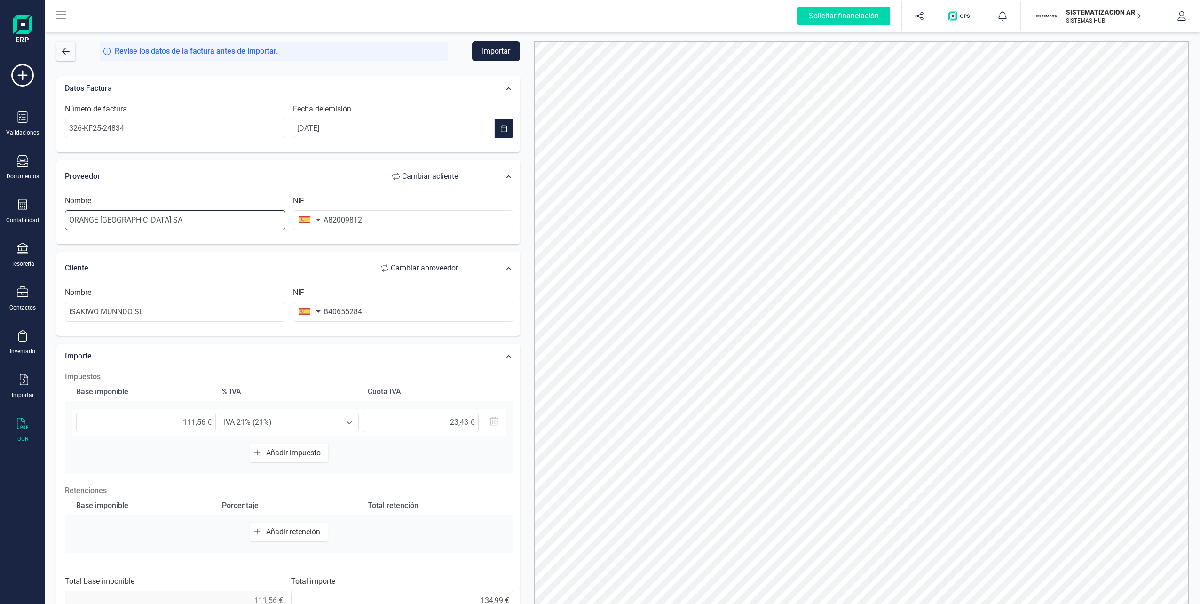
drag, startPoint x: 161, startPoint y: 216, endPoint x: 63, endPoint y: 215, distance: 98.8
click at [63, 215] on div "Nombre ORANGE [GEOGRAPHIC_DATA] SA" at bounding box center [175, 212] width 228 height 35
click at [58, 57] on button "button" at bounding box center [65, 51] width 19 height 19
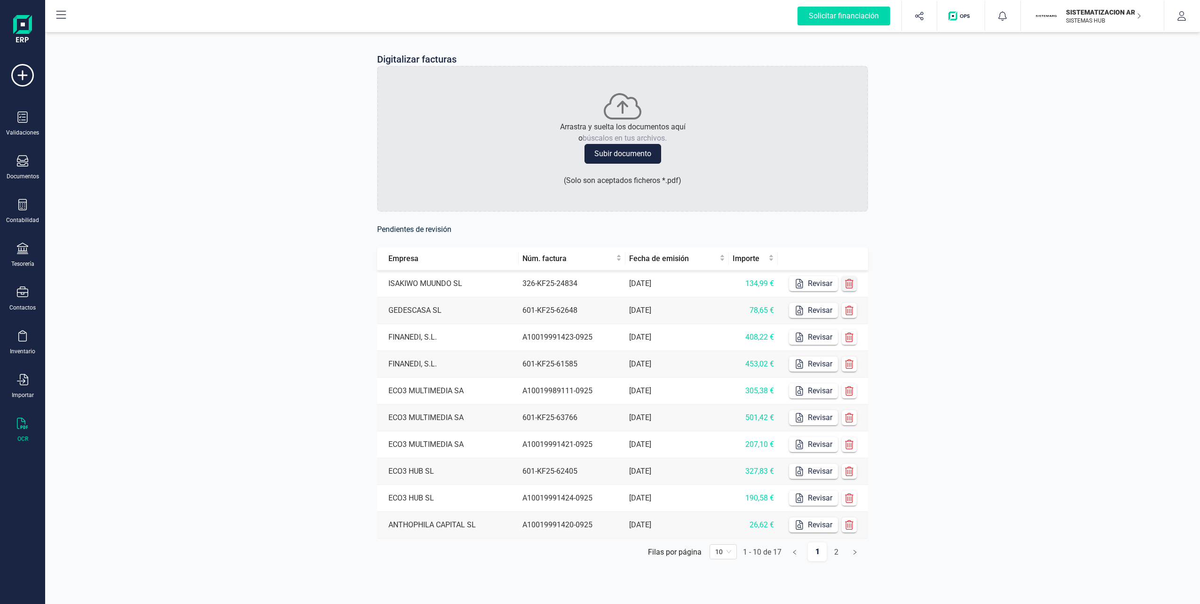
click at [597, 283] on icon "button" at bounding box center [849, 283] width 8 height 9
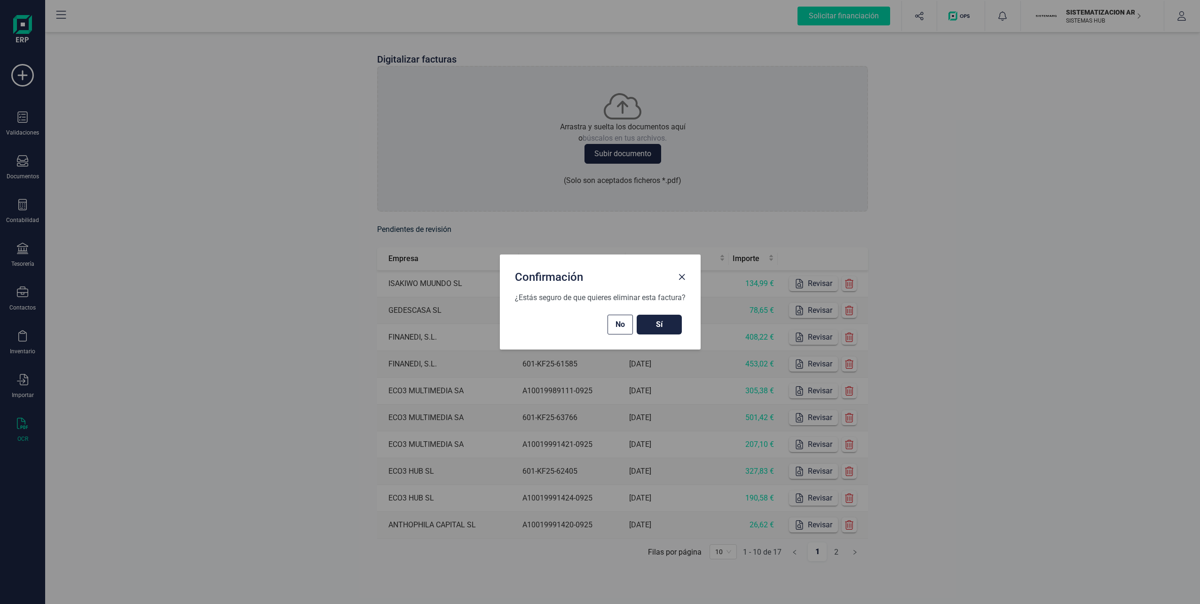
click at [597, 330] on span "Sí" at bounding box center [659, 324] width 26 height 11
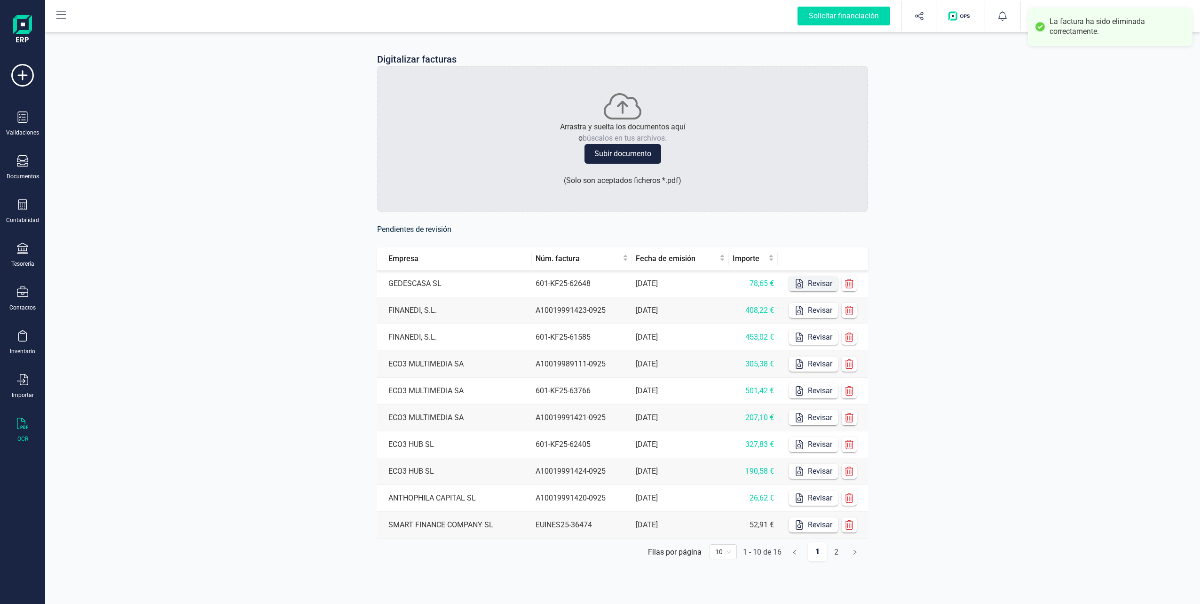
click at [597, 280] on button "Revisar" at bounding box center [813, 283] width 49 height 15
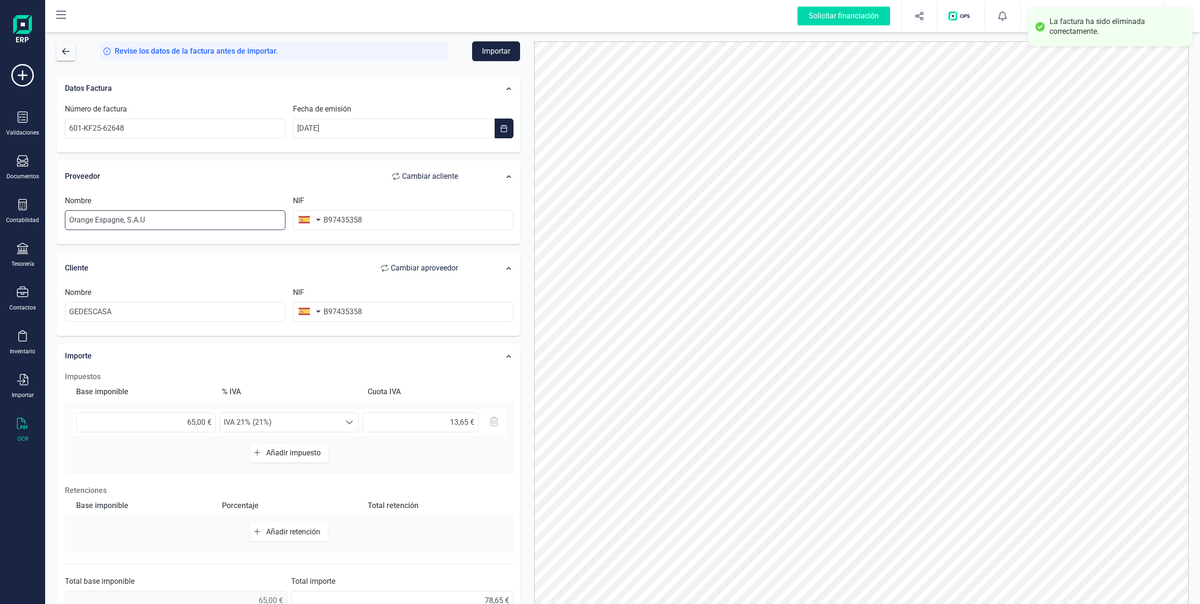
drag, startPoint x: 167, startPoint y: 221, endPoint x: 61, endPoint y: 221, distance: 106.8
click at [61, 221] on div "Nombre Orange [GEOGRAPHIC_DATA], S.A.U NIF B97435358" at bounding box center [289, 216] width 458 height 52
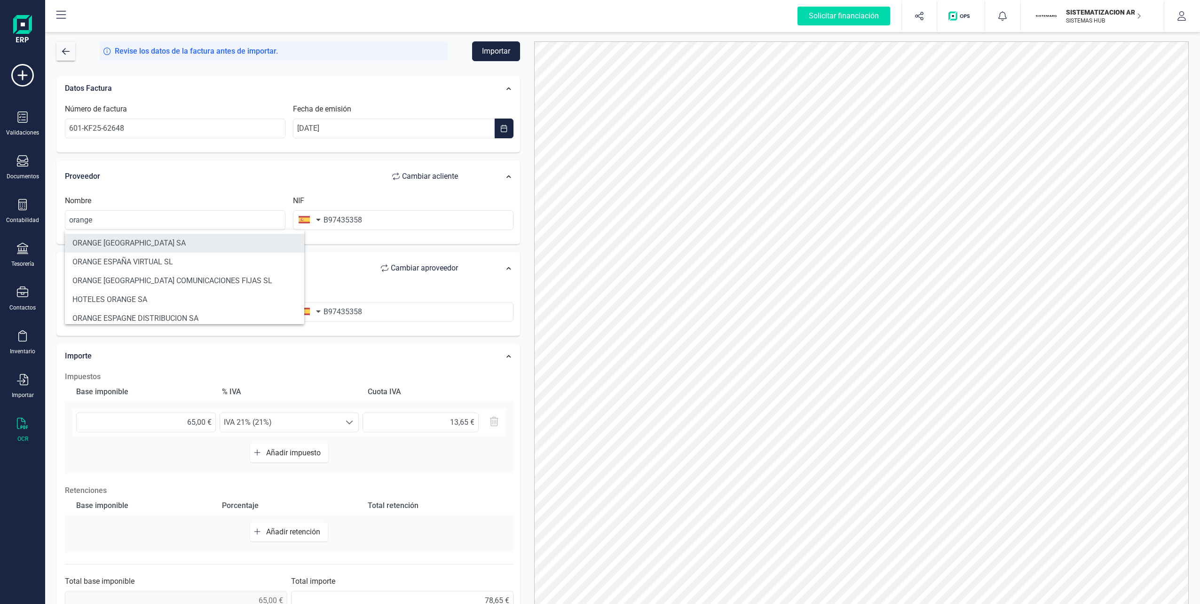
click at [119, 235] on li "ORANGE [GEOGRAPHIC_DATA] SA" at bounding box center [184, 243] width 239 height 19
type input "ORANGE [GEOGRAPHIC_DATA] SA"
type input "A82009812"
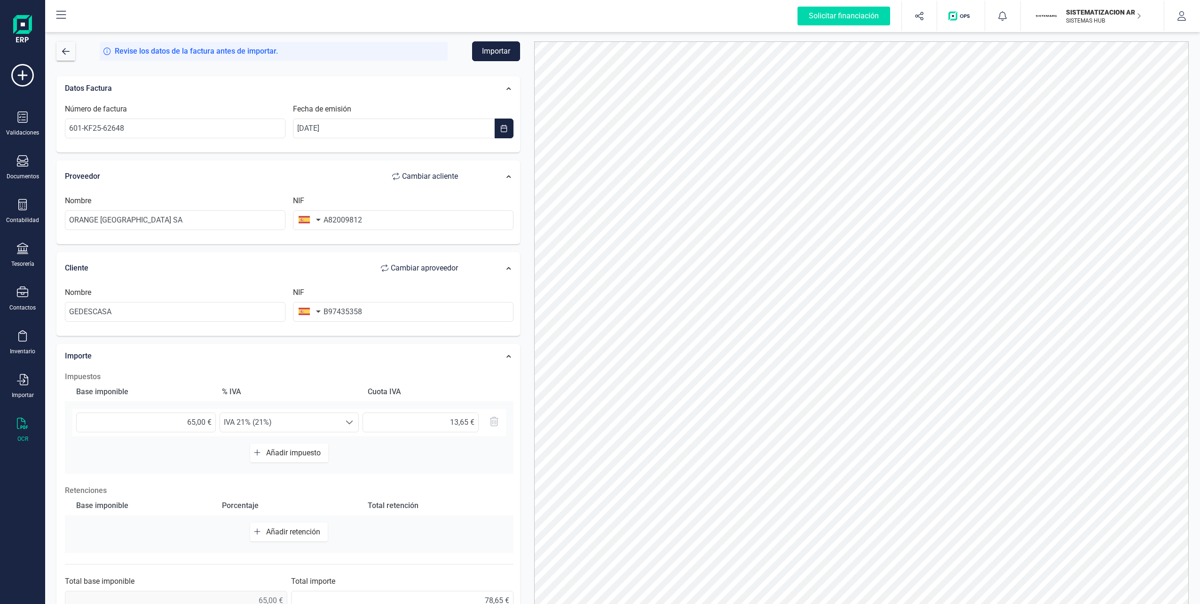
click at [482, 54] on button "Importar" at bounding box center [496, 51] width 48 height 20
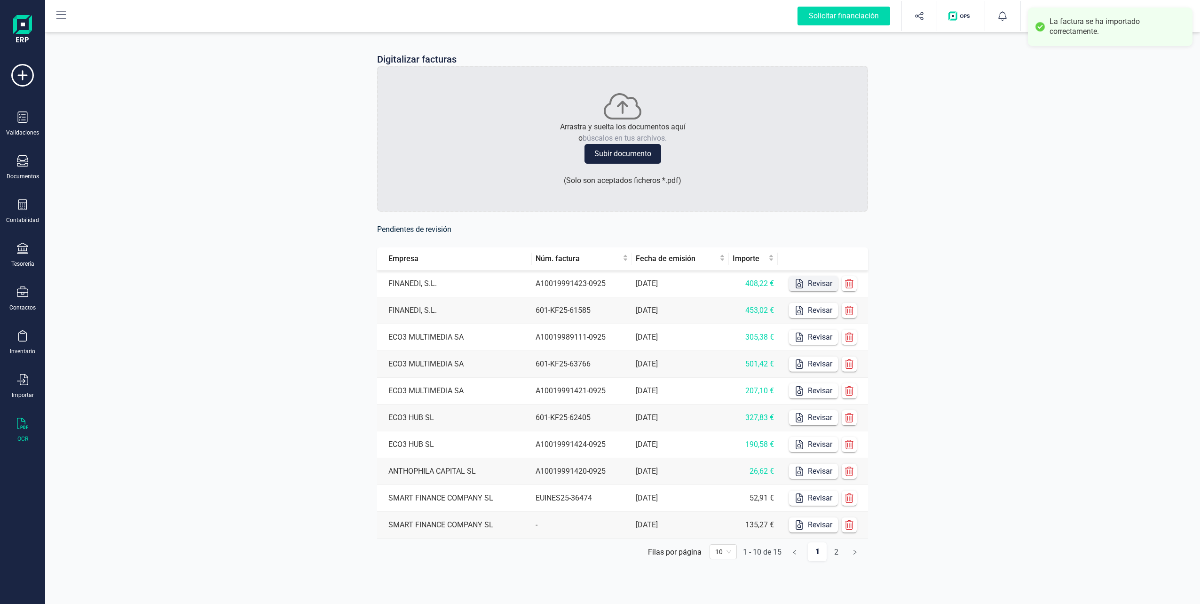
click at [597, 286] on button "Revisar" at bounding box center [813, 283] width 49 height 15
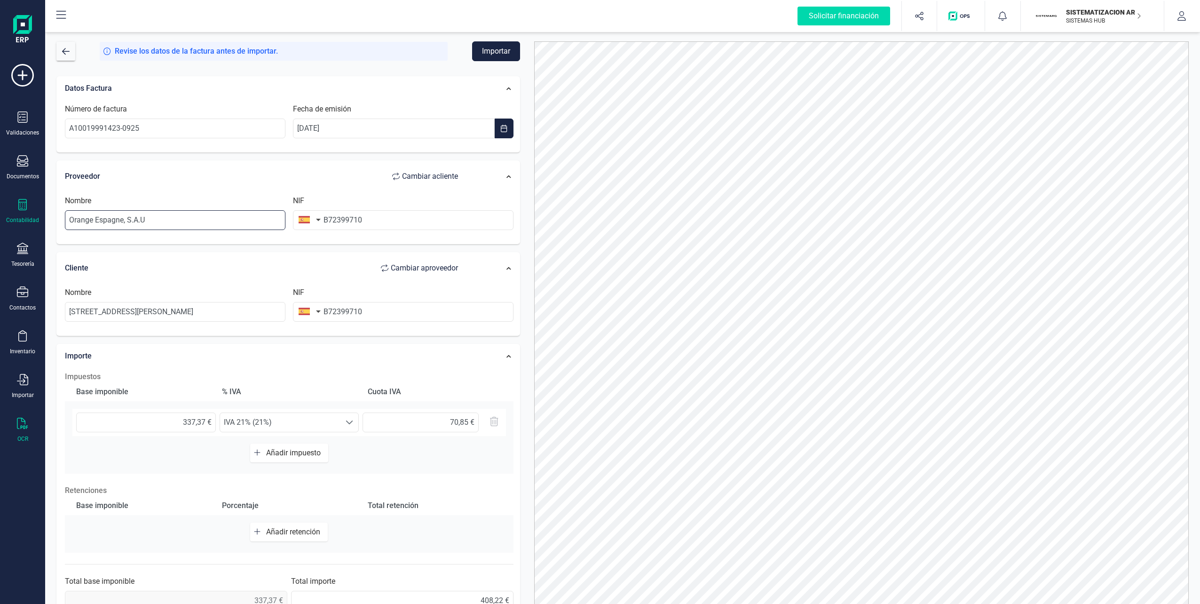
drag, startPoint x: 159, startPoint y: 216, endPoint x: 36, endPoint y: 216, distance: 123.2
click at [36, 216] on div "Solicitar financiación Importaciones completadas 0 / 0 SISTEMATIZACION ARQUITEC…" at bounding box center [600, 302] width 1200 height 604
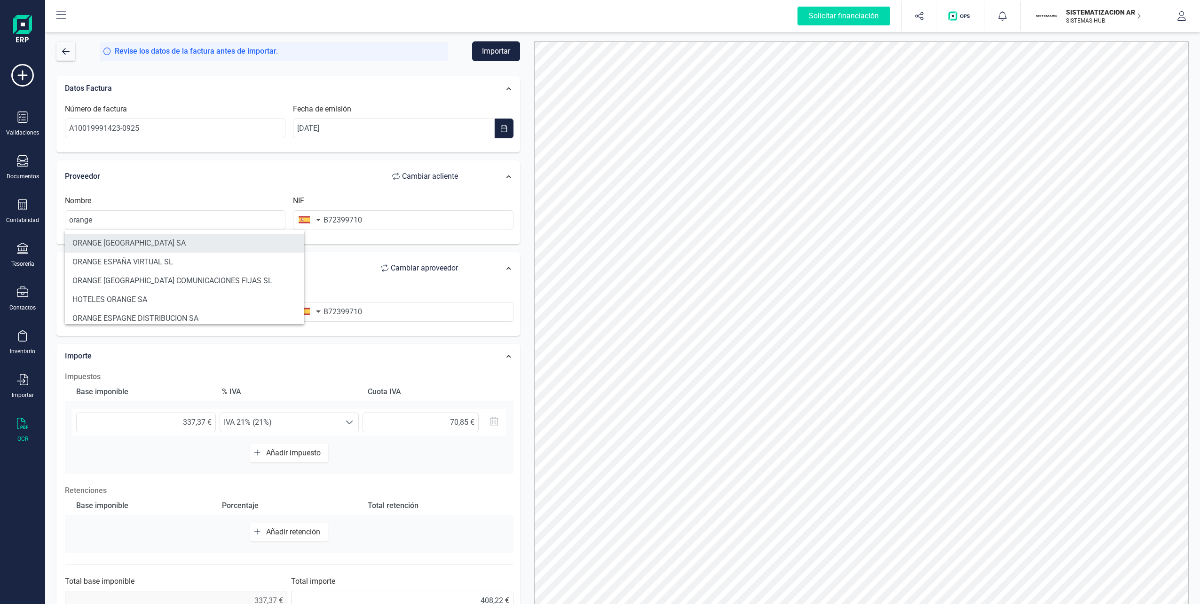
click at [111, 241] on li "ORANGE [GEOGRAPHIC_DATA] SA" at bounding box center [184, 243] width 239 height 19
type input "ORANGE [GEOGRAPHIC_DATA] SA"
type input "A82009812"
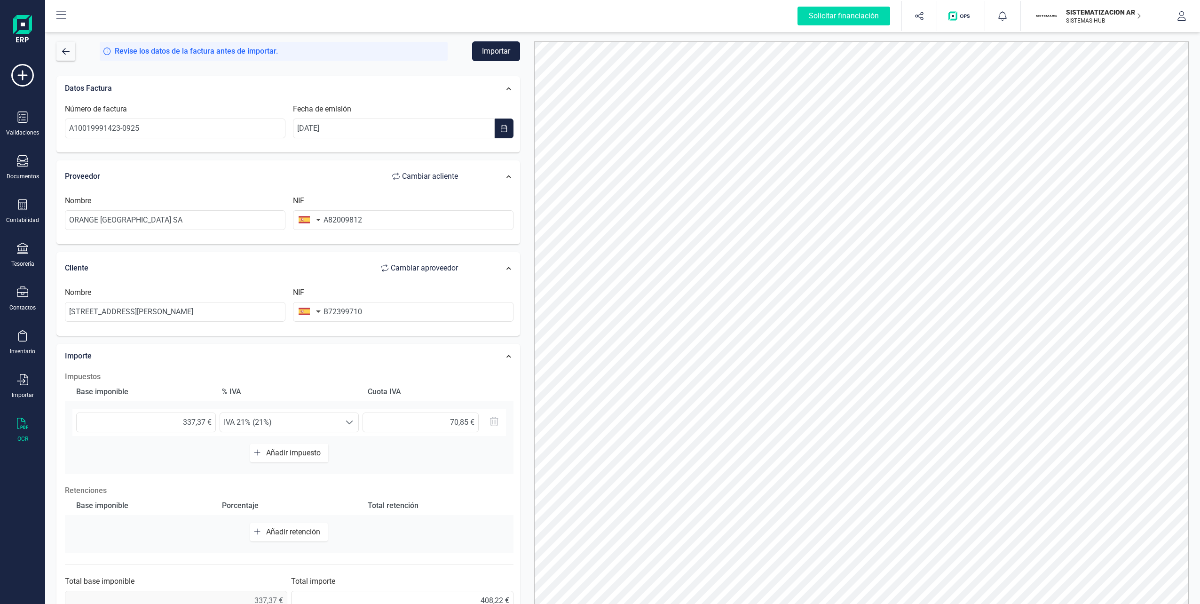
click at [494, 44] on button "Importar" at bounding box center [496, 51] width 48 height 20
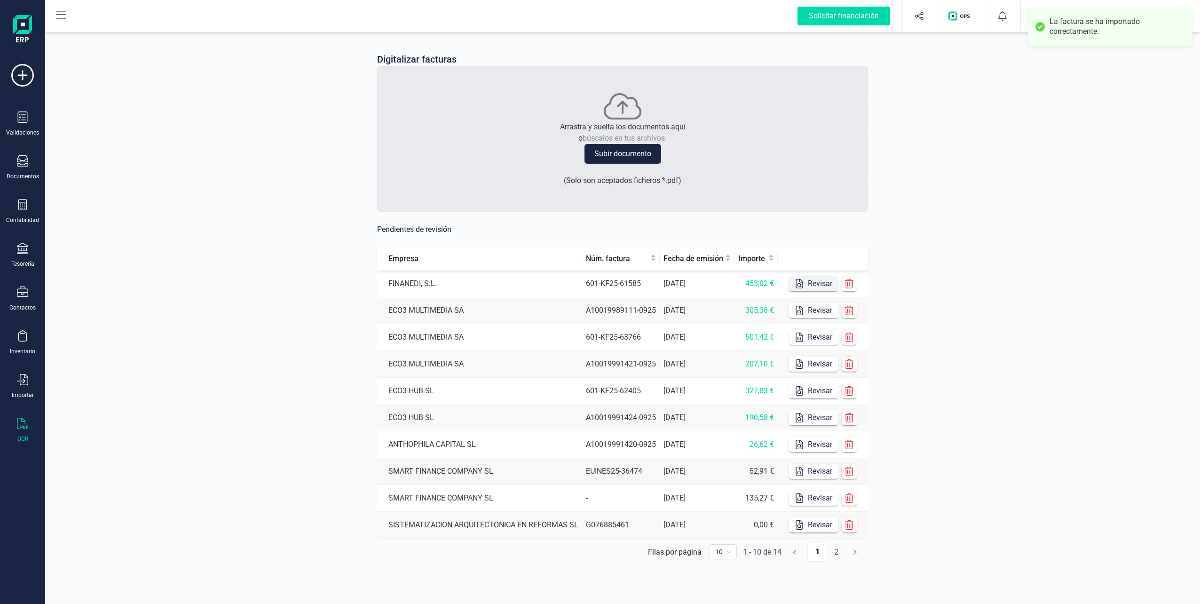
click at [597, 288] on button "Revisar" at bounding box center [813, 283] width 49 height 15
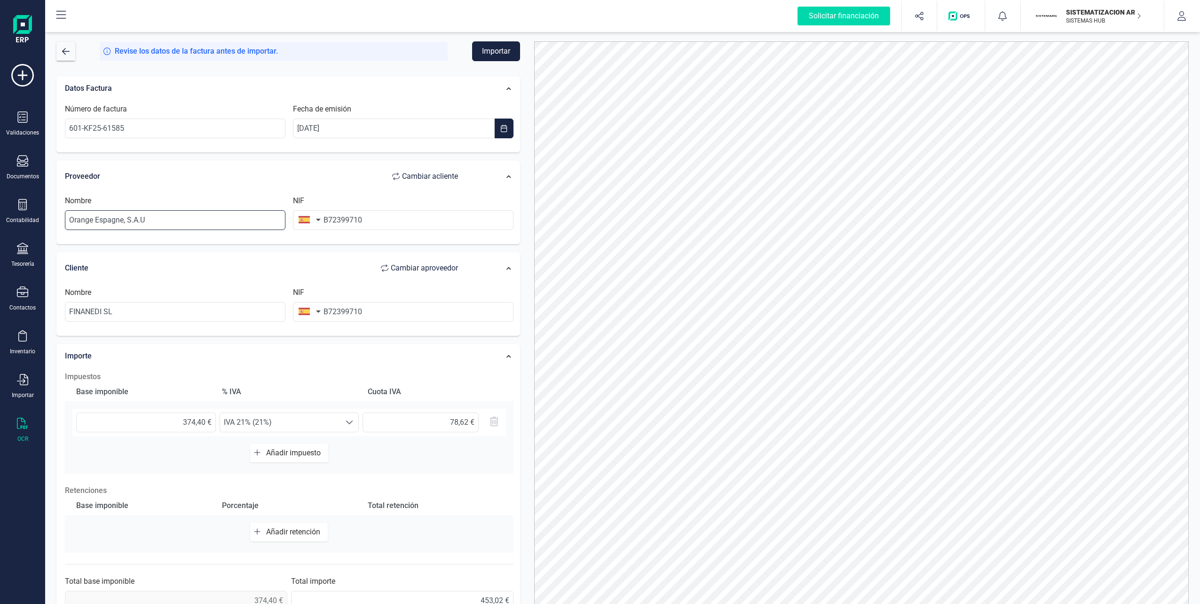
drag, startPoint x: 157, startPoint y: 220, endPoint x: 50, endPoint y: 220, distance: 107.2
click at [50, 220] on div "Datos Factura Número de factura 601-KF25-61585 Fecha de emisión [DATE] Proveedo…" at bounding box center [288, 346] width 478 height 554
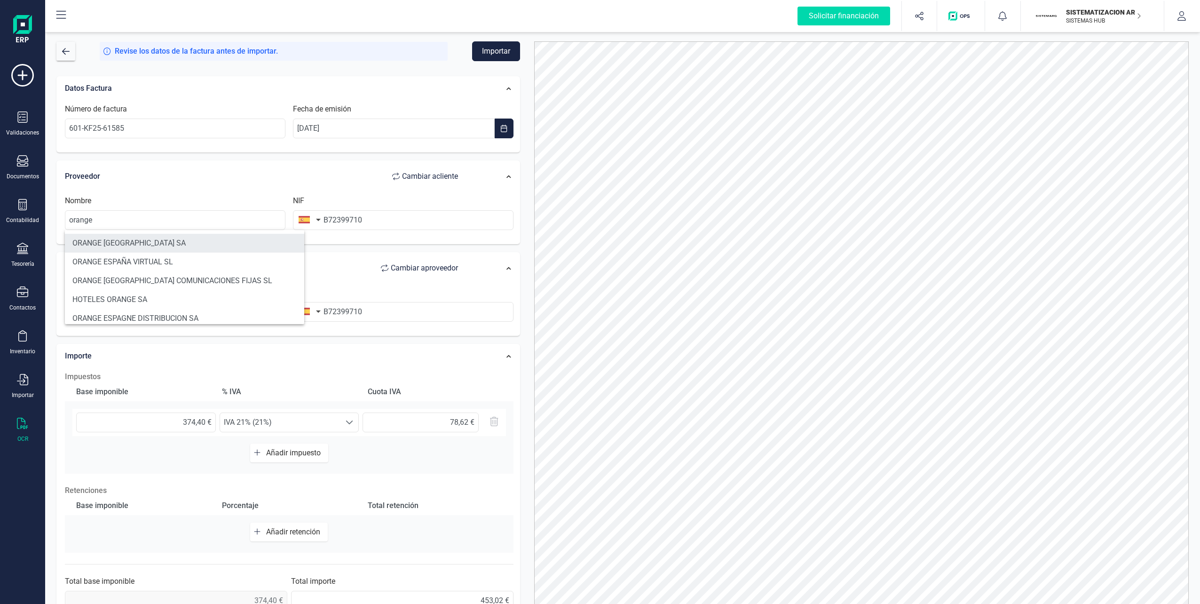
click at [103, 238] on li "ORANGE [GEOGRAPHIC_DATA] SA" at bounding box center [184, 243] width 239 height 19
type input "ORANGE [GEOGRAPHIC_DATA] SA"
type input "A82009812"
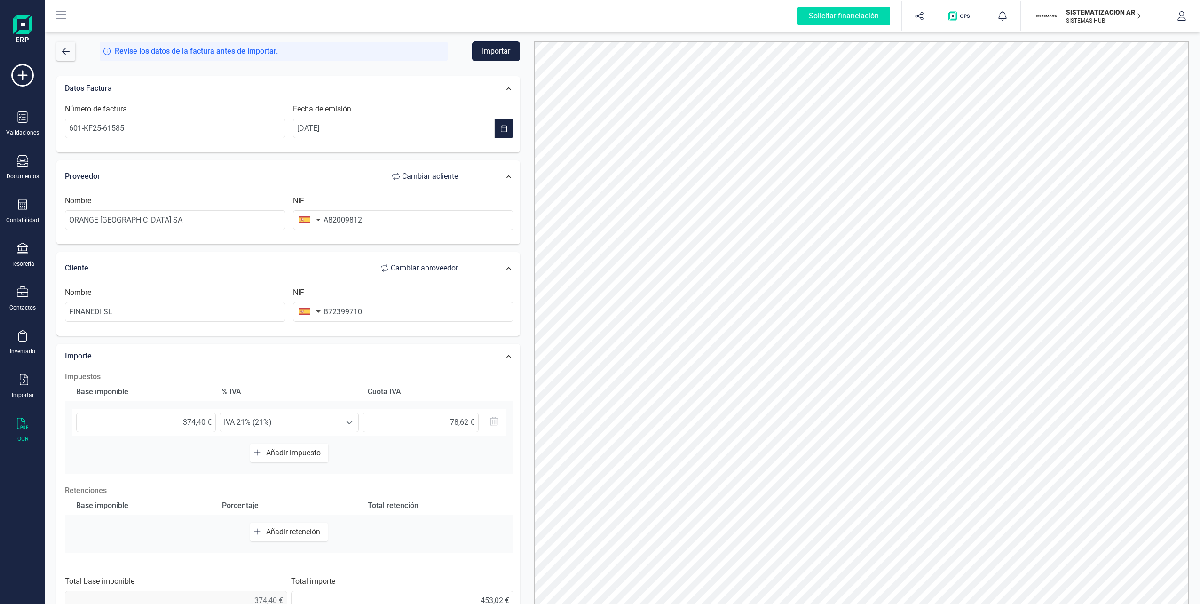
click at [486, 52] on button "Importar" at bounding box center [496, 51] width 48 height 20
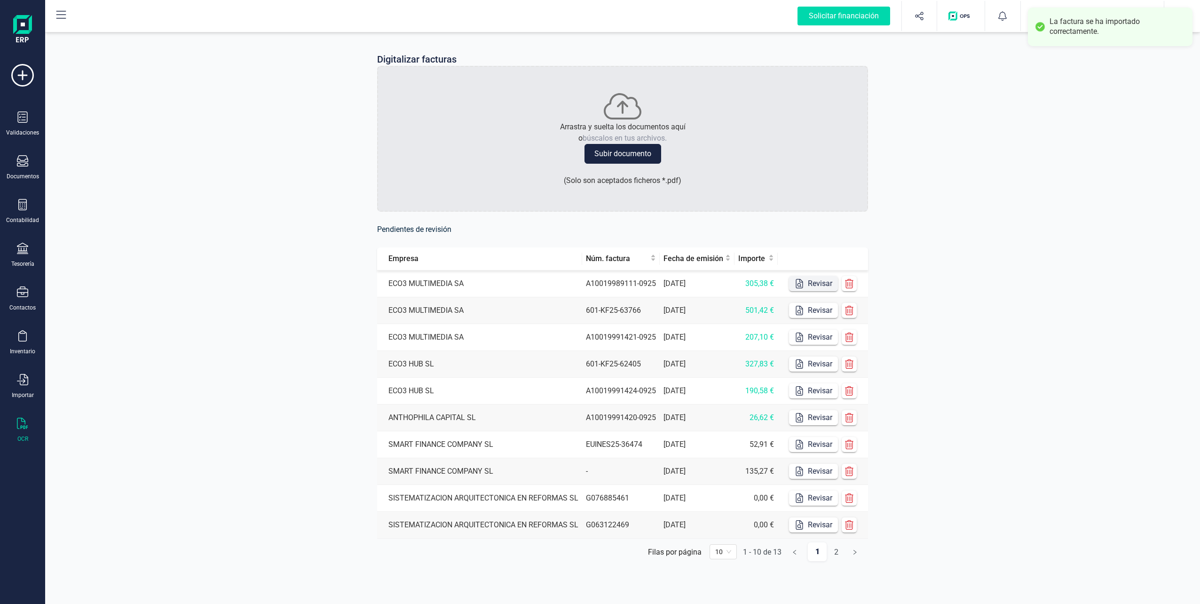
click at [597, 282] on icon "button" at bounding box center [799, 283] width 9 height 9
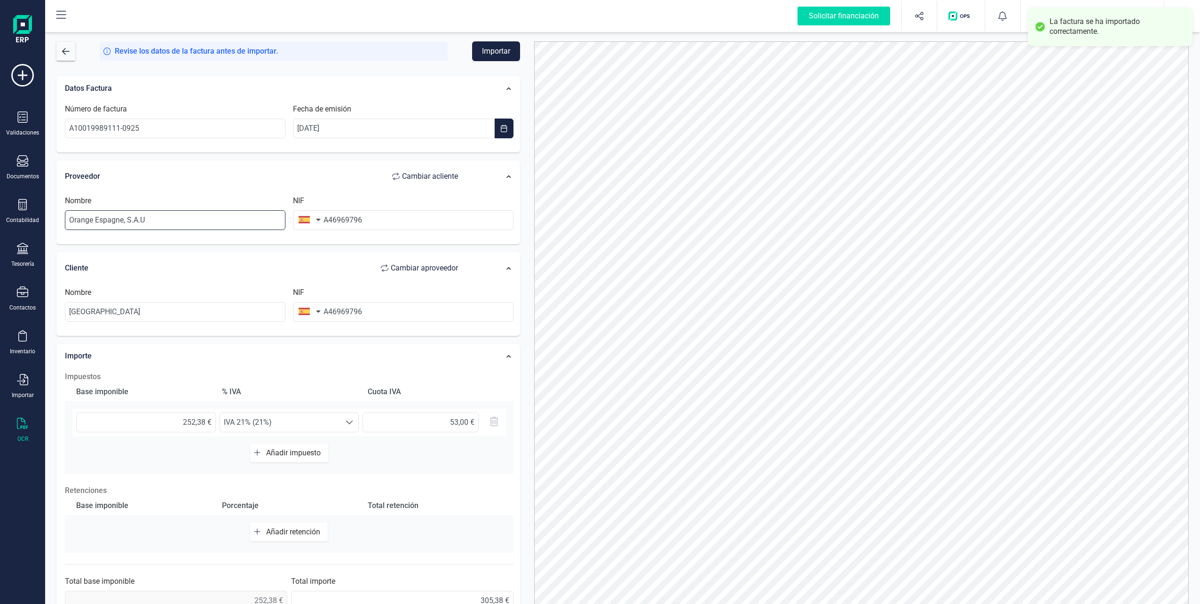
drag, startPoint x: 198, startPoint y: 220, endPoint x: 96, endPoint y: 223, distance: 101.6
click at [96, 223] on input "Orange Espagne, S.A.U" at bounding box center [175, 220] width 221 height 20
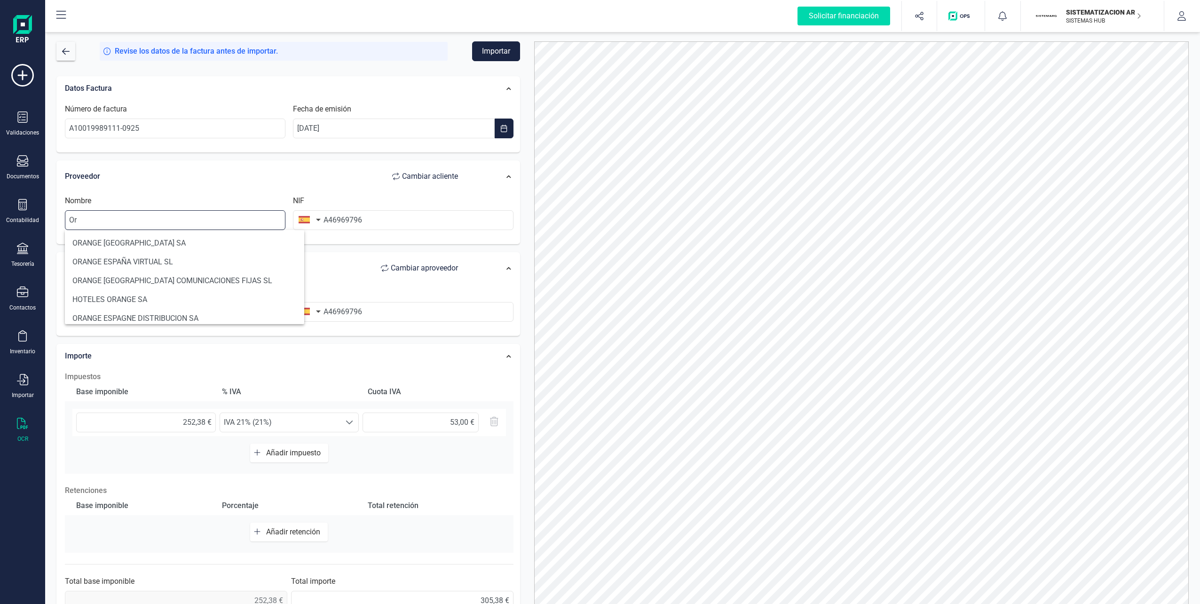
type input "O"
click at [135, 242] on li "ORANGE [GEOGRAPHIC_DATA] SA" at bounding box center [184, 243] width 239 height 19
type input "ORANGE [GEOGRAPHIC_DATA] SA"
type input "A82009812"
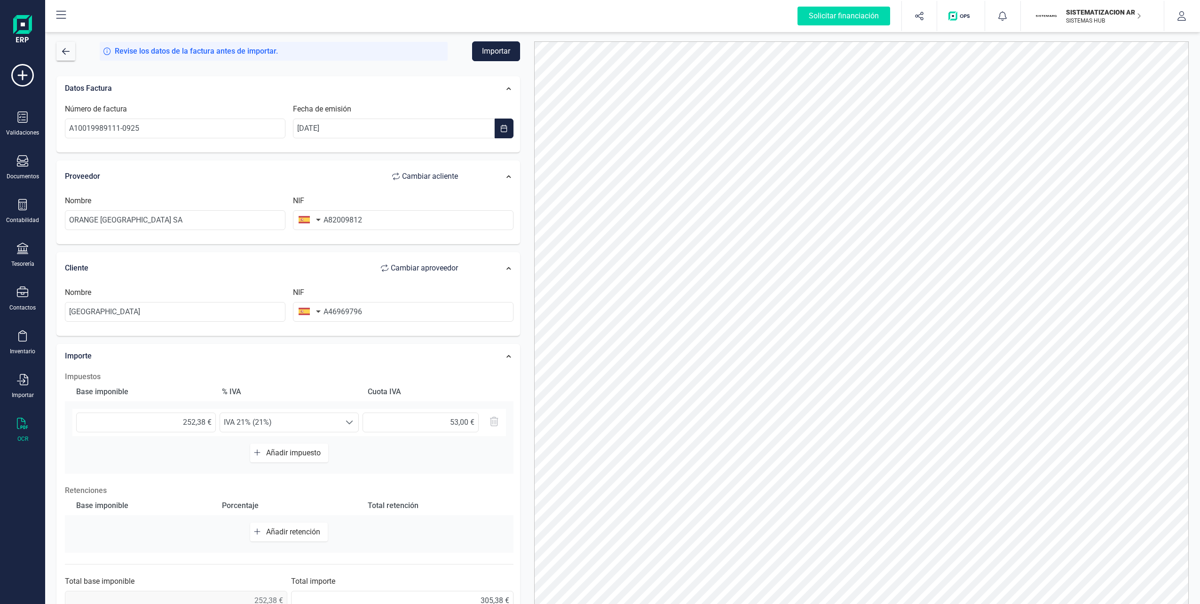
click at [502, 60] on button "Importar" at bounding box center [496, 51] width 48 height 20
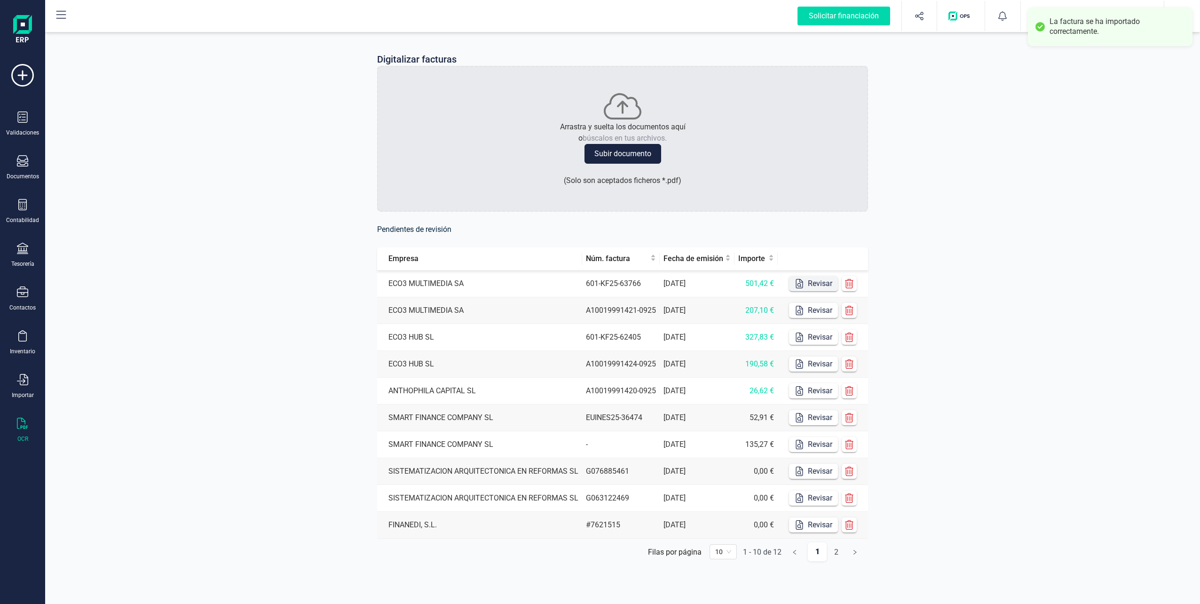
click at [597, 280] on button "Revisar" at bounding box center [813, 283] width 49 height 15
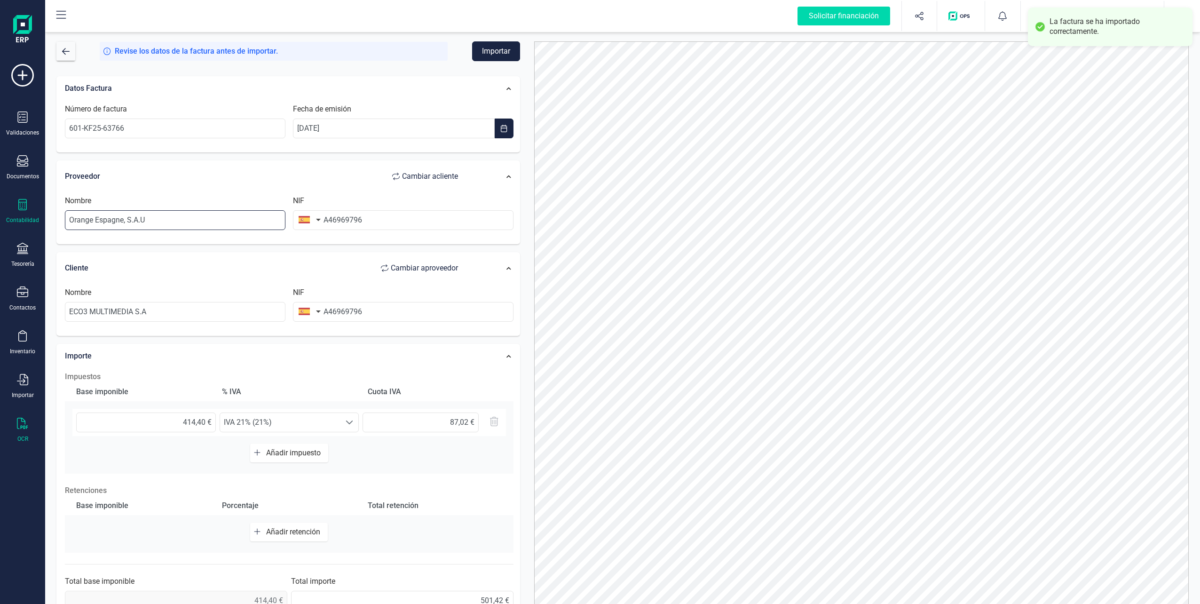
drag, startPoint x: 163, startPoint y: 216, endPoint x: 34, endPoint y: 223, distance: 129.0
click at [34, 223] on div "Solicitar financiación Importaciones completadas 0 / 0 SISTEMATIZACION ARQUITEC…" at bounding box center [600, 302] width 1200 height 604
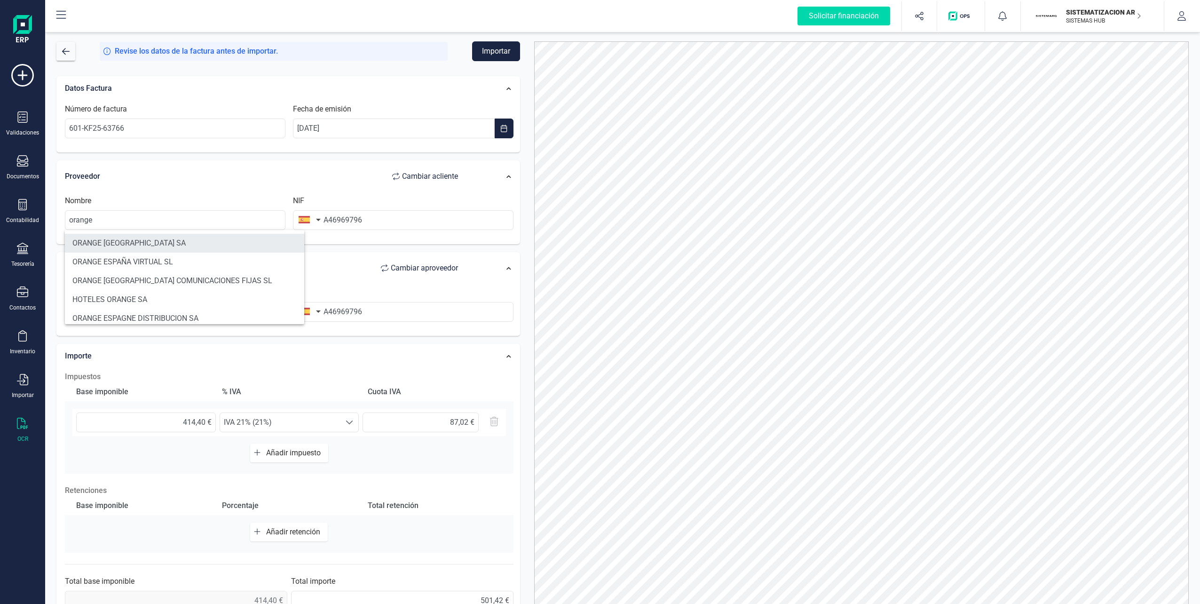
click at [114, 236] on li "ORANGE [GEOGRAPHIC_DATA] SA" at bounding box center [184, 243] width 239 height 19
type input "ORANGE [GEOGRAPHIC_DATA] SA"
type input "A82009812"
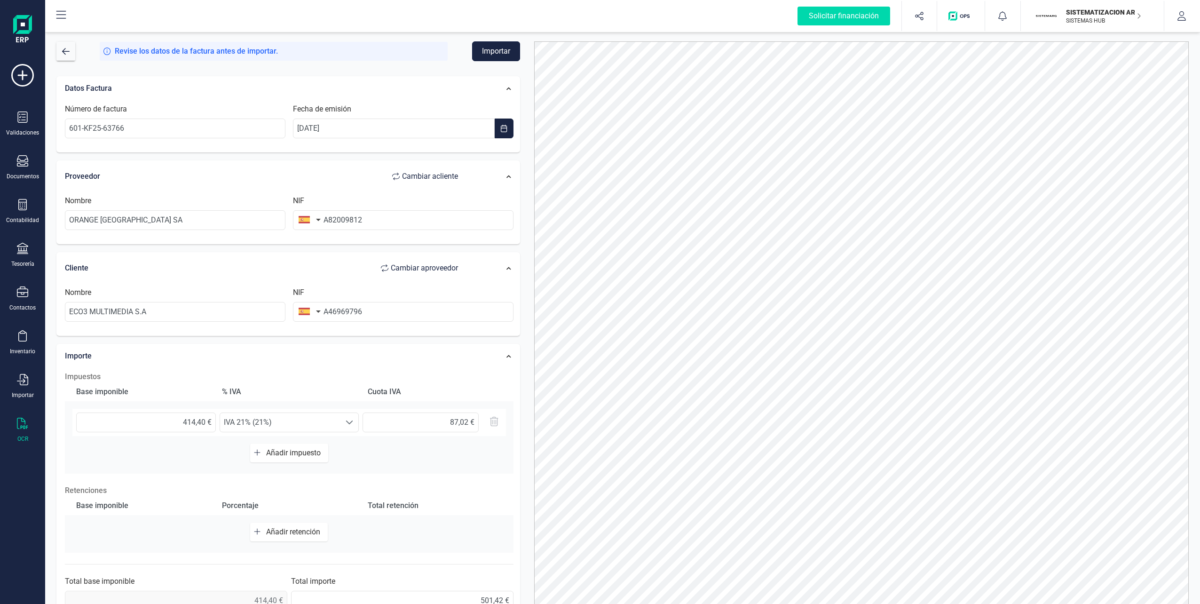
click at [486, 49] on button "Importar" at bounding box center [496, 51] width 48 height 20
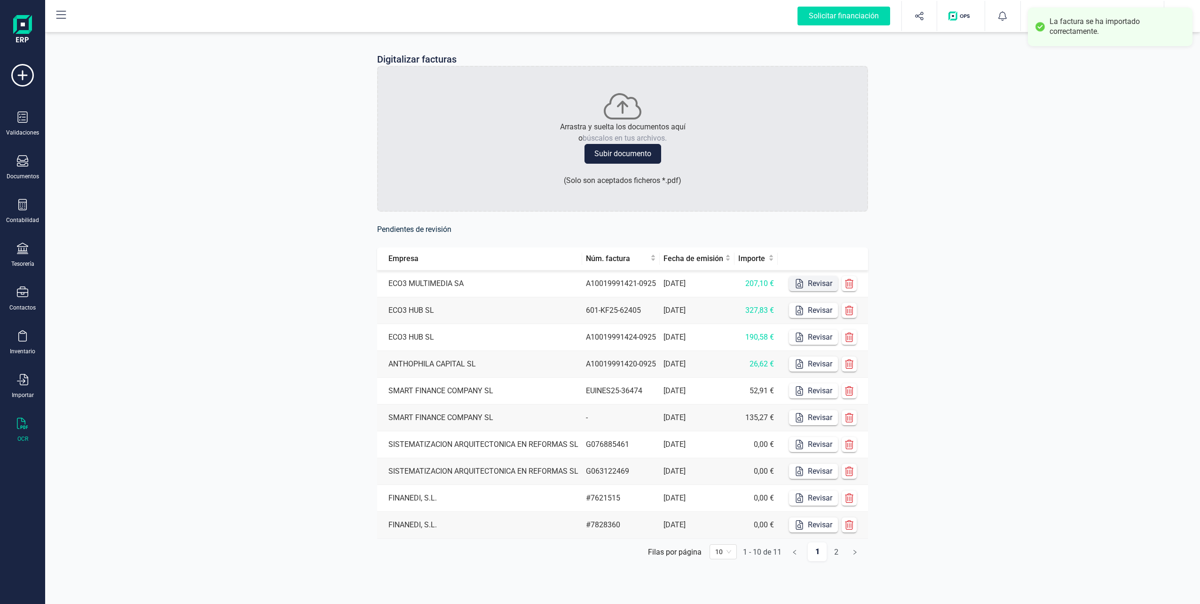
click at [597, 281] on icon "button" at bounding box center [799, 283] width 9 height 9
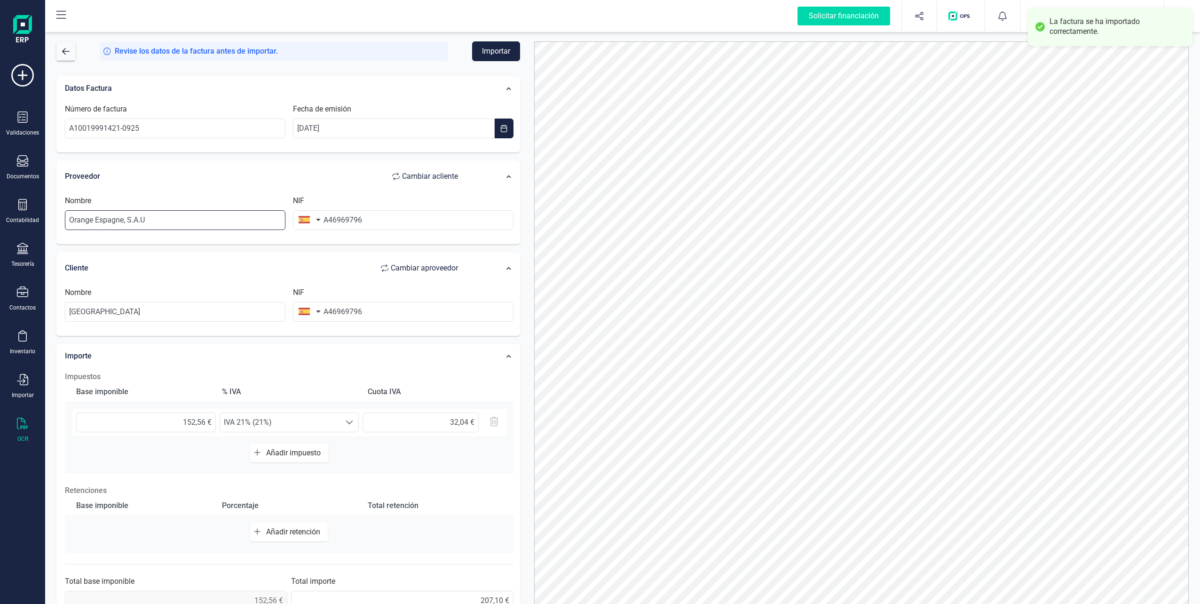
drag, startPoint x: 166, startPoint y: 225, endPoint x: 57, endPoint y: 221, distance: 109.2
click at [57, 221] on div "Proveedor Cambiar a cliente Nombre Orange Espagne, S.A.U NIF A46969796" at bounding box center [288, 202] width 464 height 84
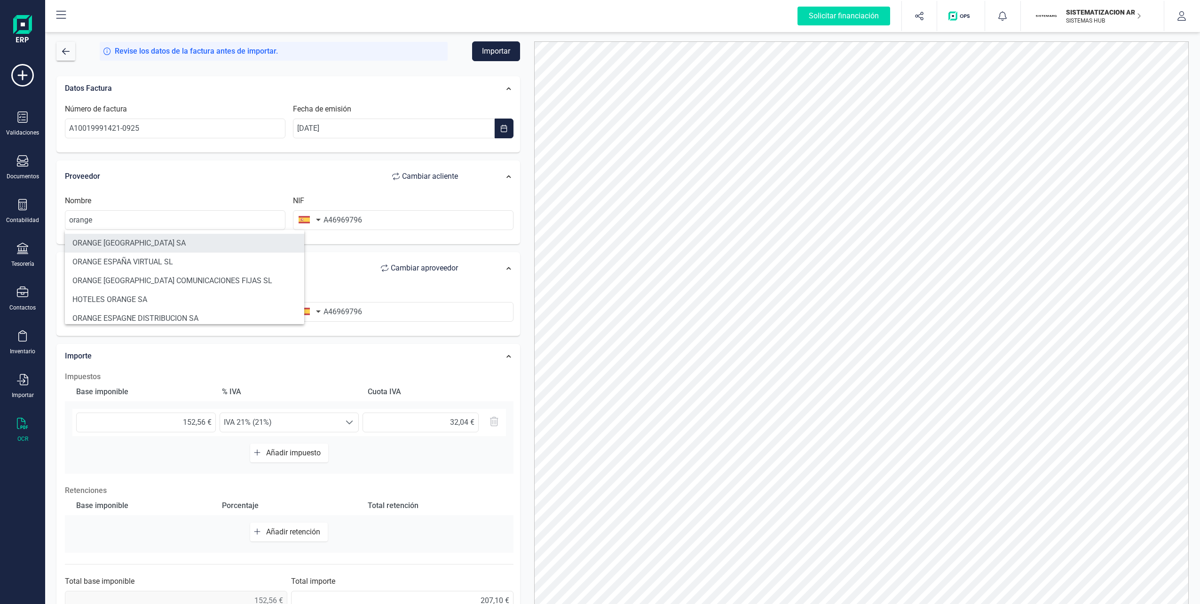
click at [105, 241] on li "ORANGE [GEOGRAPHIC_DATA] SA" at bounding box center [184, 243] width 239 height 19
type input "ORANGE [GEOGRAPHIC_DATA] SA"
type input "A82009812"
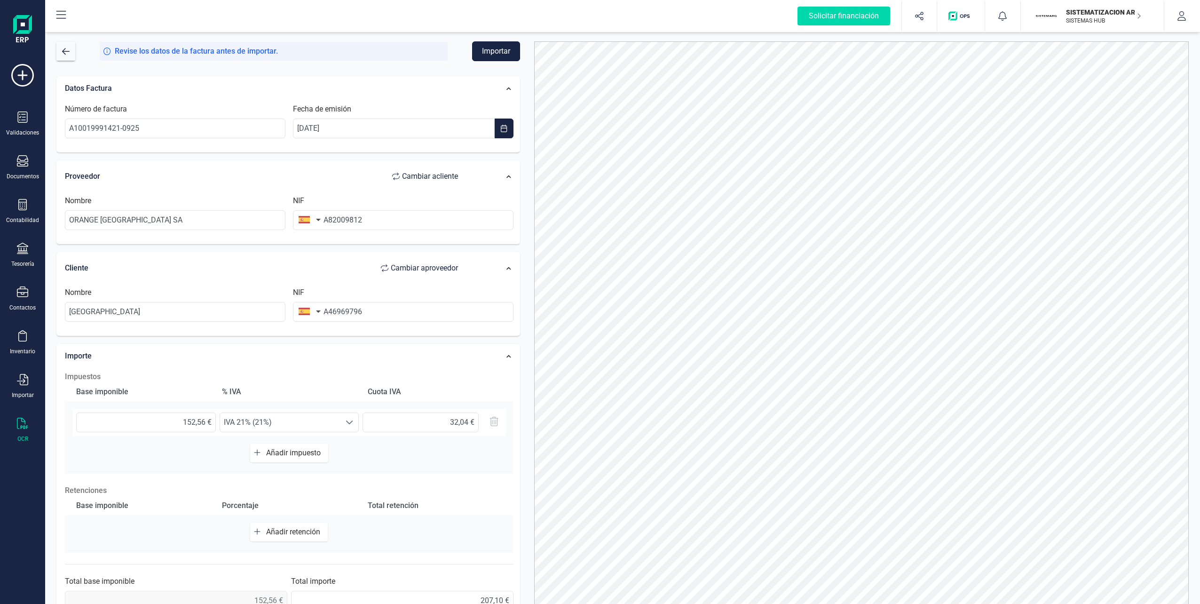
click at [489, 54] on button "Importar" at bounding box center [496, 51] width 48 height 20
click at [278, 450] on span "Añadir impuesto" at bounding box center [295, 453] width 58 height 9
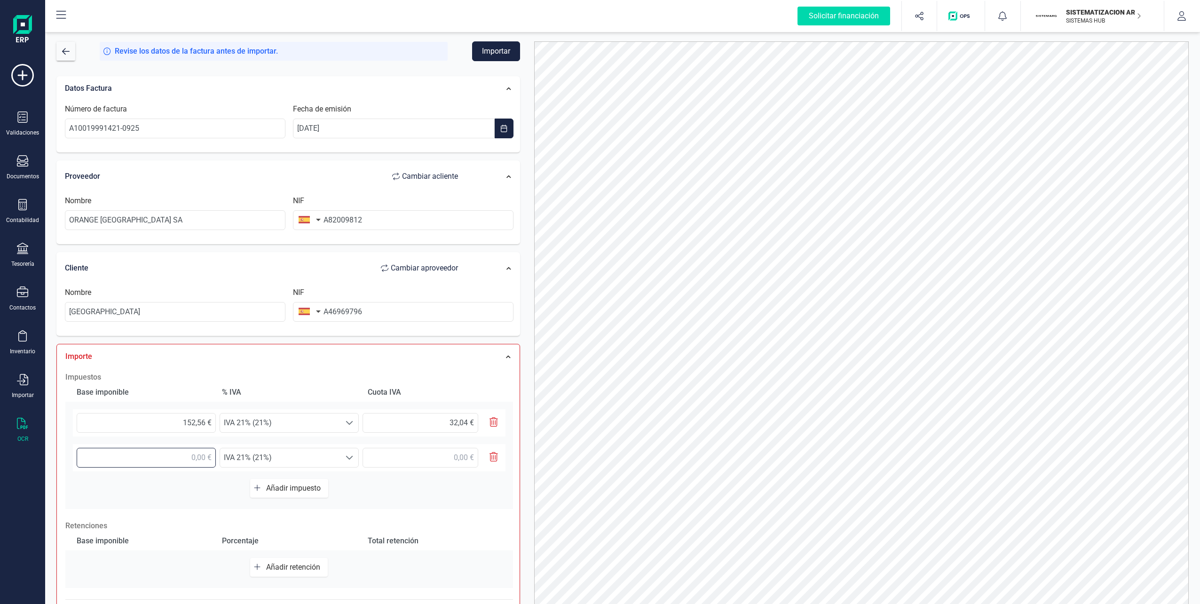
drag, startPoint x: 184, startPoint y: 454, endPoint x: 190, endPoint y: 454, distance: 6.1
click at [184, 454] on input "text" at bounding box center [146, 458] width 139 height 20
click at [302, 453] on span "IVA 21% (21%)" at bounding box center [280, 457] width 120 height 19
click at [273, 511] on li "Exento (0%)" at bounding box center [306, 508] width 172 height 19
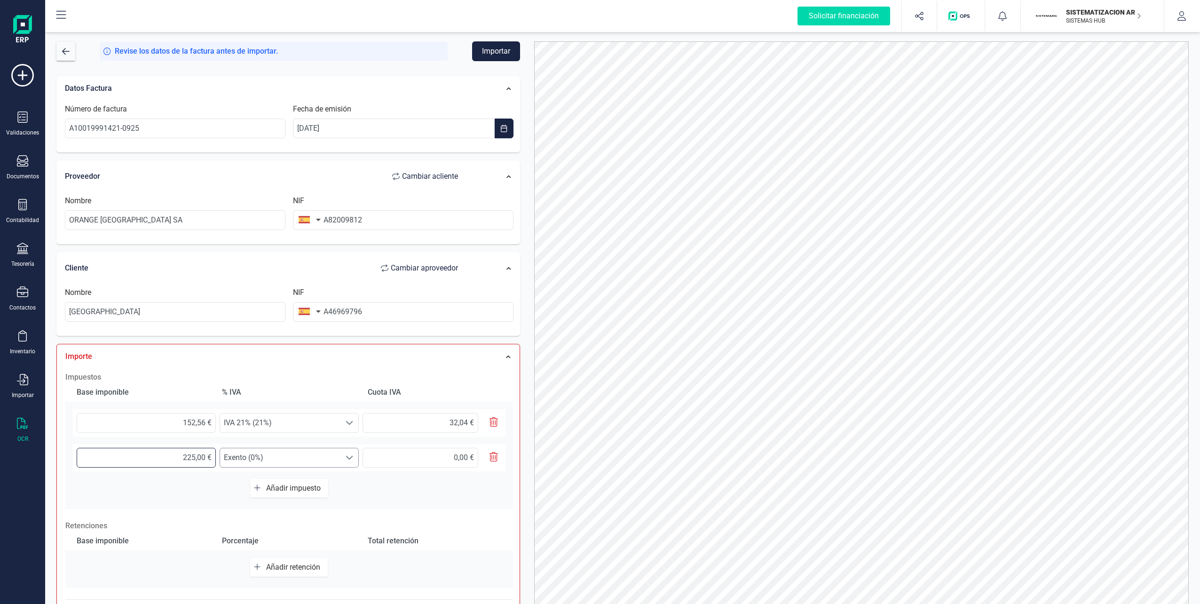
drag, startPoint x: 182, startPoint y: 457, endPoint x: 253, endPoint y: 457, distance: 70.1
click at [253, 457] on div "225,00 € Seleccione un % Exento (0%) Exento (0%)" at bounding box center [289, 457] width 433 height 27
type input "22,50 €"
click at [499, 54] on button "Importar" at bounding box center [496, 51] width 48 height 20
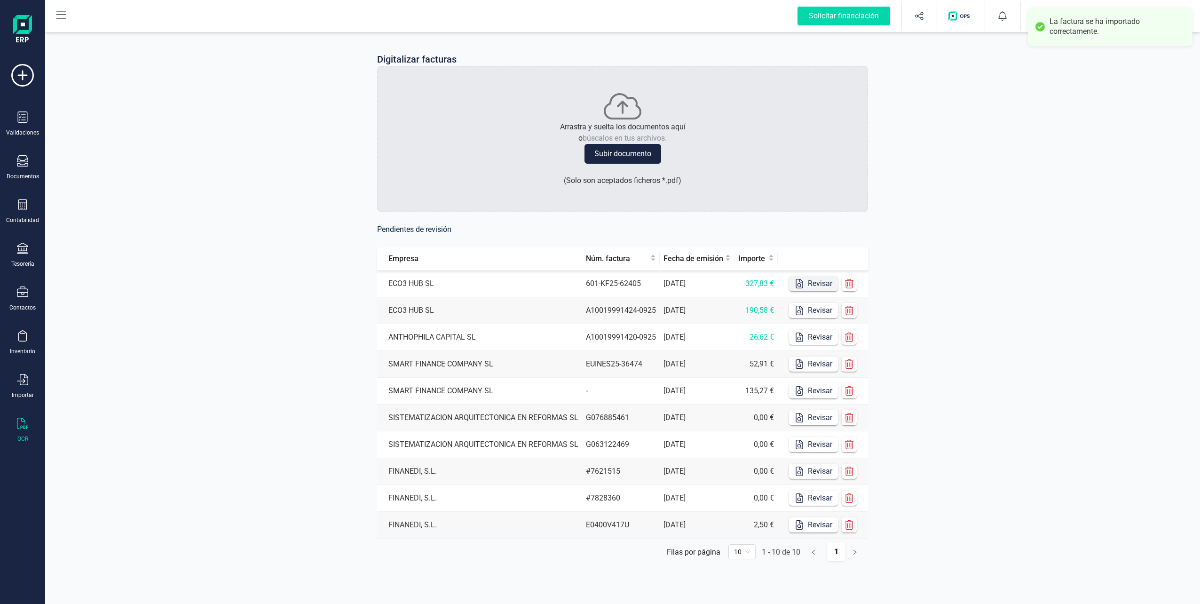
click at [597, 278] on button "Revisar" at bounding box center [813, 283] width 49 height 15
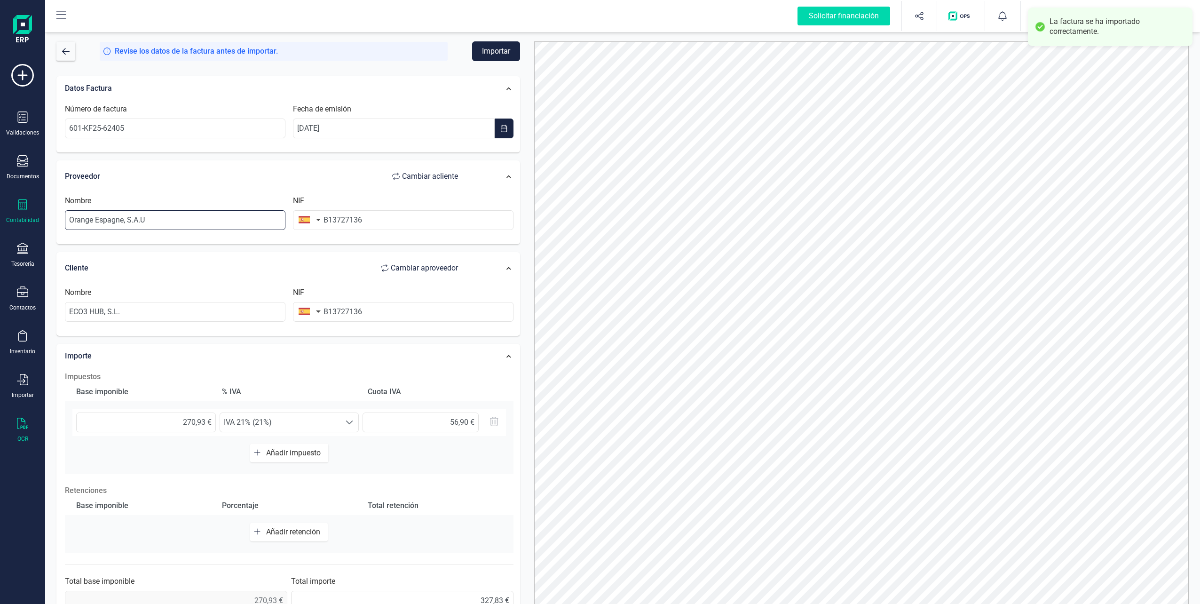
drag, startPoint x: 188, startPoint y: 218, endPoint x: 34, endPoint y: 218, distance: 153.8
click at [34, 218] on div "Solicitar financiación Importaciones completadas 0 / 0 SISTEMATIZACION ARQUITEC…" at bounding box center [600, 302] width 1200 height 604
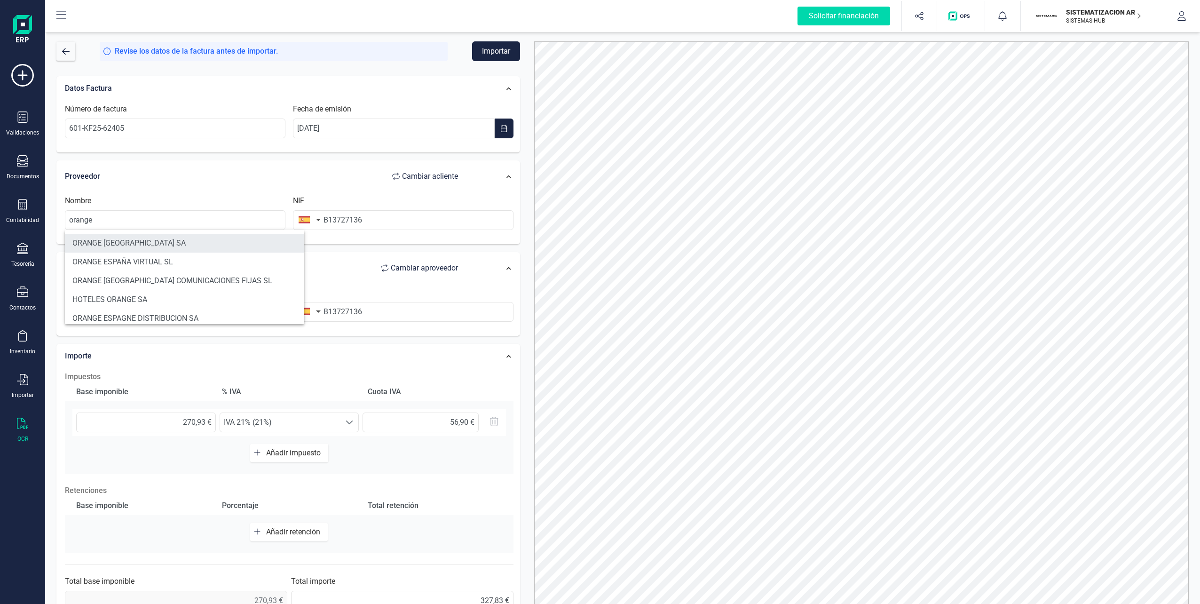
click at [95, 243] on li "ORANGE [GEOGRAPHIC_DATA] SA" at bounding box center [184, 243] width 239 height 19
type input "ORANGE [GEOGRAPHIC_DATA] SA"
type input "A82009812"
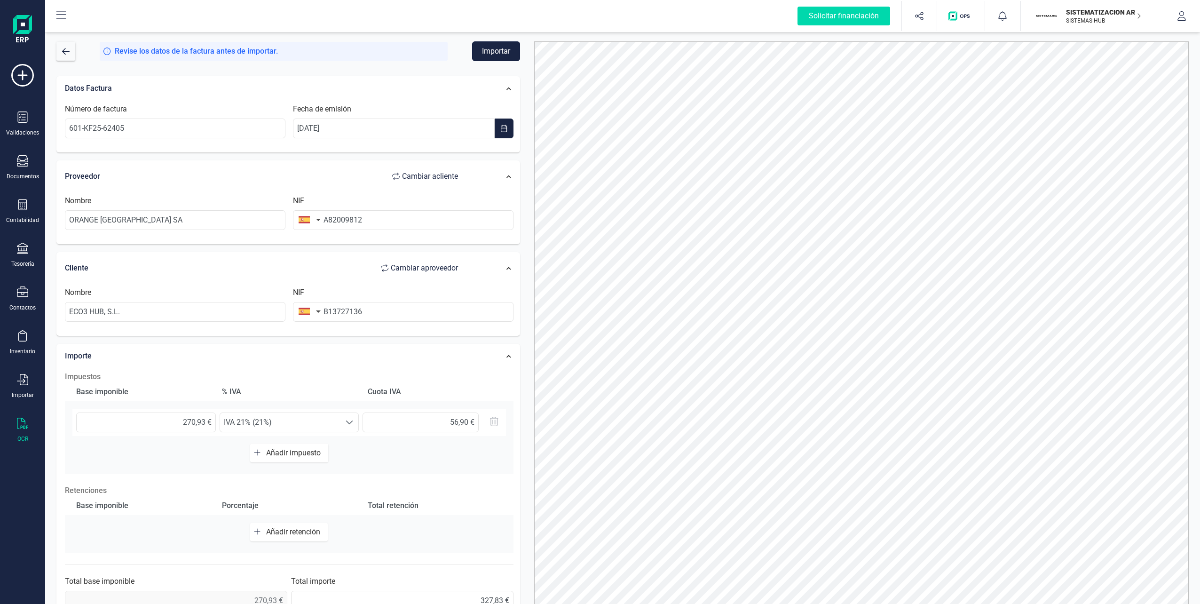
click at [507, 54] on button "Importar" at bounding box center [496, 51] width 48 height 20
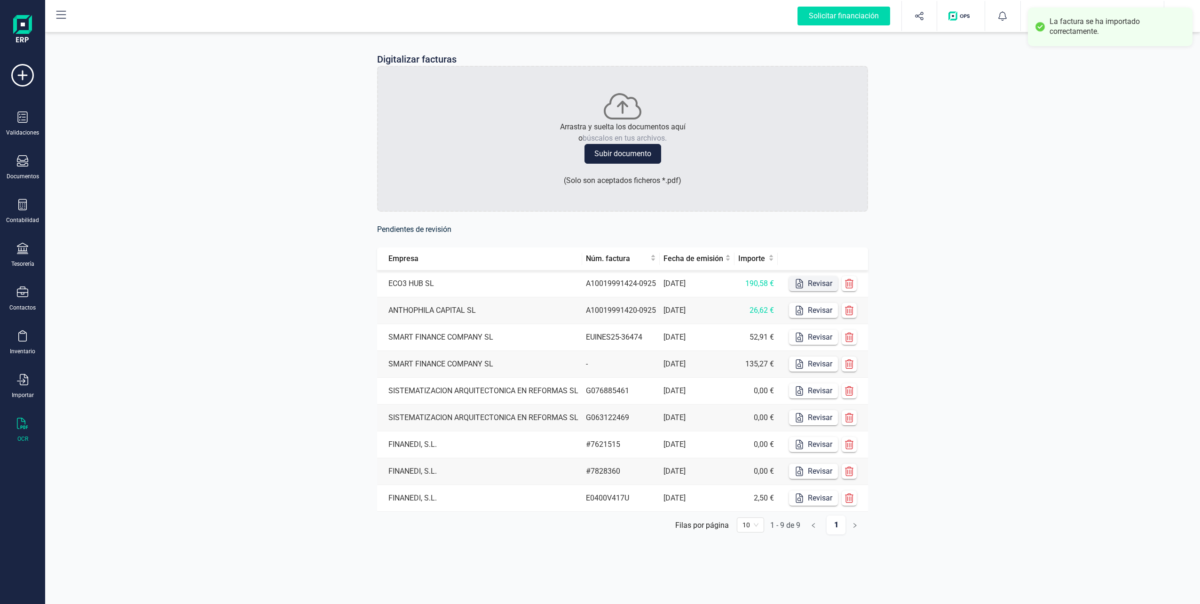
click at [597, 284] on button "Revisar" at bounding box center [813, 283] width 49 height 15
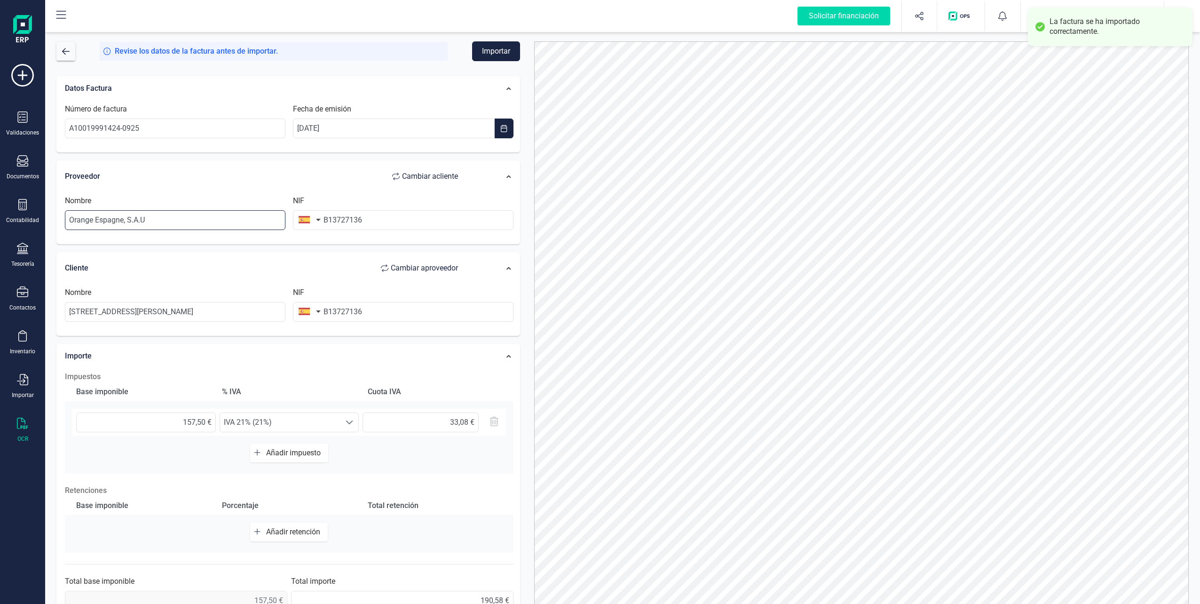
drag, startPoint x: 174, startPoint y: 221, endPoint x: 48, endPoint y: 220, distance: 125.6
click at [48, 220] on div "Revise los datos de la factura antes de importar. Importar Datos Factura Número…" at bounding box center [622, 317] width 1155 height 574
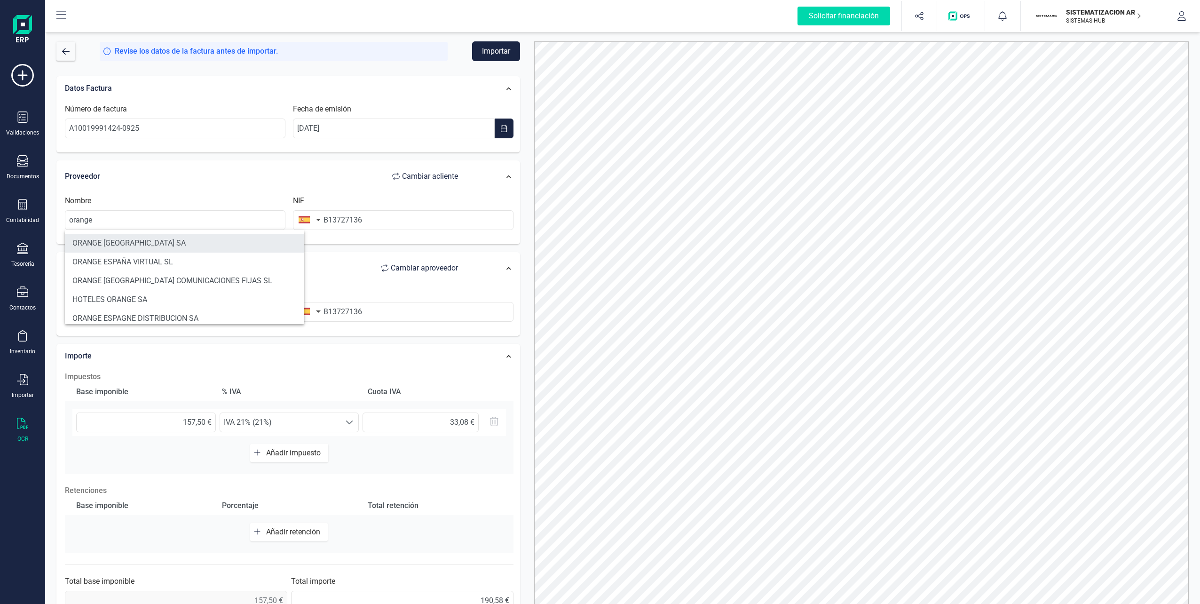
click at [105, 234] on li "ORANGE [GEOGRAPHIC_DATA] SA" at bounding box center [184, 243] width 239 height 19
type input "ORANGE [GEOGRAPHIC_DATA] SA"
type input "A82009812"
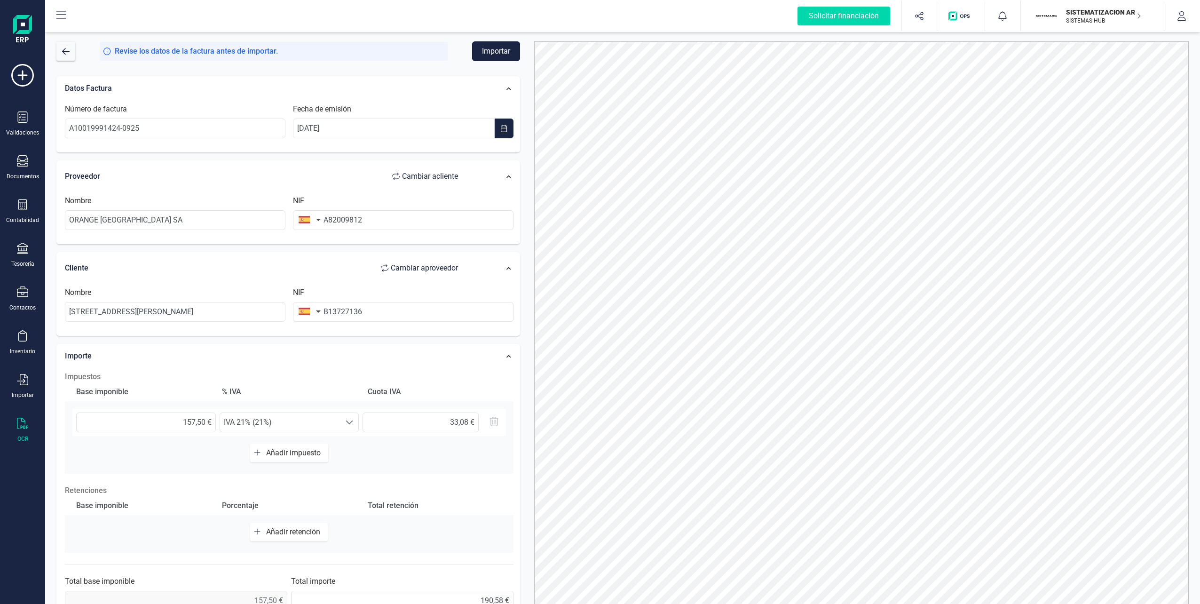
click at [485, 51] on button "Importar" at bounding box center [496, 51] width 48 height 20
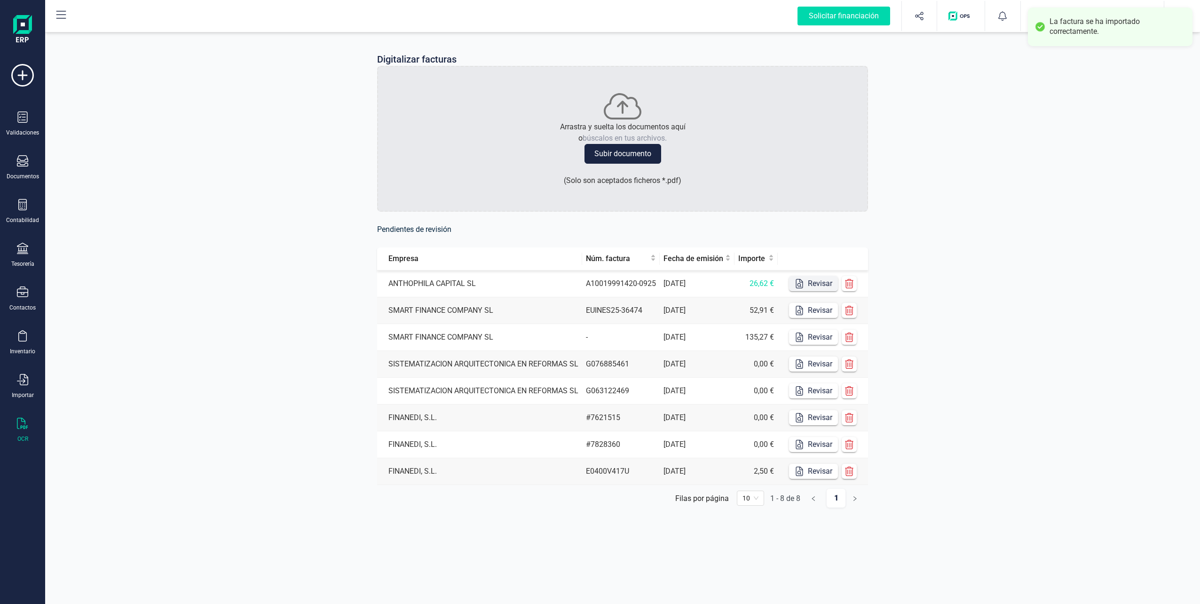
click at [597, 283] on button "Revisar" at bounding box center [813, 283] width 49 height 15
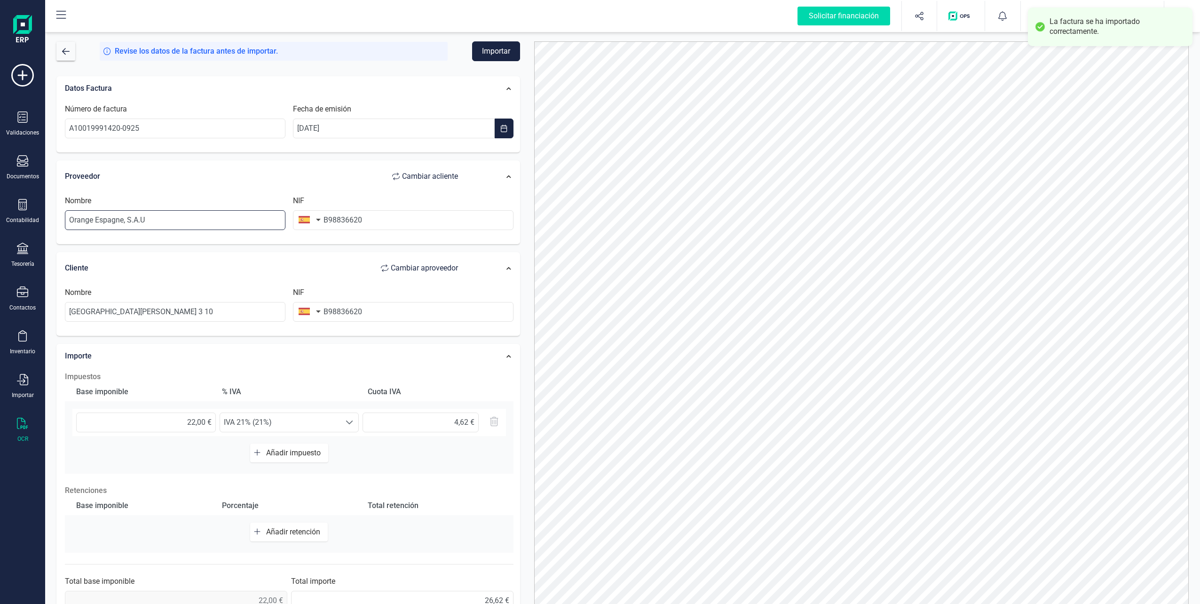
drag, startPoint x: 172, startPoint y: 222, endPoint x: 69, endPoint y: 221, distance: 103.0
click at [69, 221] on input "Orange Espagne, S.A.U" at bounding box center [175, 220] width 221 height 20
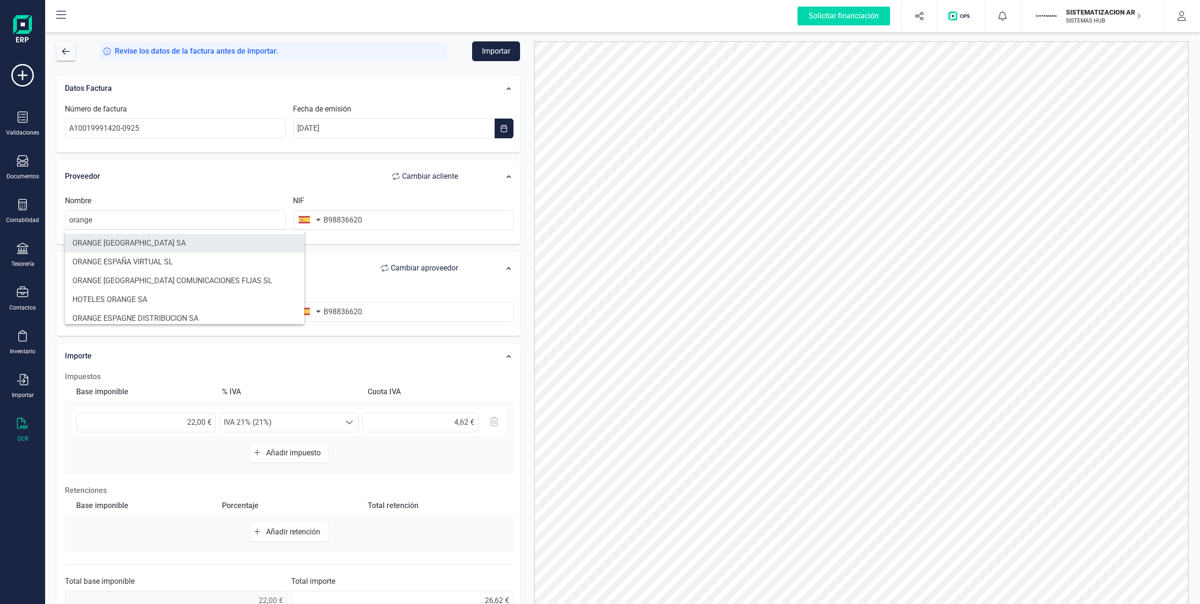
click at [111, 234] on li "ORANGE [GEOGRAPHIC_DATA] SA" at bounding box center [184, 243] width 239 height 19
type input "ORANGE [GEOGRAPHIC_DATA] SA"
type input "A82009812"
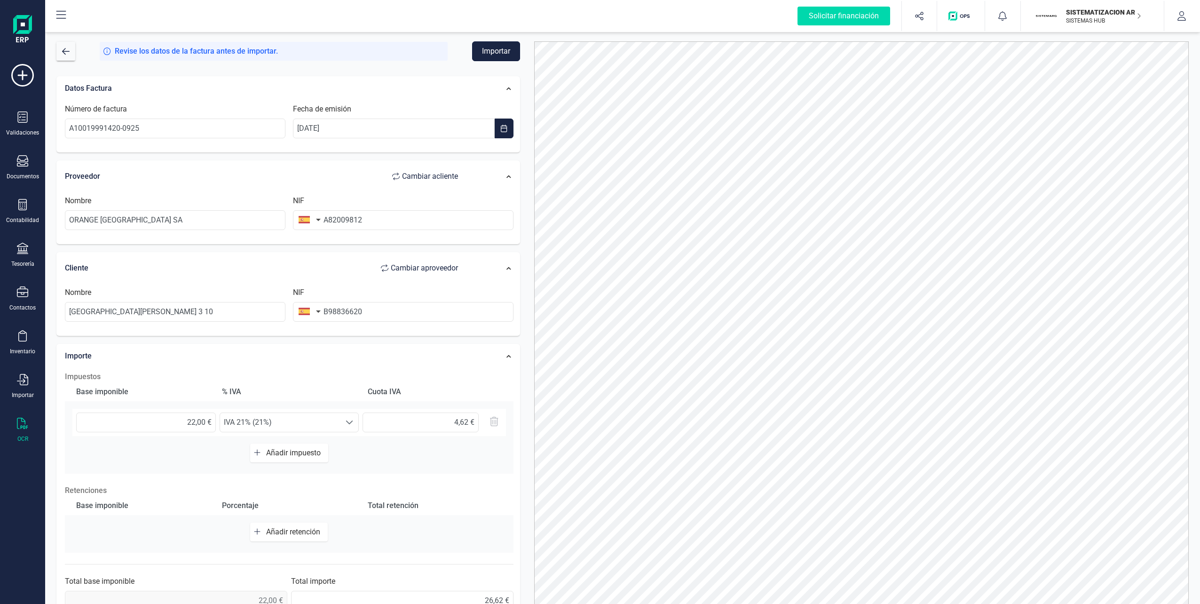
click at [499, 51] on button "Importar" at bounding box center [496, 51] width 48 height 20
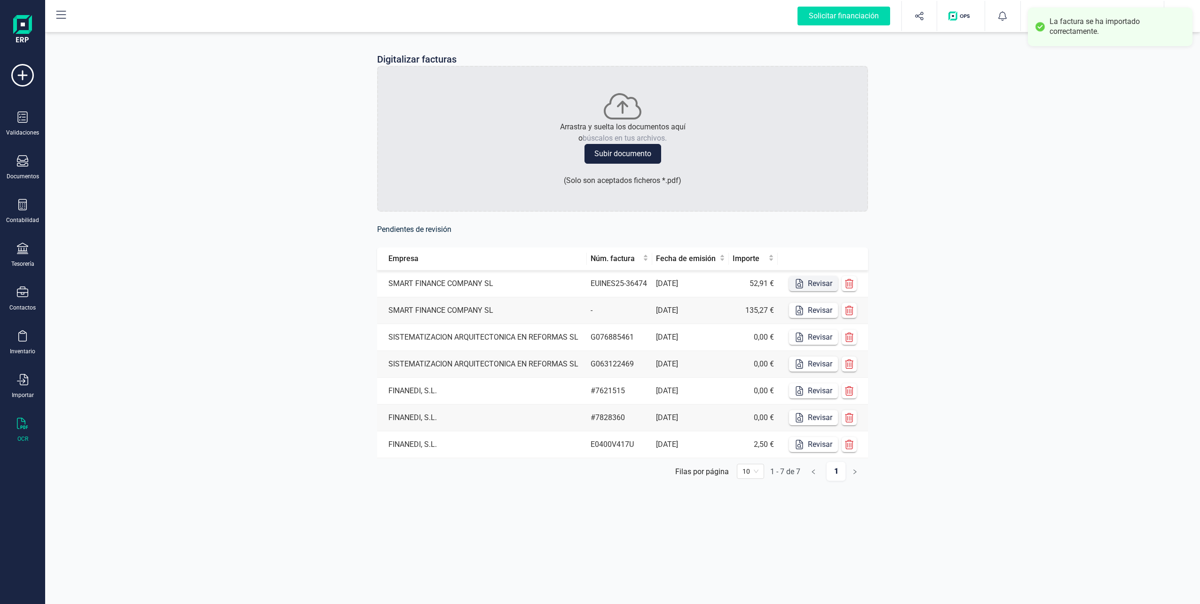
click at [597, 281] on icon "button" at bounding box center [799, 283] width 9 height 9
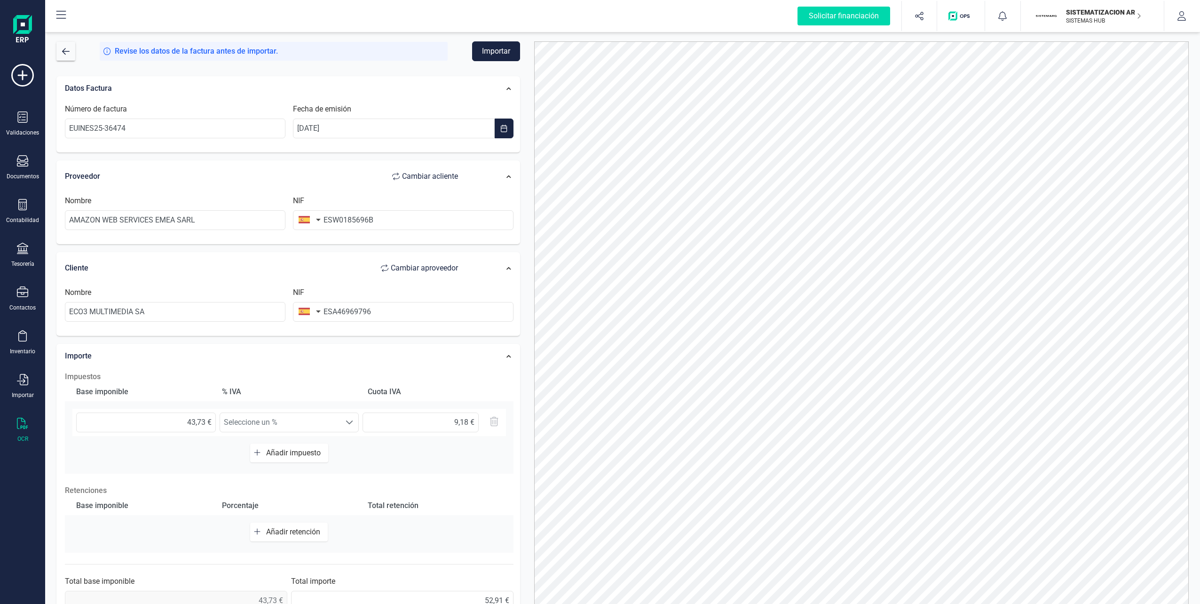
click at [65, 41] on div "Revise los datos de la factura antes de importar. Importar" at bounding box center [288, 51] width 464 height 20
click at [66, 45] on button "button" at bounding box center [65, 51] width 19 height 19
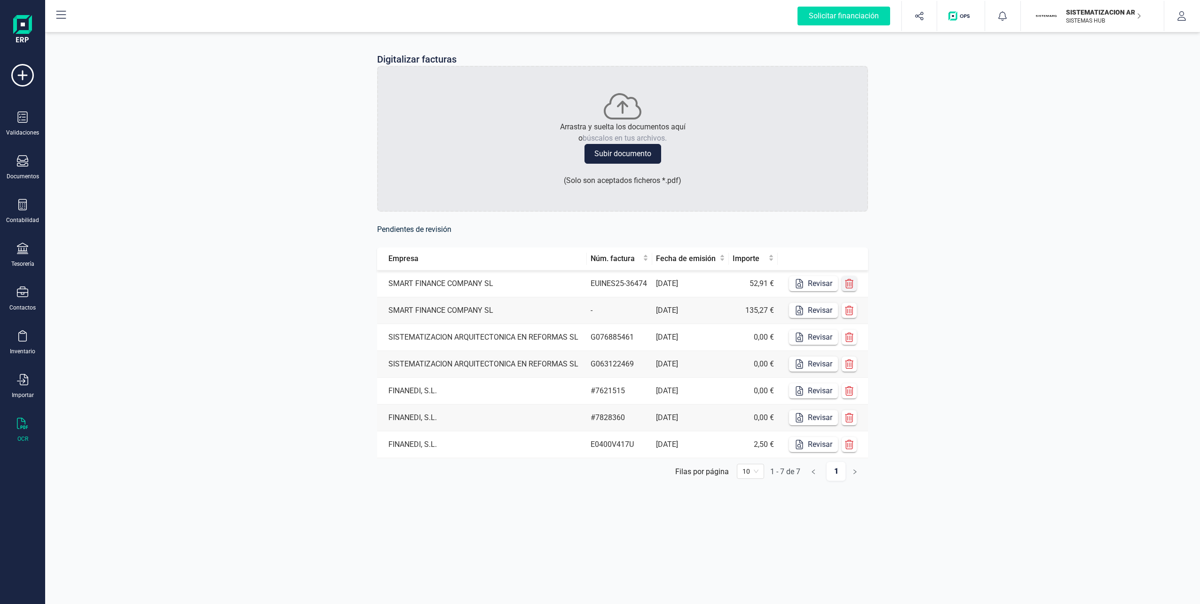
click at [597, 289] on button "button" at bounding box center [849, 283] width 15 height 15
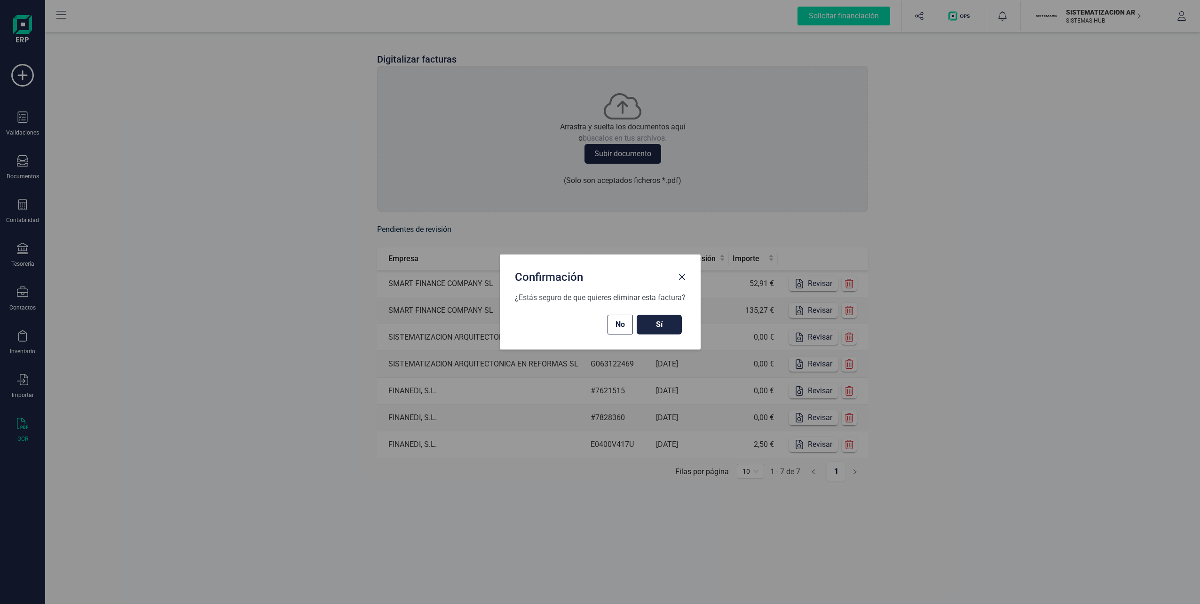
click at [597, 325] on span "Sí" at bounding box center [659, 324] width 26 height 11
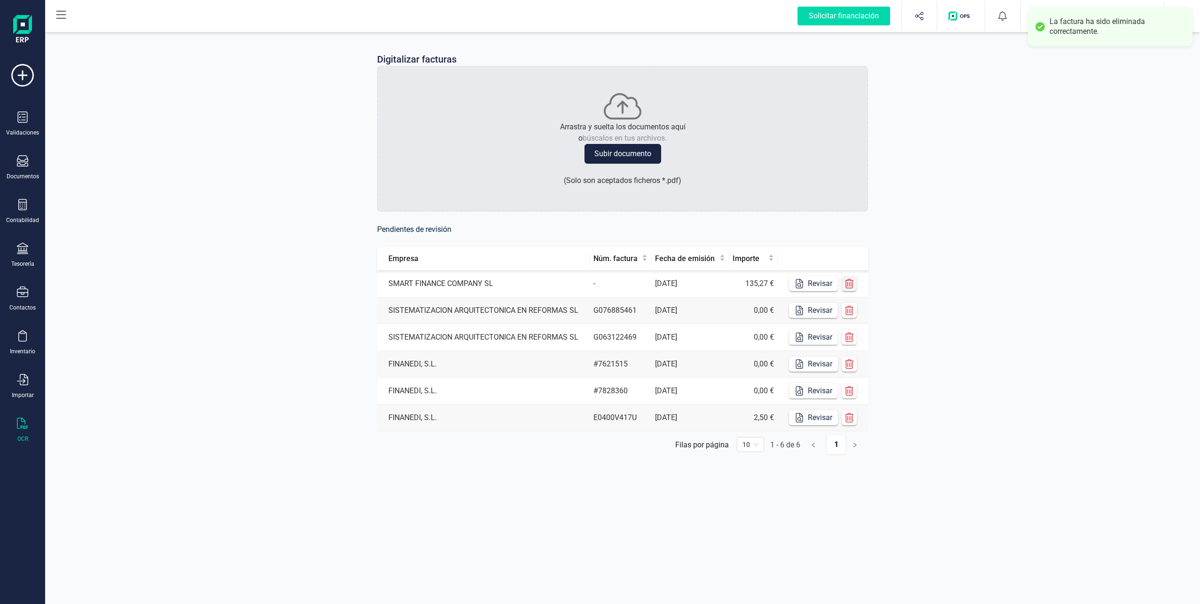
click at [597, 285] on icon "button" at bounding box center [849, 283] width 9 height 9
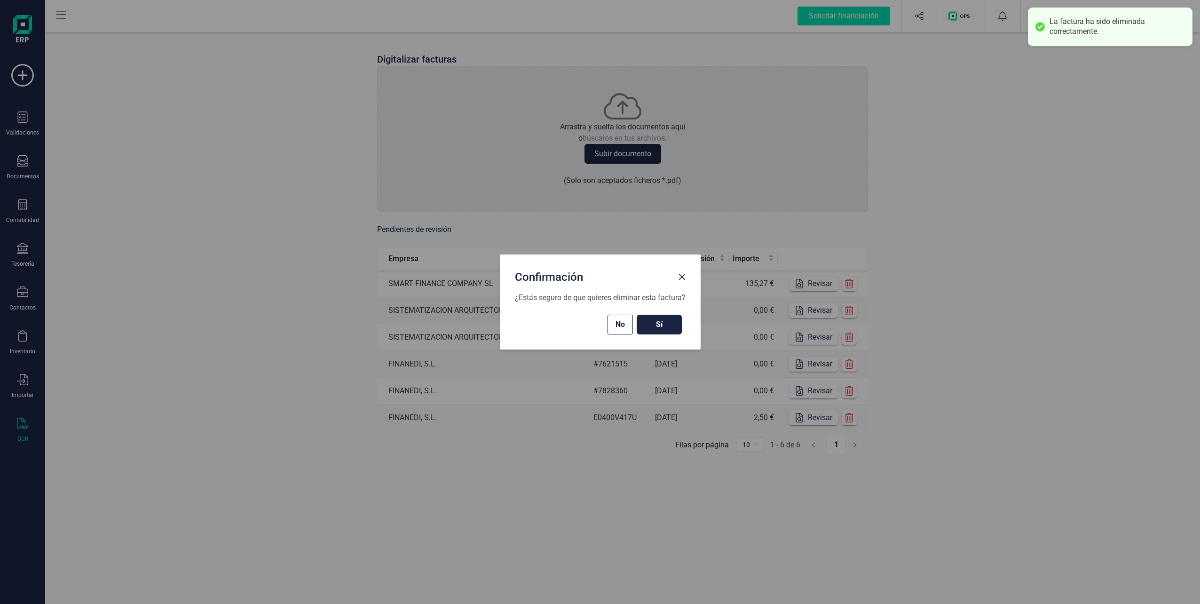
click at [597, 322] on span "Sí" at bounding box center [659, 324] width 26 height 11
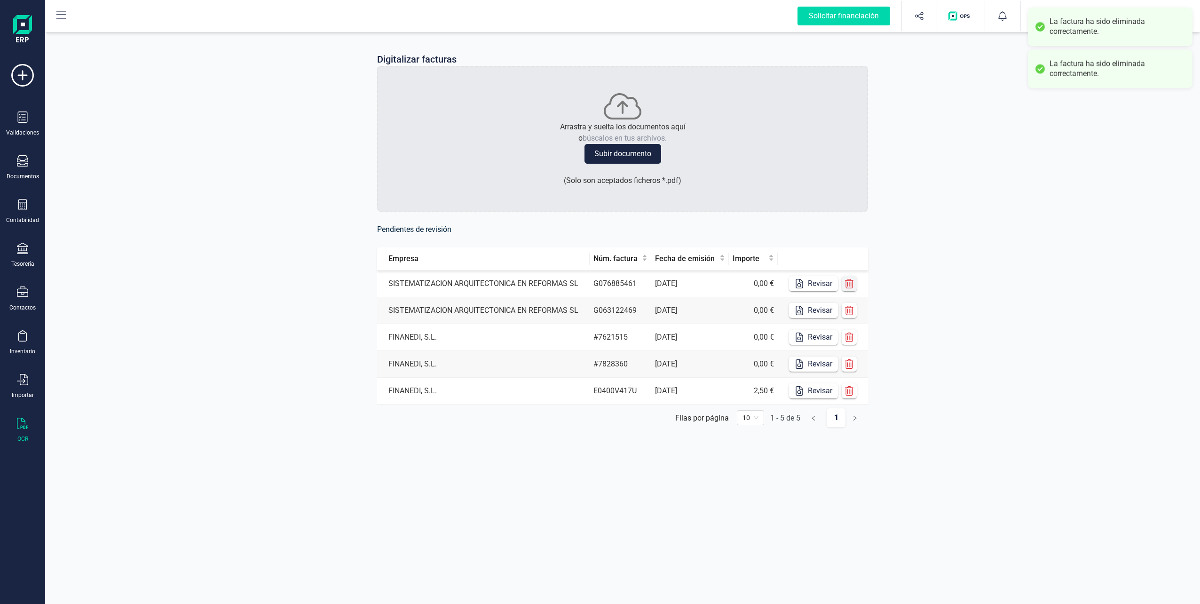
click at [597, 281] on icon "button" at bounding box center [849, 283] width 9 height 9
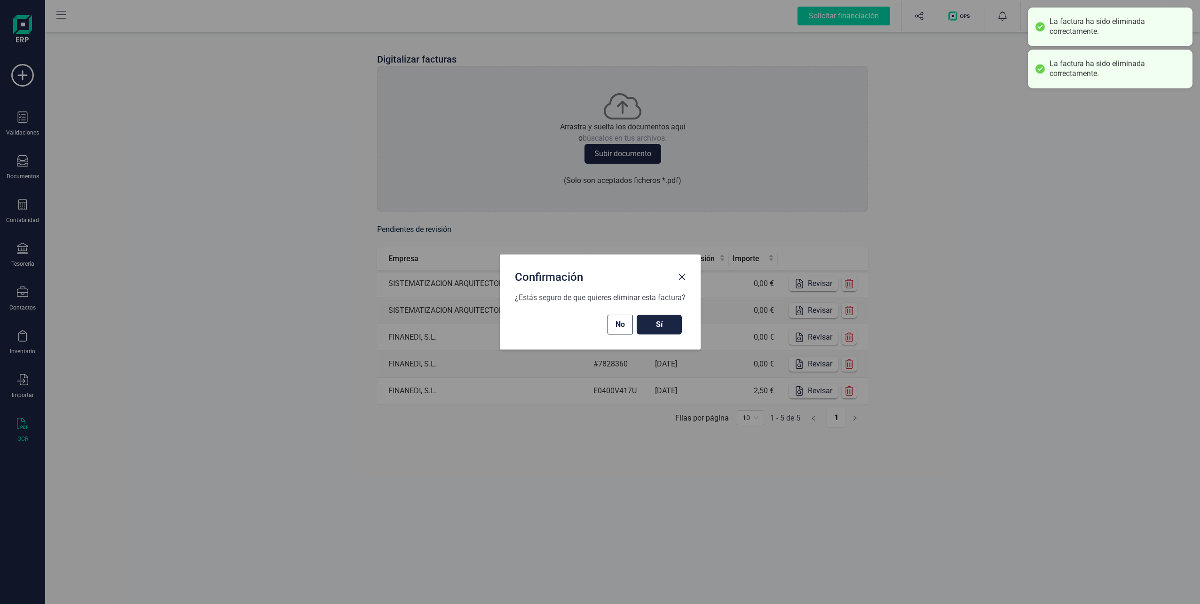
click at [597, 320] on button "Sí" at bounding box center [659, 325] width 45 height 20
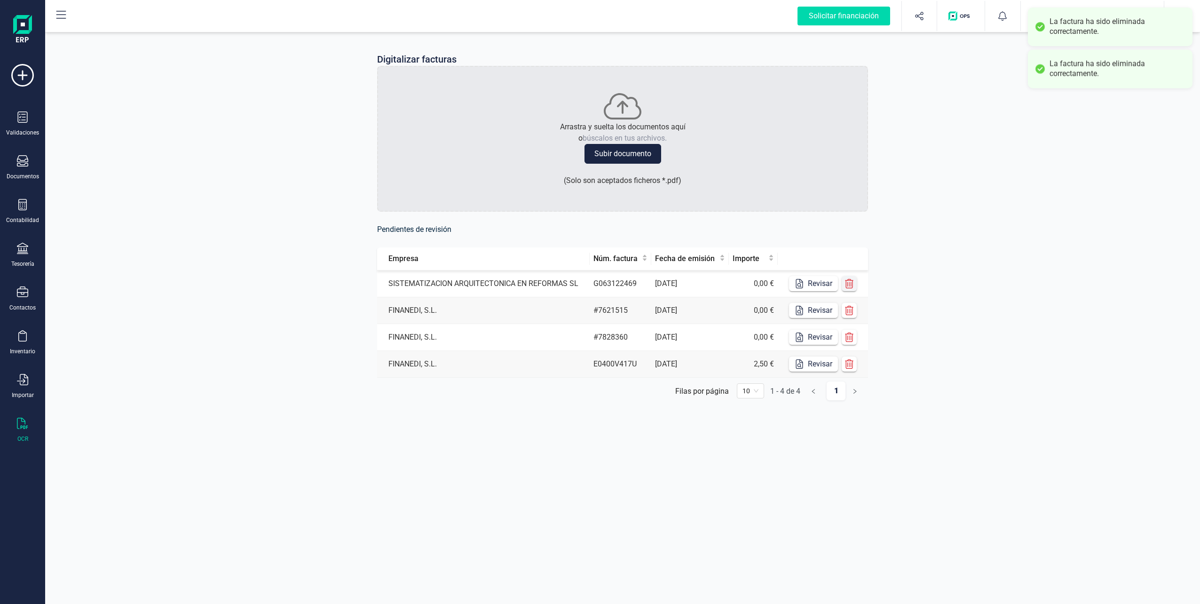
click at [597, 282] on icon "button" at bounding box center [849, 283] width 8 height 9
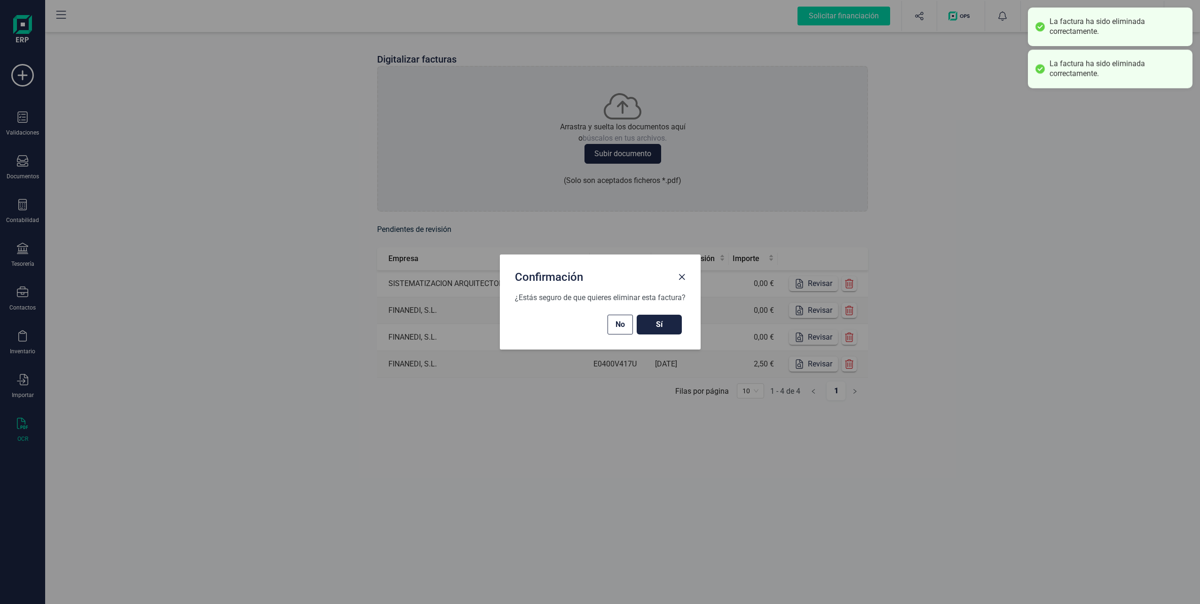
click at [597, 329] on span "Sí" at bounding box center [659, 324] width 26 height 11
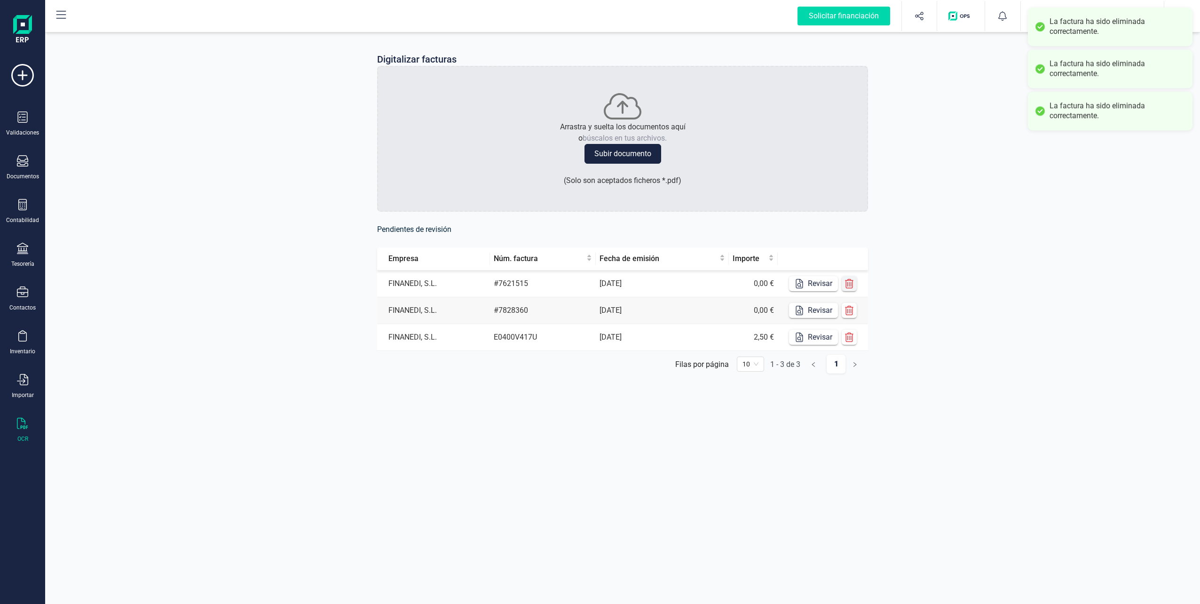
click at [597, 287] on icon "button" at bounding box center [849, 283] width 9 height 9
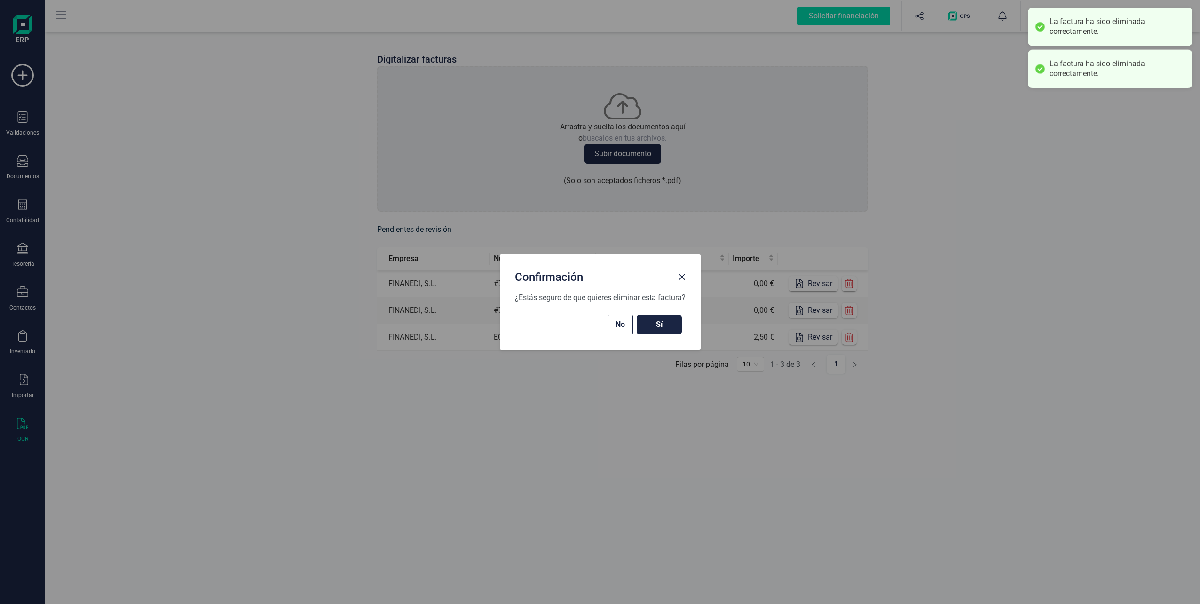
click at [597, 317] on button "Sí" at bounding box center [659, 325] width 45 height 20
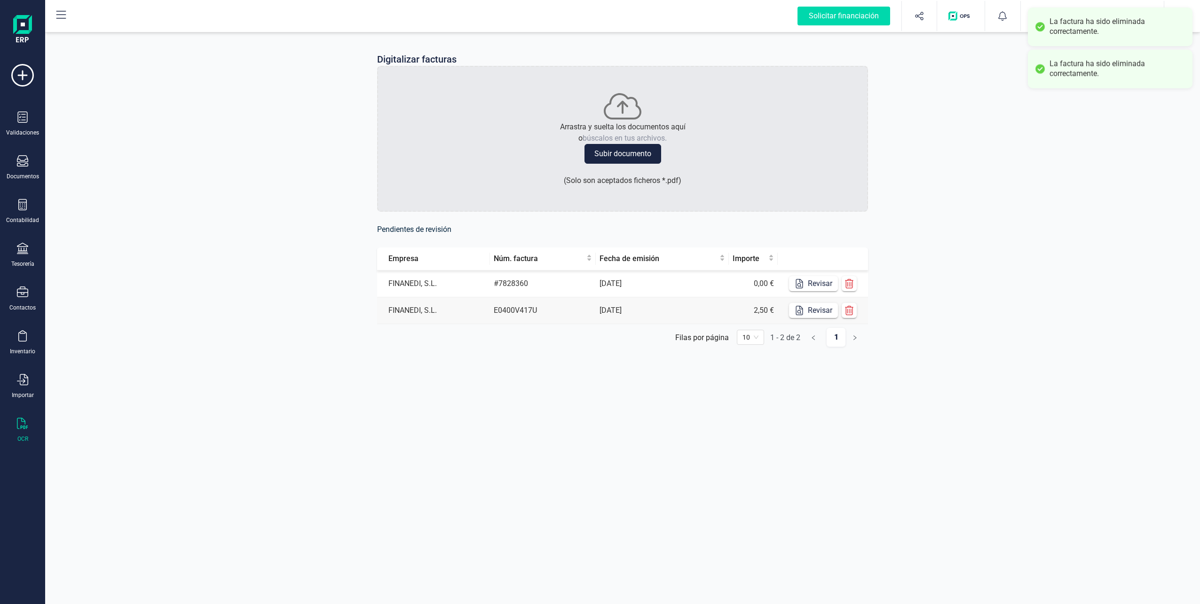
click at [597, 291] on td "Revisar" at bounding box center [823, 283] width 90 height 27
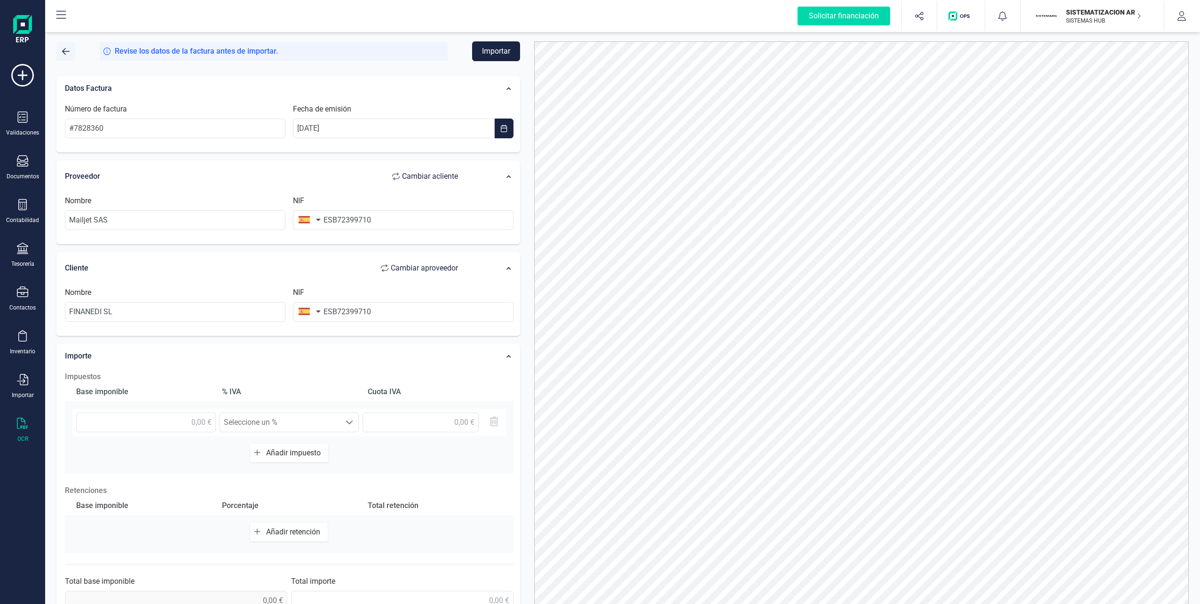
click at [62, 50] on button "button" at bounding box center [65, 51] width 19 height 19
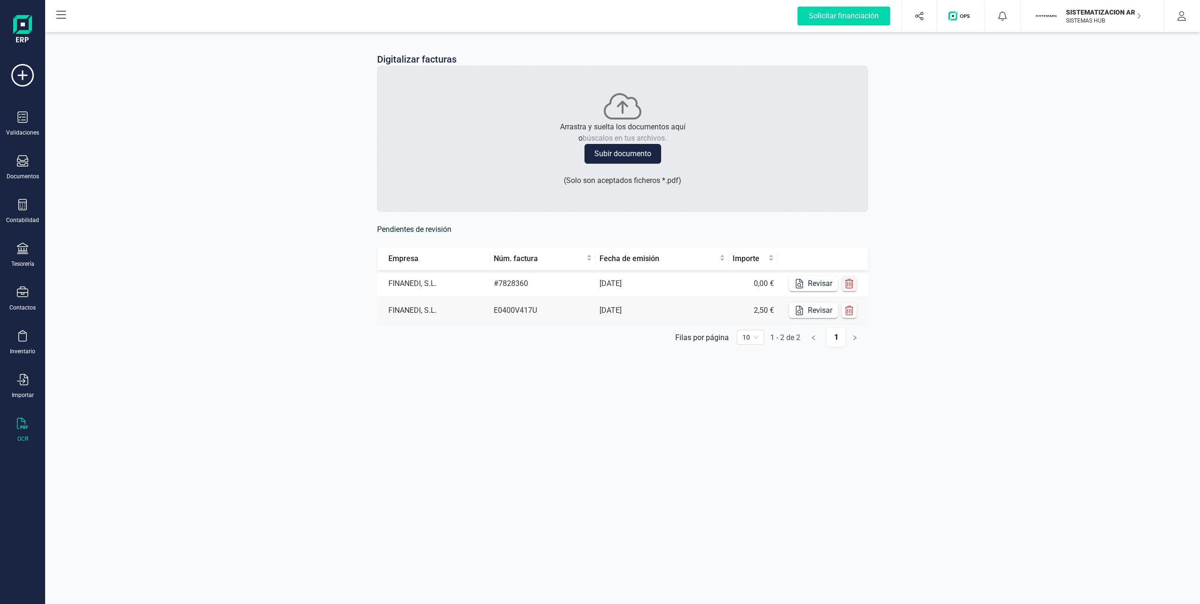
click at [597, 283] on icon "button" at bounding box center [849, 283] width 8 height 9
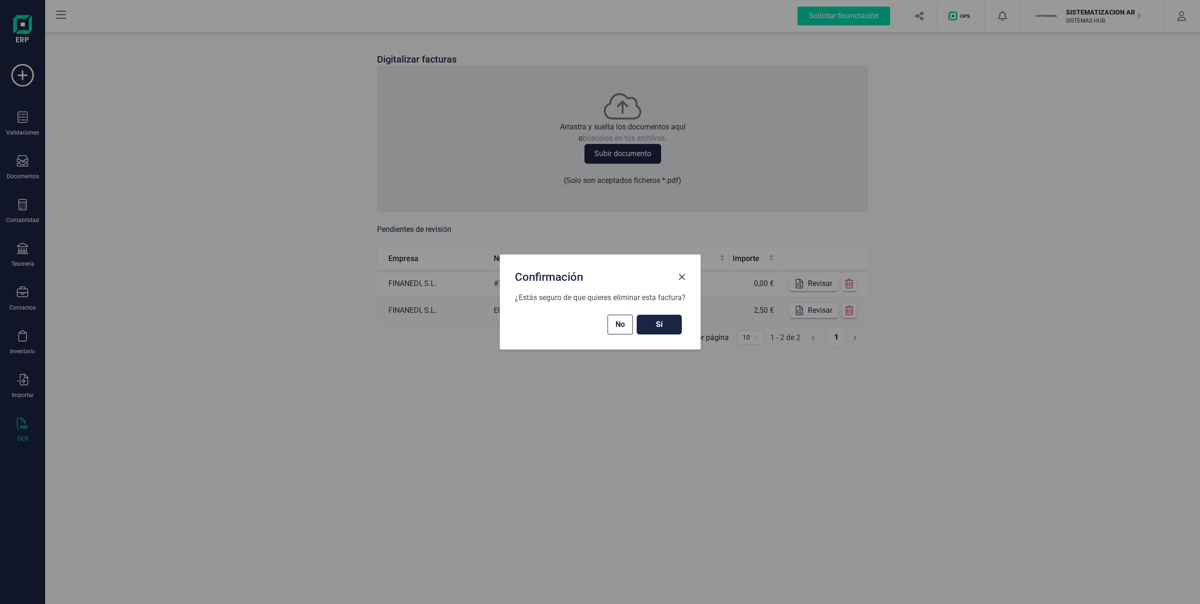
click at [597, 328] on span "Sí" at bounding box center [659, 324] width 26 height 11
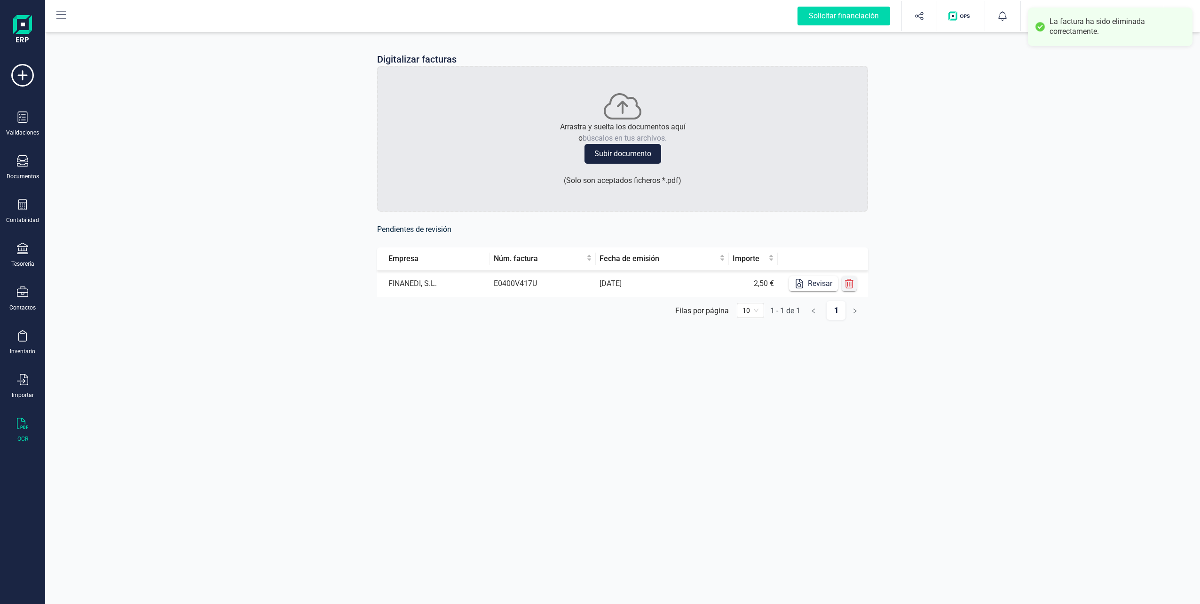
click at [597, 285] on icon "button" at bounding box center [849, 283] width 8 height 9
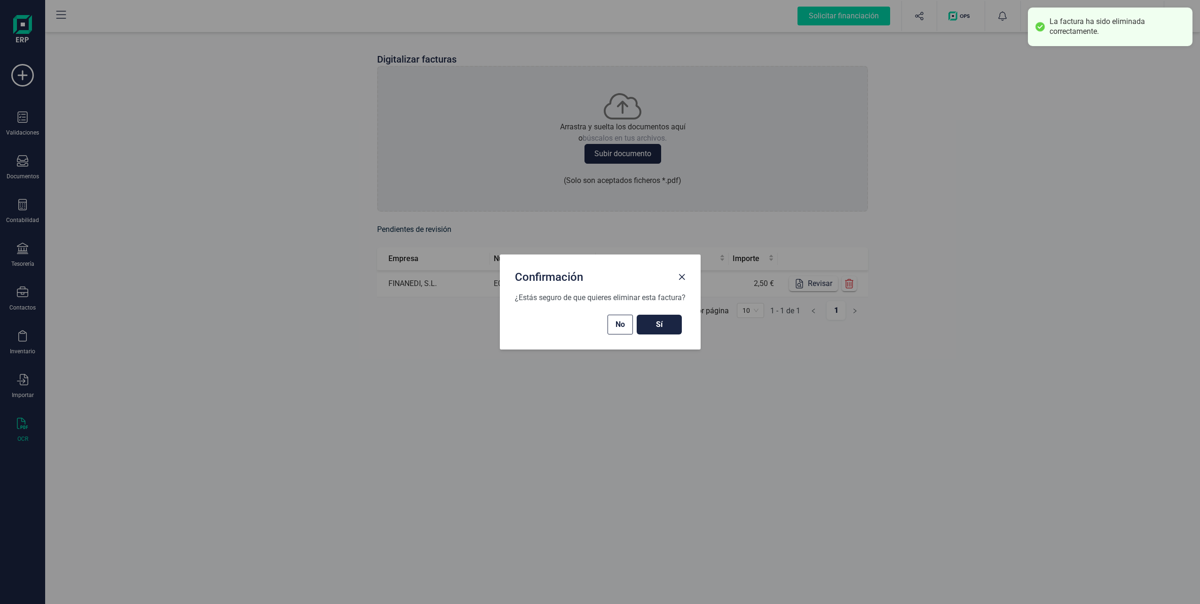
click at [597, 326] on span "Sí" at bounding box center [659, 324] width 26 height 11
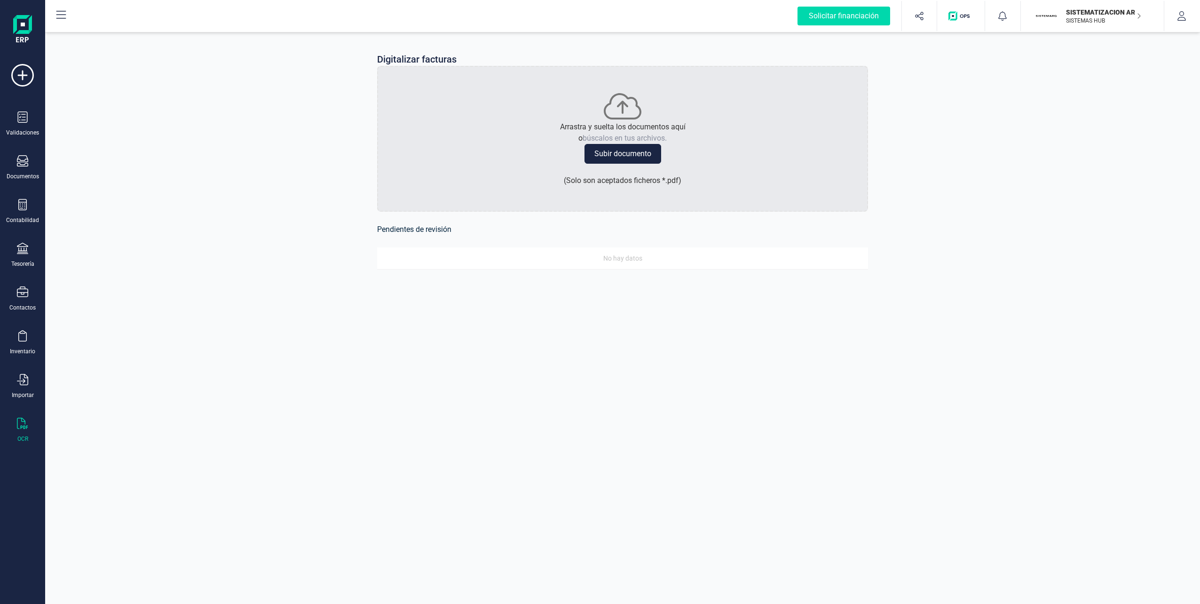
click at [597, 329] on div "Digitalizar facturas Arrastra y suelta los documentos aquí o búscalos en tus ar…" at bounding box center [622, 302] width 1155 height 604
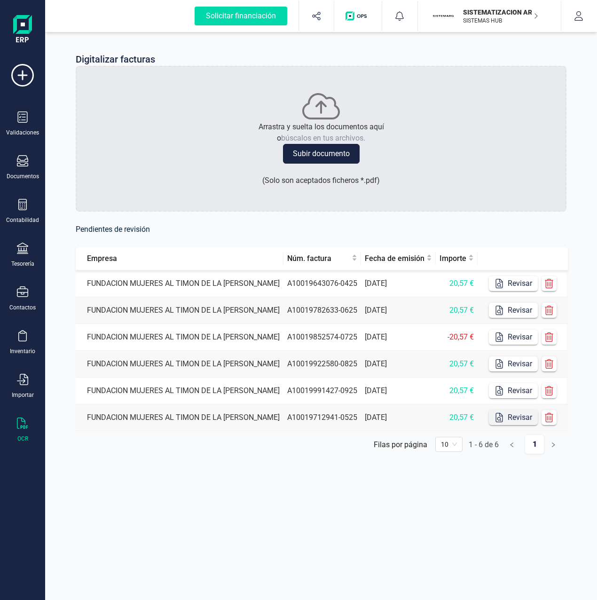
click at [503, 419] on button "Revisar" at bounding box center [513, 417] width 49 height 15
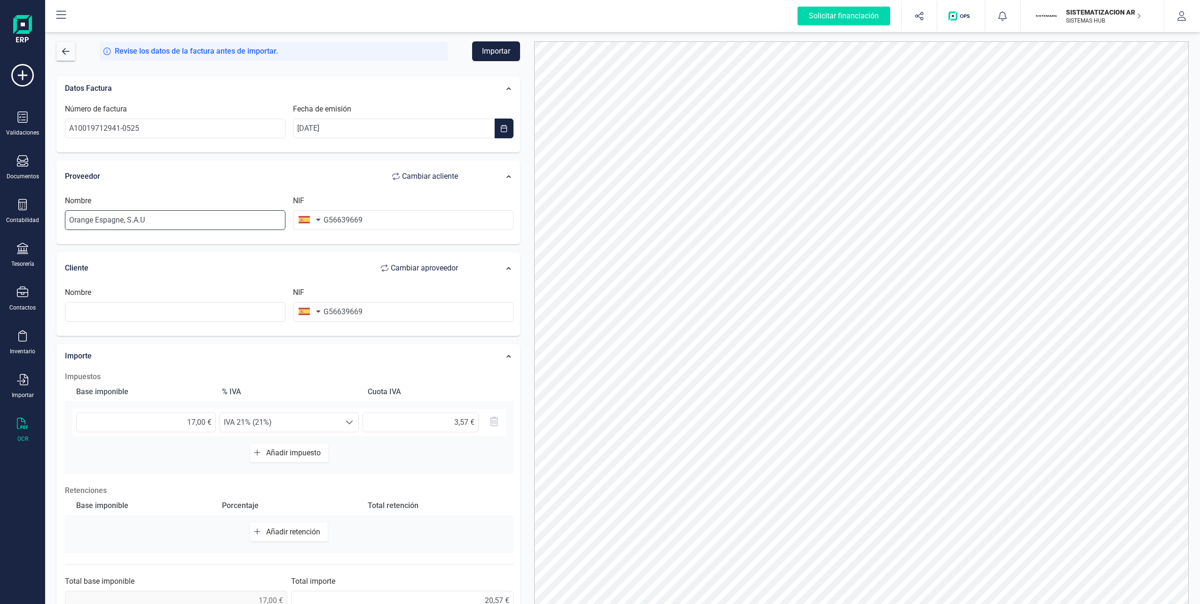
click at [175, 221] on input "Orange Espagne, S.A.U" at bounding box center [175, 220] width 221 height 20
drag, startPoint x: 217, startPoint y: 220, endPoint x: 70, endPoint y: 220, distance: 147.2
click at [70, 220] on input "Orange Espagne, S.A.U" at bounding box center [175, 220] width 221 height 20
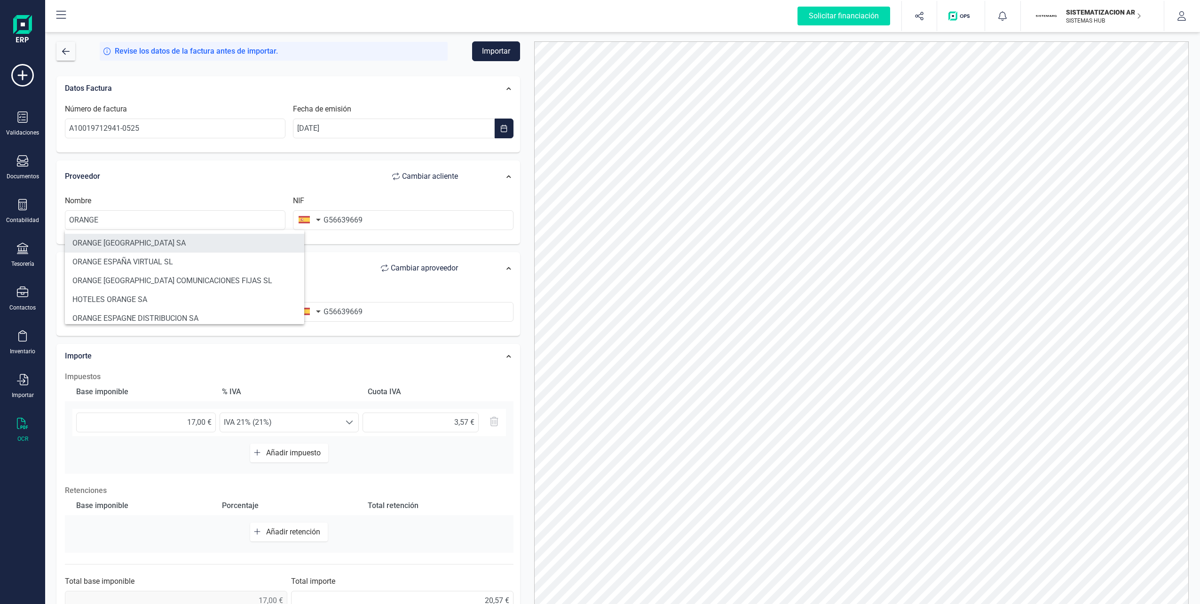
click at [113, 240] on li "ORANGE [GEOGRAPHIC_DATA] SA" at bounding box center [184, 243] width 239 height 19
type input "ORANGE [GEOGRAPHIC_DATA] SA"
type input "A82009812"
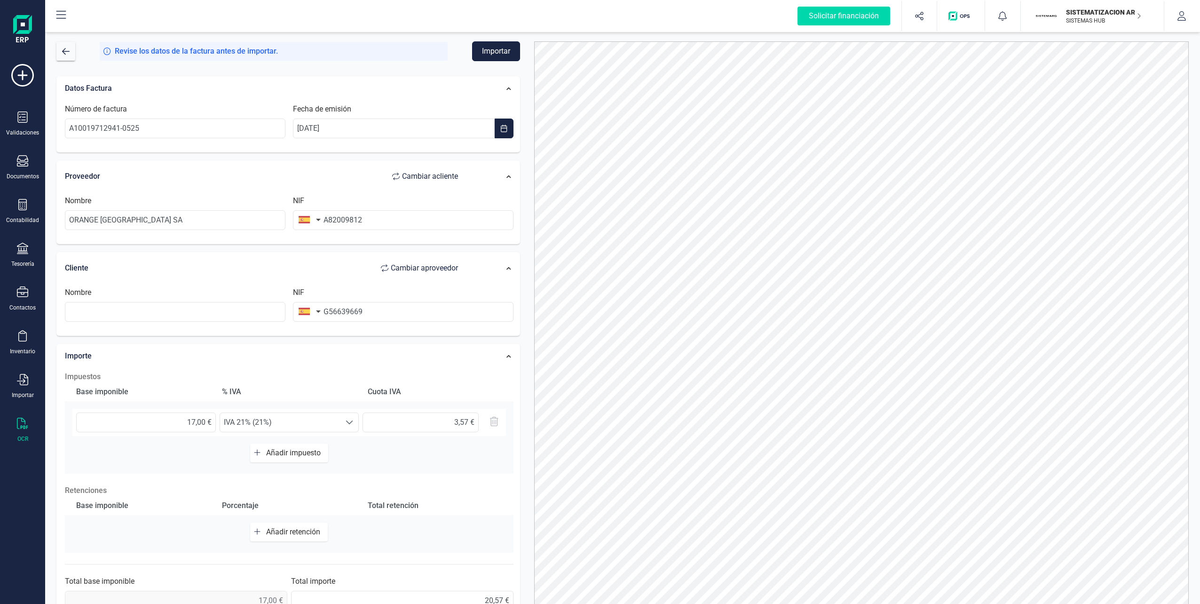
click at [504, 57] on button "Importar" at bounding box center [496, 51] width 48 height 20
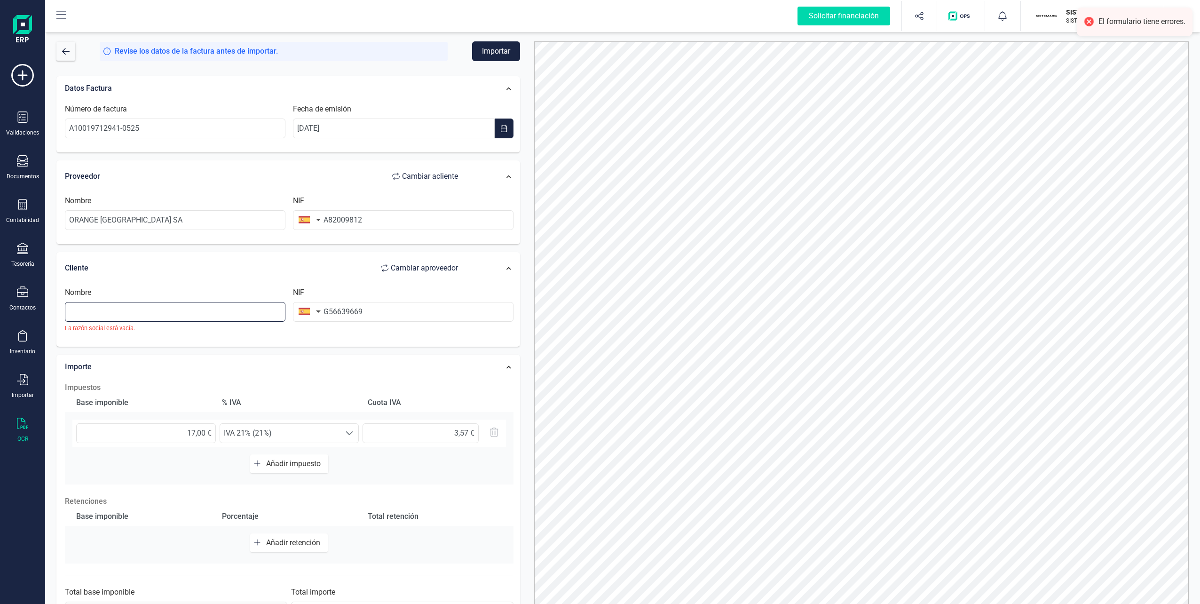
click at [110, 310] on input "text" at bounding box center [175, 312] width 221 height 20
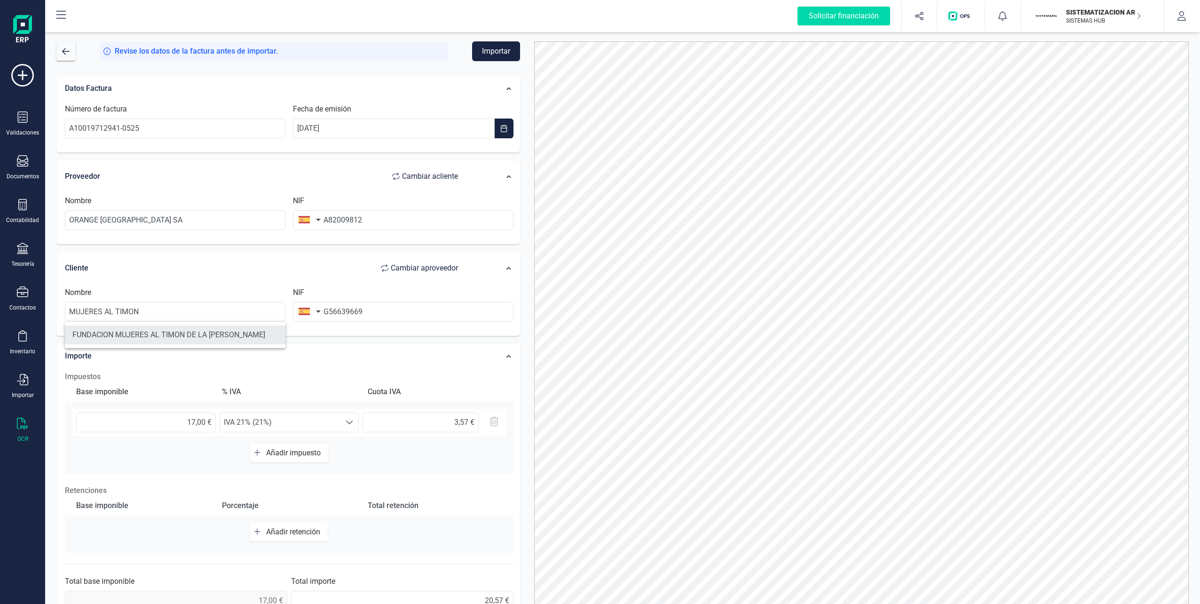
click at [150, 336] on li "FUNDACION MUJERES AL TIMON DE LA [PERSON_NAME]" at bounding box center [175, 334] width 221 height 19
type input "FUNDACION MUJERES AL TIMON DE LA [PERSON_NAME]"
click at [479, 49] on button "Importar" at bounding box center [496, 51] width 48 height 20
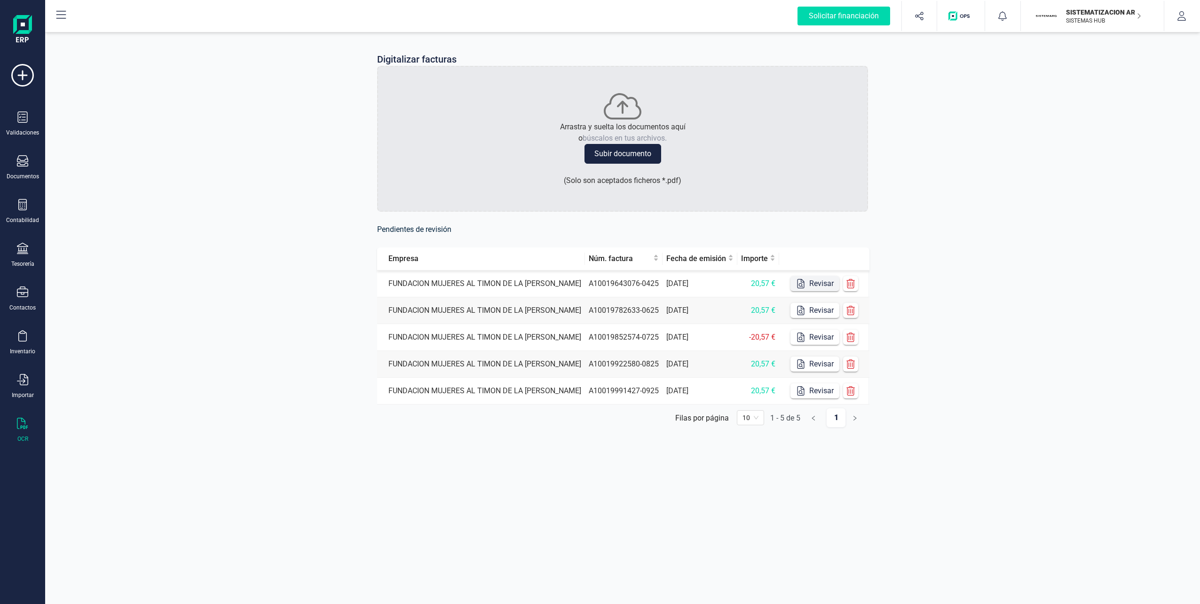
click at [597, 284] on button "Revisar" at bounding box center [815, 283] width 49 height 15
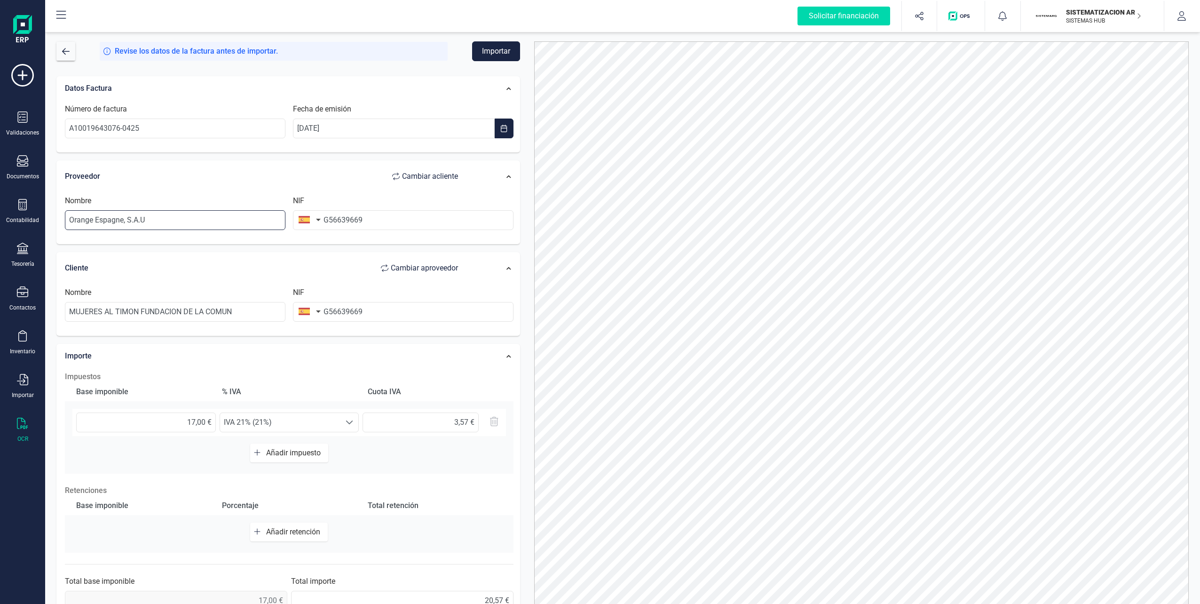
drag, startPoint x: 172, startPoint y: 214, endPoint x: 45, endPoint y: 229, distance: 127.8
click at [45, 229] on div "Revise los datos de la factura antes de importar. Importar Datos Factura Número…" at bounding box center [622, 317] width 1155 height 574
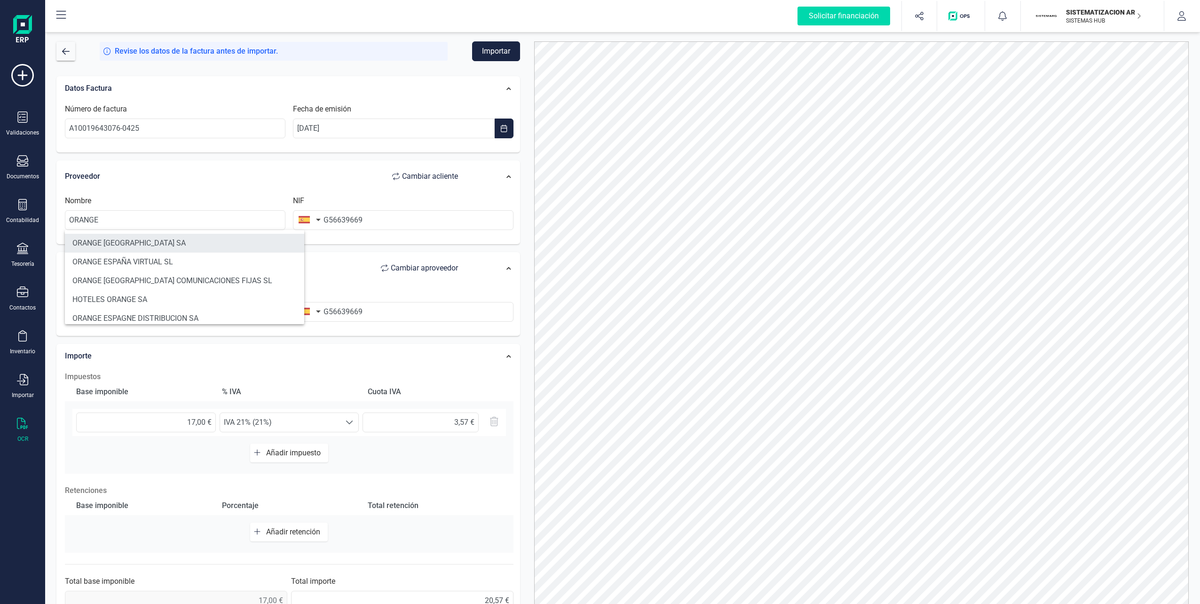
click at [117, 241] on li "ORANGE [GEOGRAPHIC_DATA] SA" at bounding box center [184, 243] width 239 height 19
type input "ORANGE [GEOGRAPHIC_DATA] SA"
type input "A82009812"
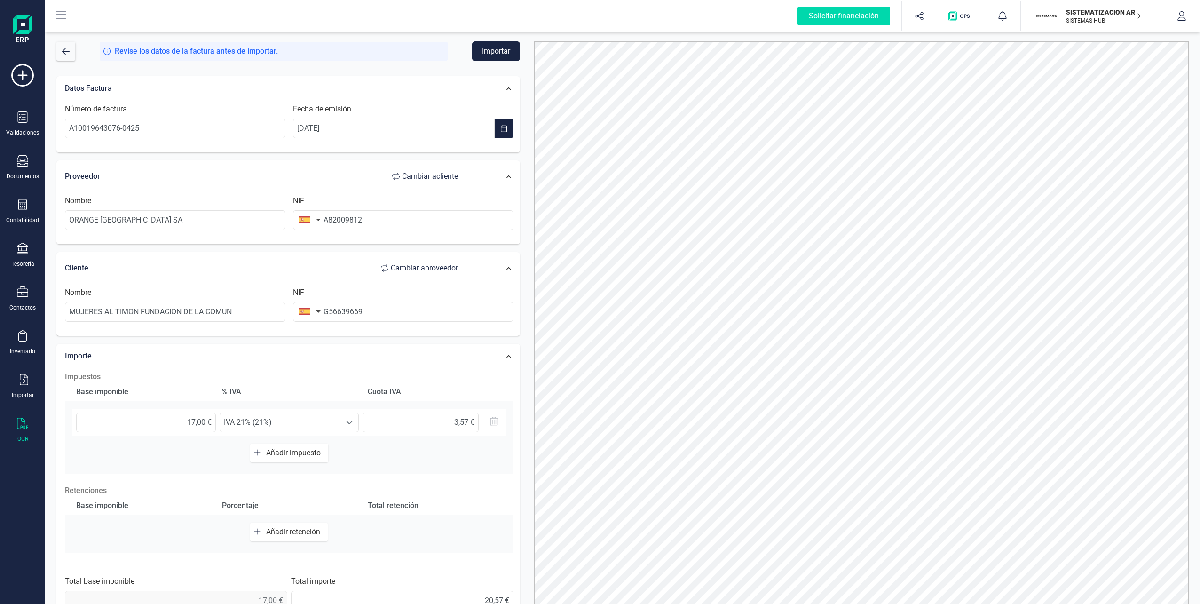
click at [492, 40] on div "Revise los datos de la factura antes de importar. Importar Datos Factura Número…" at bounding box center [622, 317] width 1155 height 574
click at [490, 47] on button "Importar" at bounding box center [496, 51] width 48 height 20
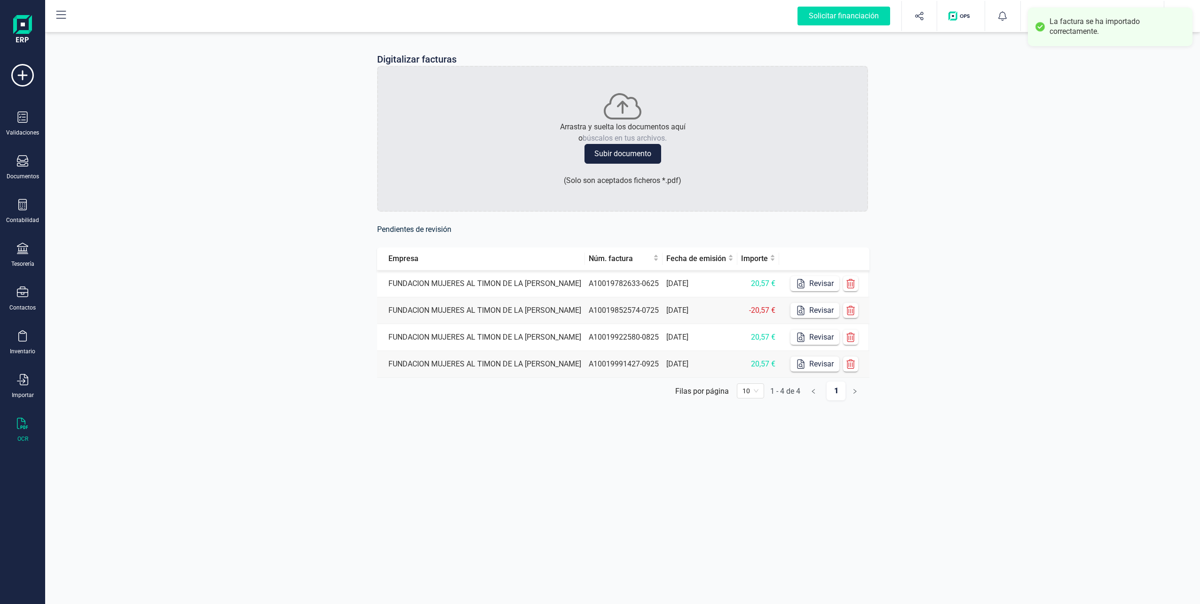
click at [597, 275] on td "Revisar" at bounding box center [824, 283] width 90 height 27
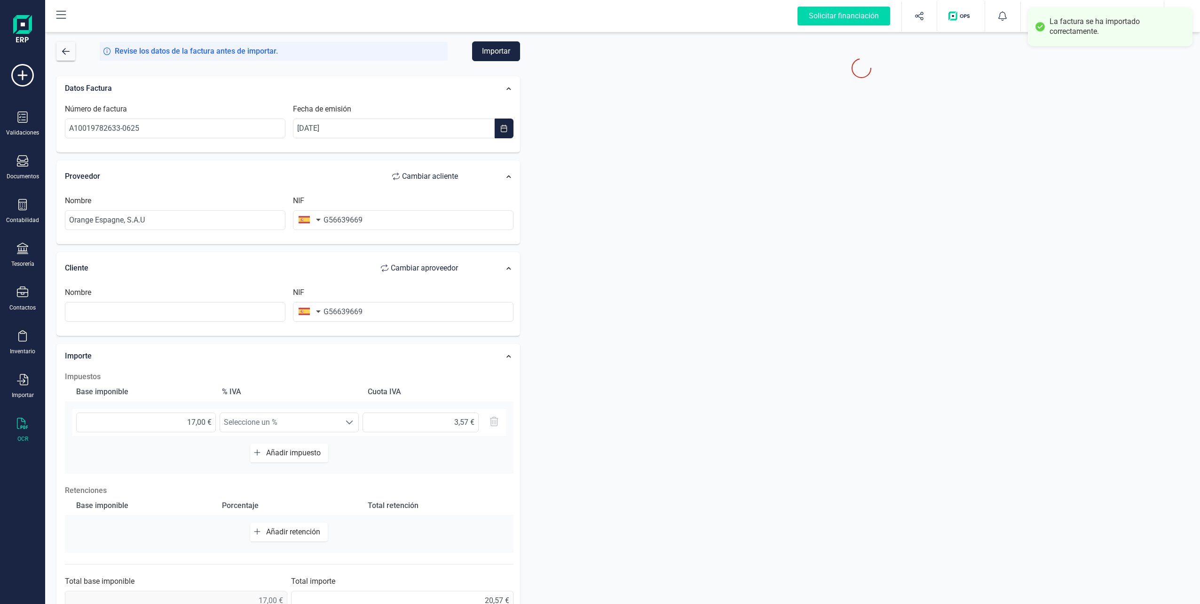
click at [597, 277] on div at bounding box center [861, 328] width 655 height 574
click at [168, 226] on input "Orange Espagne, S.A.U" at bounding box center [175, 220] width 221 height 20
drag, startPoint x: 173, startPoint y: 222, endPoint x: 50, endPoint y: 217, distance: 122.4
click at [50, 217] on div "Datos Factura Número de factura A10019782633-0625 Fecha de emisión [DATE] Prove…" at bounding box center [288, 346] width 478 height 554
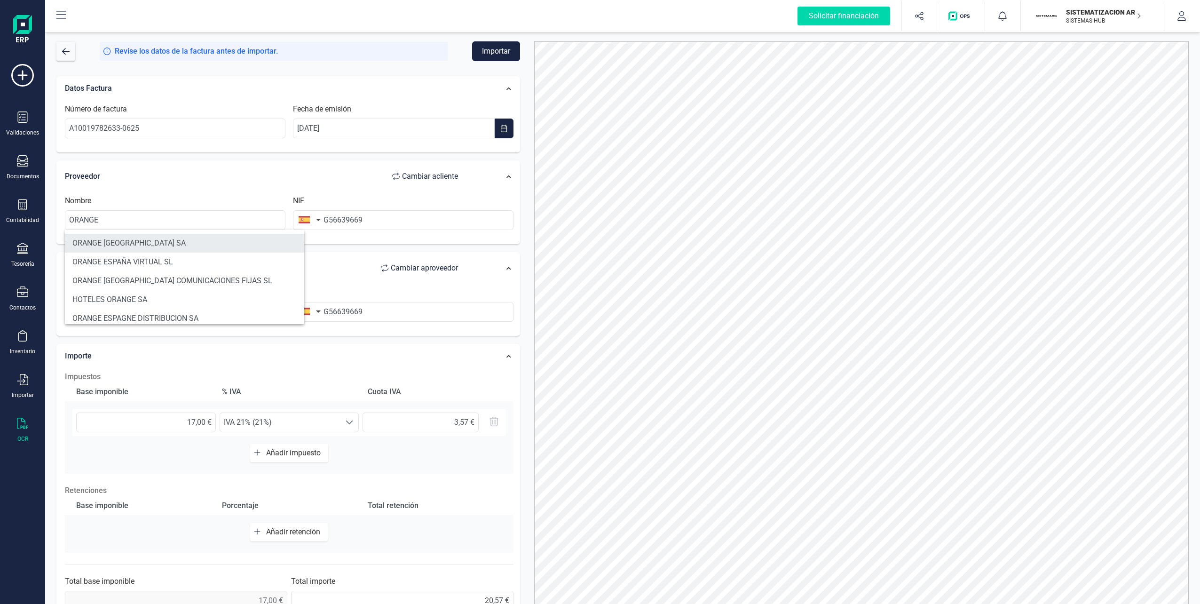
click at [108, 237] on li "ORANGE [GEOGRAPHIC_DATA] SA" at bounding box center [184, 243] width 239 height 19
type input "ORANGE [GEOGRAPHIC_DATA] SA"
type input "A82009812"
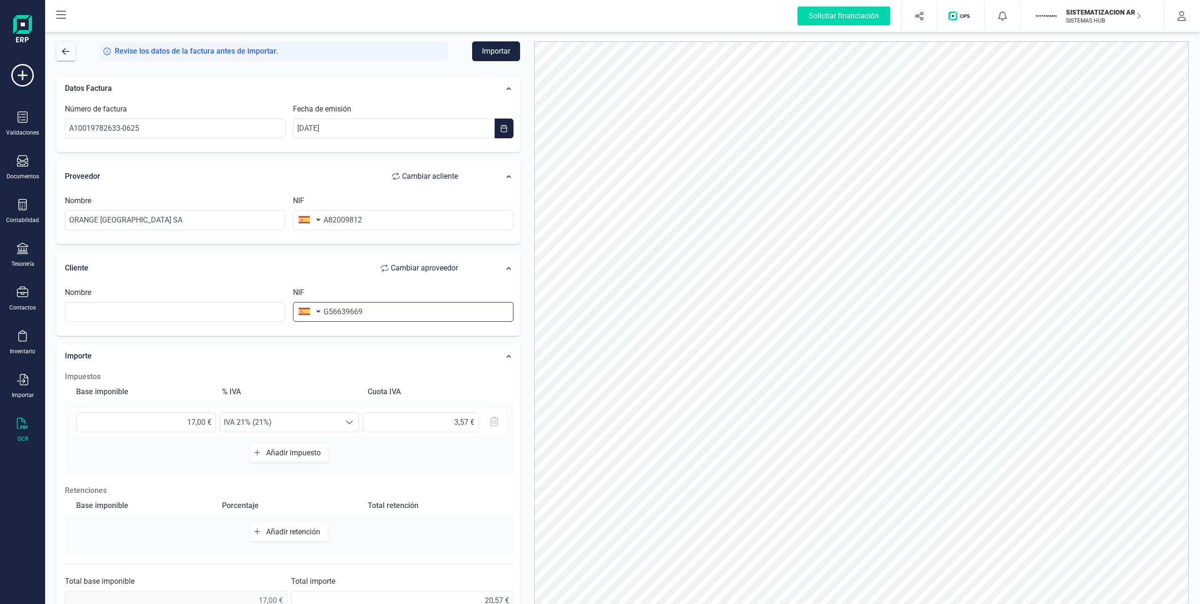
click at [387, 307] on input "G56639669" at bounding box center [403, 312] width 221 height 20
type input "G5663966"
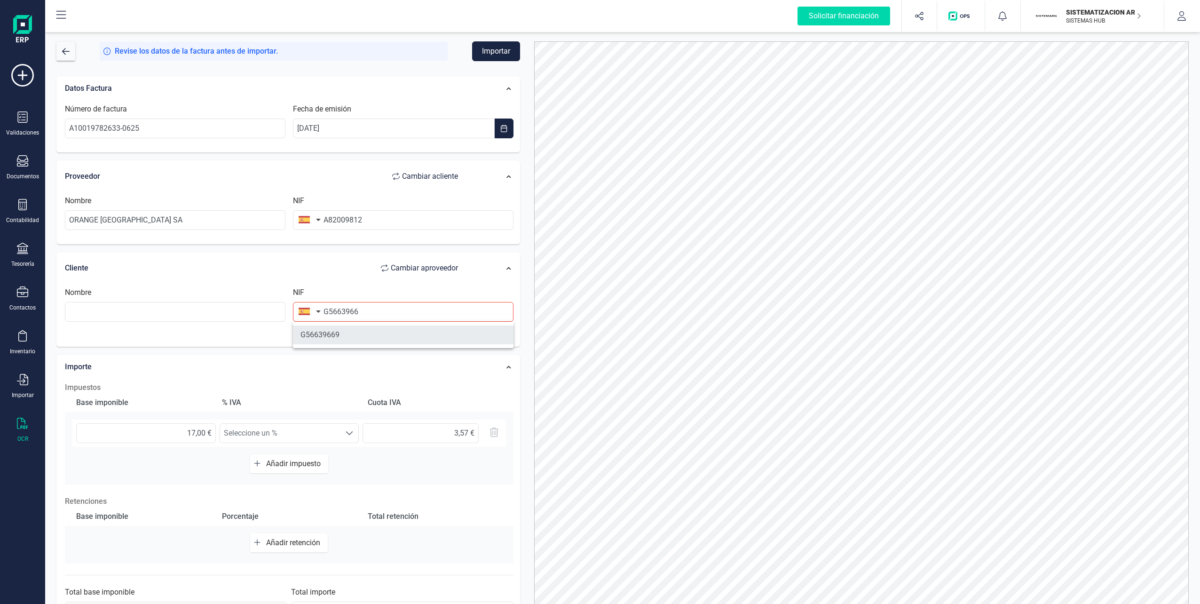
click at [372, 330] on li "G56639669" at bounding box center [403, 334] width 221 height 19
type input "FUNDACION MUJERES AL TIMON DE LA [PERSON_NAME]"
type input "G56639669"
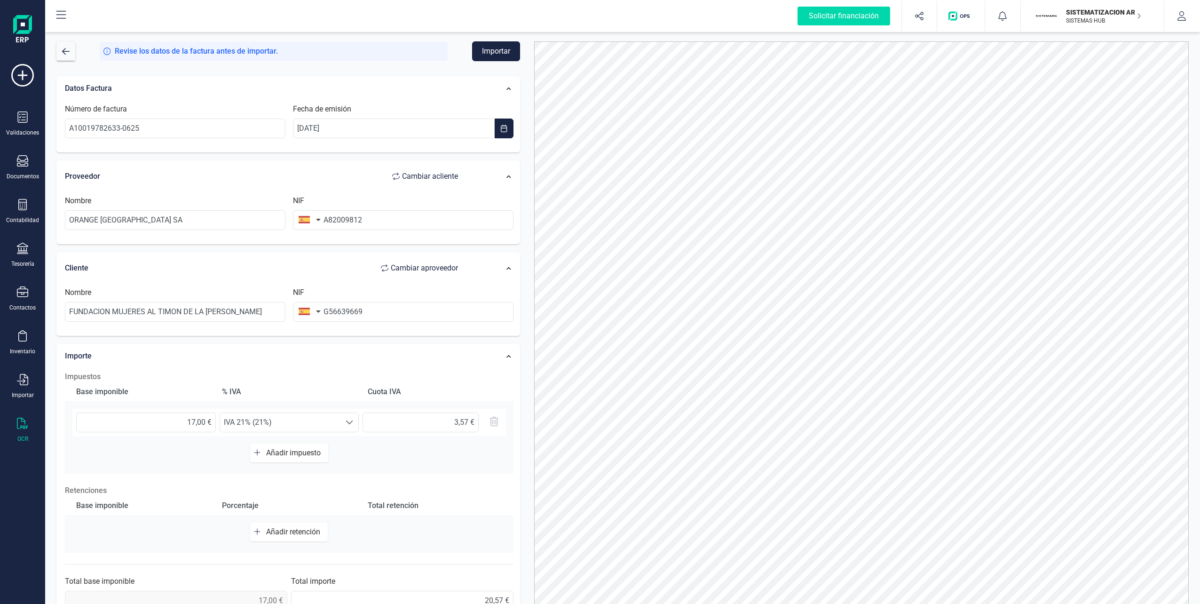
click at [488, 54] on button "Importar" at bounding box center [496, 51] width 48 height 20
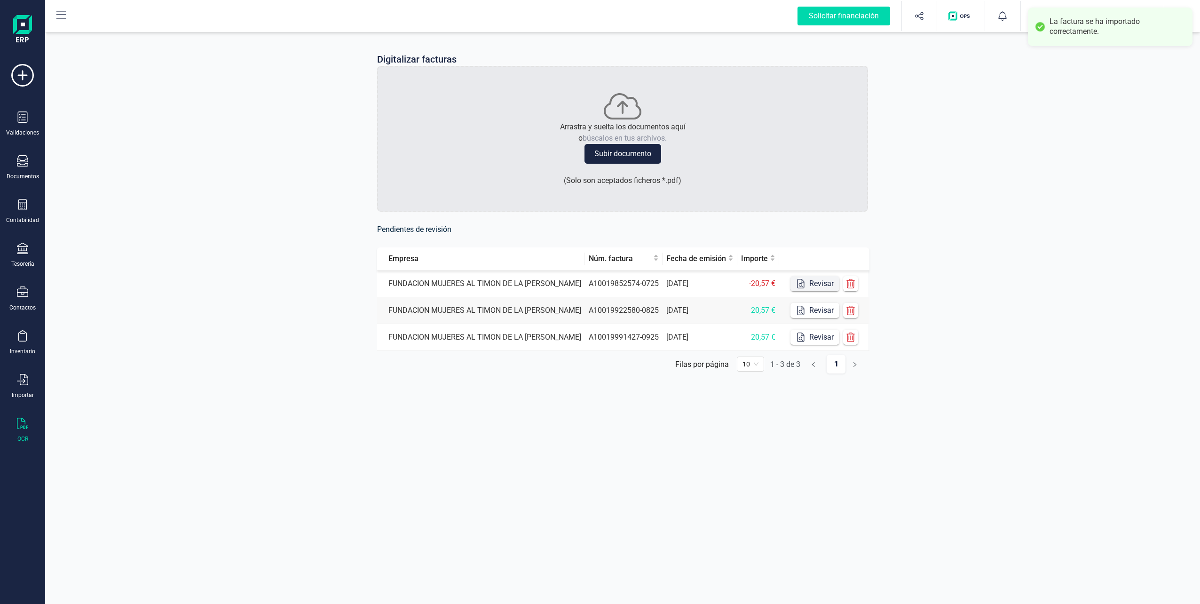
click at [597, 277] on button "Revisar" at bounding box center [815, 283] width 49 height 15
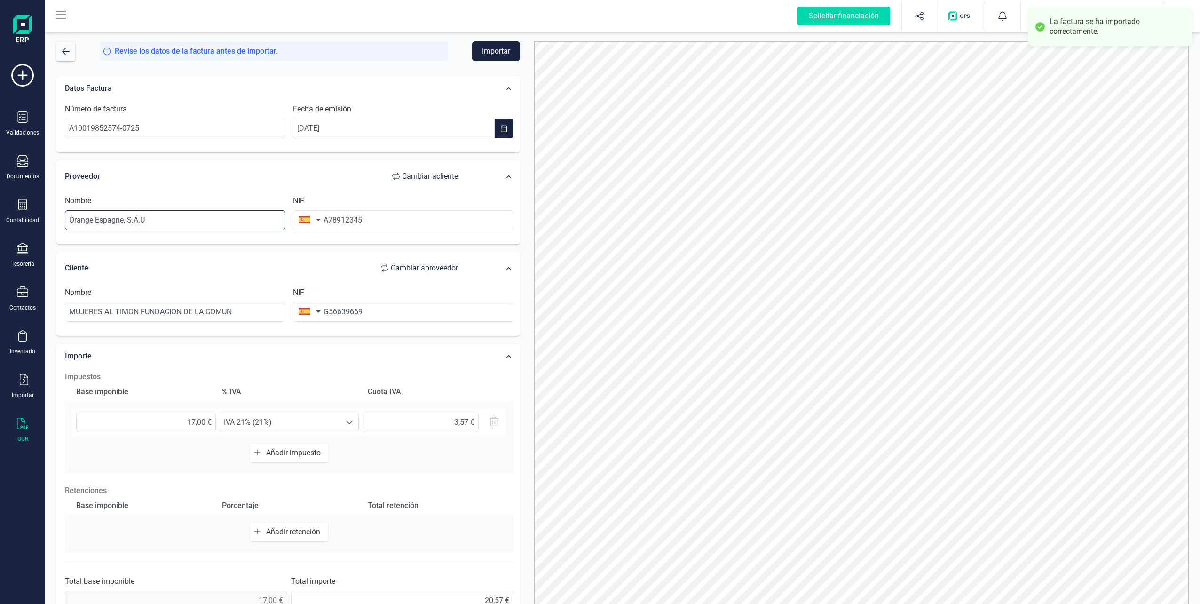
click at [184, 214] on input "Orange Espagne, S.A.U" at bounding box center [175, 220] width 221 height 20
drag, startPoint x: 188, startPoint y: 219, endPoint x: 65, endPoint y: 219, distance: 122.3
click at [65, 219] on input "Orange Espagne, S.A.U" at bounding box center [175, 220] width 221 height 20
click at [84, 217] on input "IRABNG" at bounding box center [175, 220] width 221 height 20
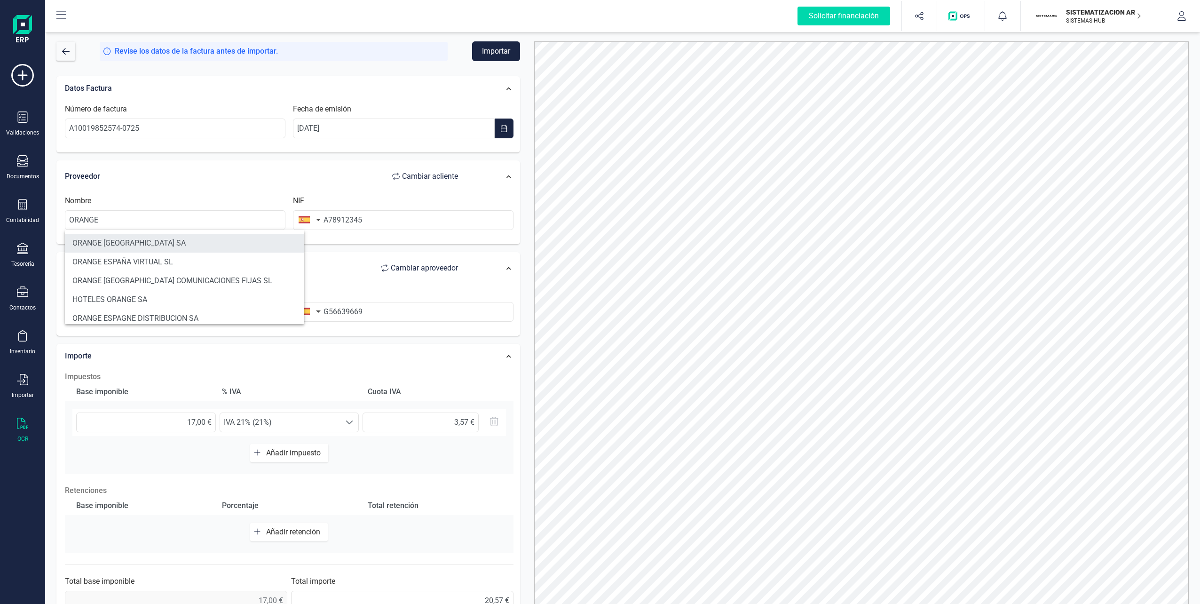
click at [131, 237] on li "ORANGE [GEOGRAPHIC_DATA] SA" at bounding box center [184, 243] width 239 height 19
type input "ORANGE [GEOGRAPHIC_DATA] SA"
type input "A82009812"
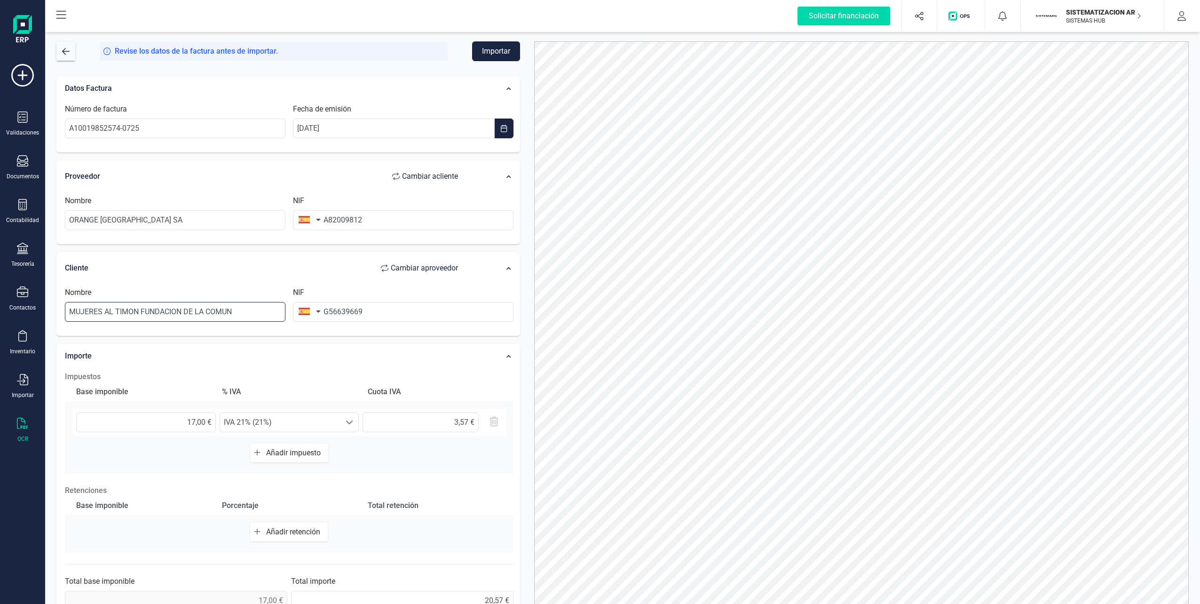
click at [213, 309] on input "MUJERES AL TIMON FUNDACION DE LA COMUN" at bounding box center [175, 312] width 221 height 20
click at [490, 52] on button "Importar" at bounding box center [496, 51] width 48 height 20
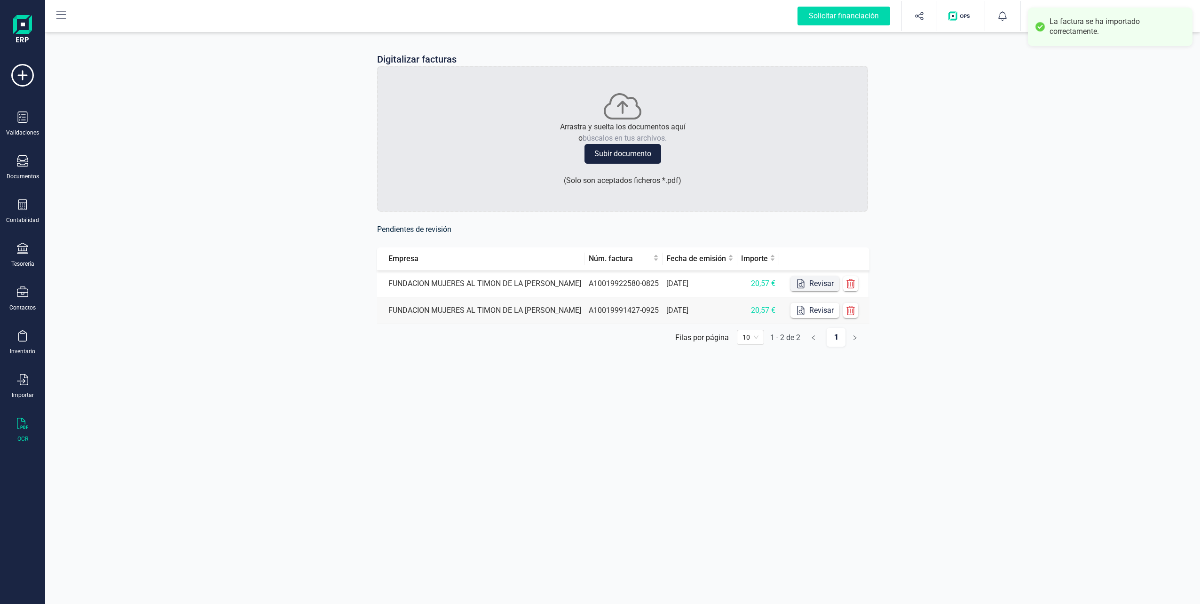
click at [597, 278] on button "Revisar" at bounding box center [815, 283] width 49 height 15
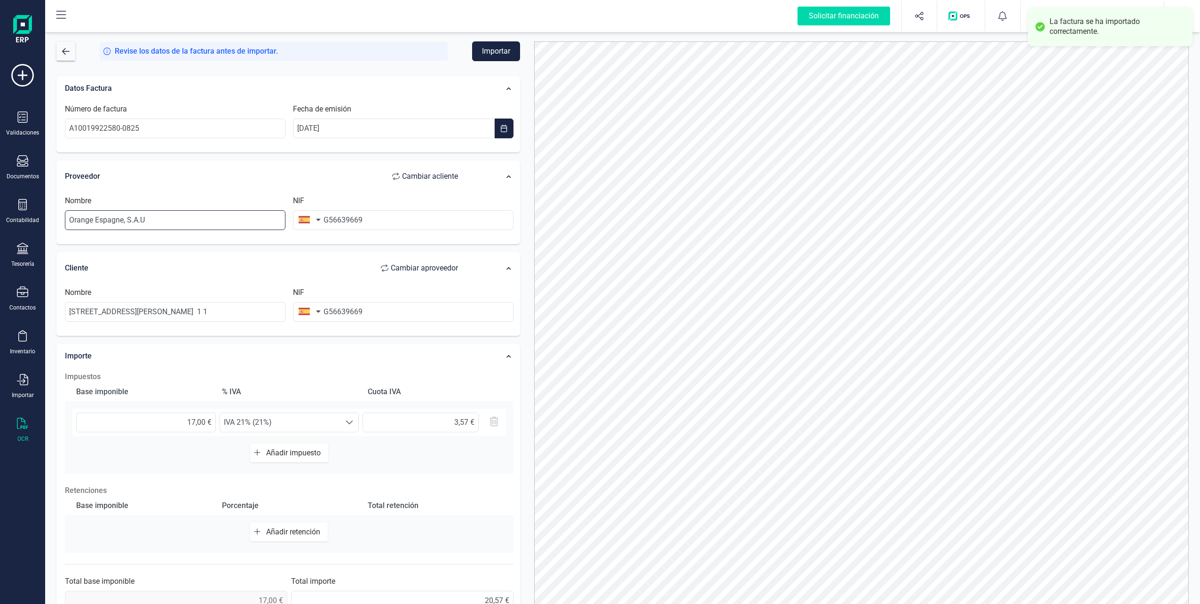
drag, startPoint x: 164, startPoint y: 218, endPoint x: 60, endPoint y: 218, distance: 103.9
click at [60, 218] on div "Proveedor Cambiar a cliente Nombre Orange Espagne, S.A.U NIF G56639669" at bounding box center [288, 202] width 464 height 84
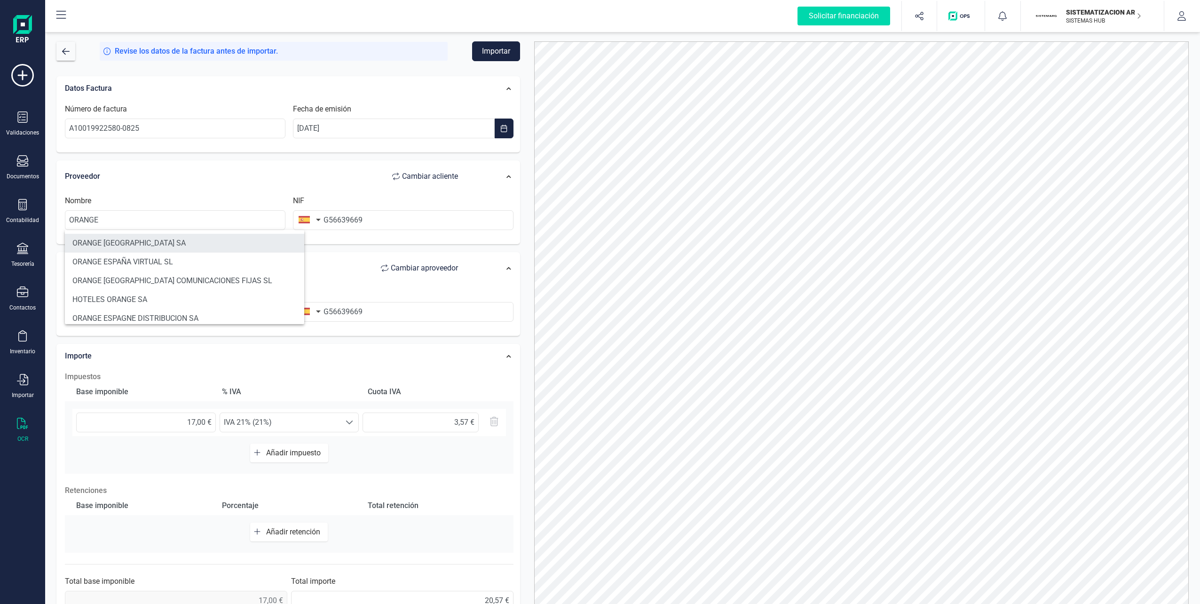
click at [112, 238] on li "ORANGE [GEOGRAPHIC_DATA] SA" at bounding box center [184, 243] width 239 height 19
type input "ORANGE [GEOGRAPHIC_DATA] SA"
type input "A82009812"
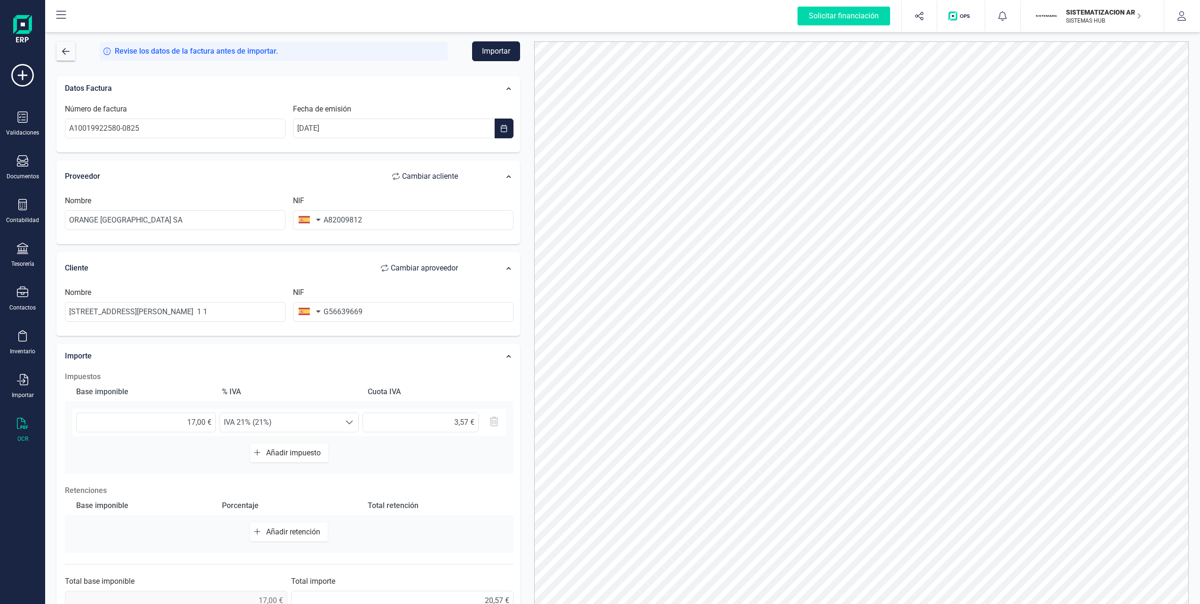
click at [493, 48] on button "Importar" at bounding box center [496, 51] width 48 height 20
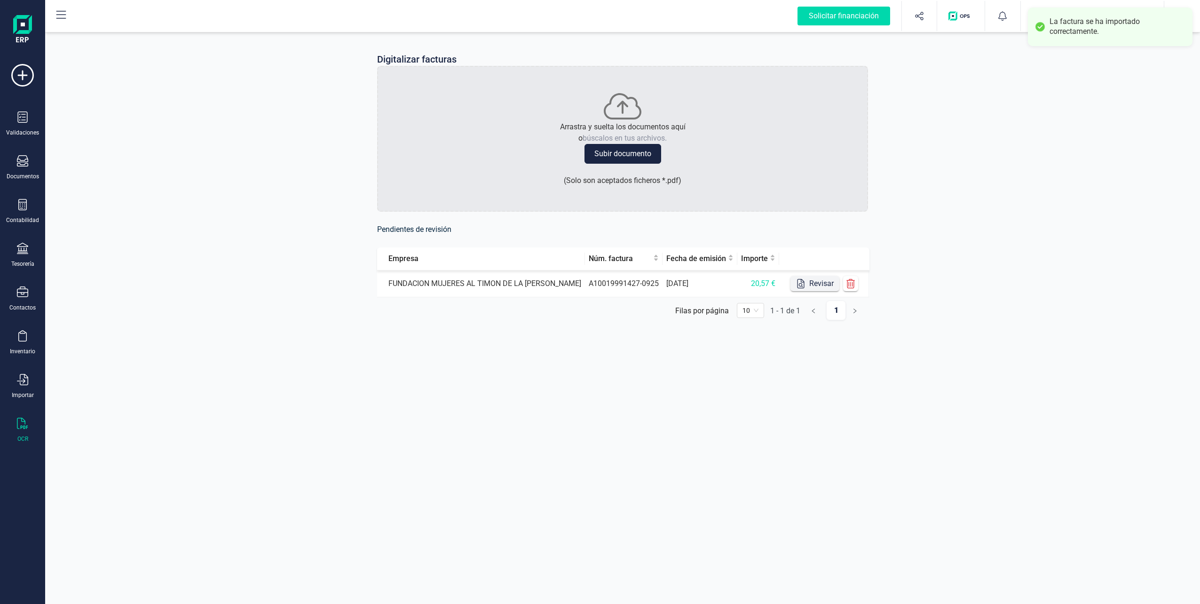
click at [597, 282] on button "Revisar" at bounding box center [815, 283] width 49 height 15
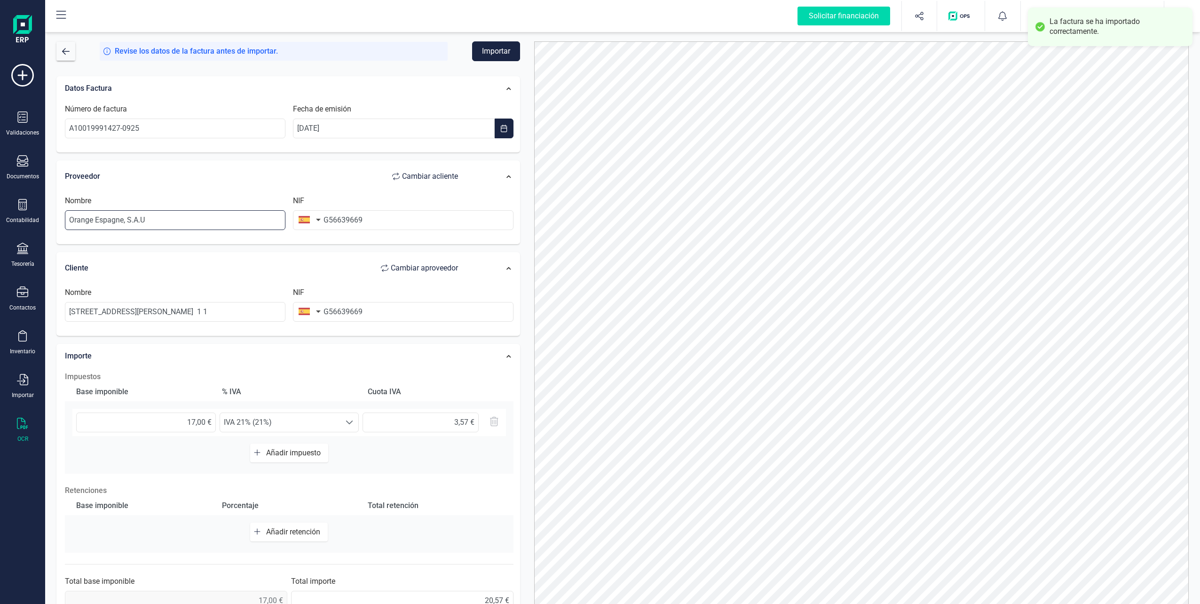
click at [226, 226] on input "Orange Espagne, S.A.U" at bounding box center [175, 220] width 221 height 20
drag, startPoint x: 181, startPoint y: 224, endPoint x: 48, endPoint y: 216, distance: 133.4
click at [48, 216] on div "Revise los datos de la factura antes de importar. Importar Datos Factura Número…" at bounding box center [622, 317] width 1155 height 574
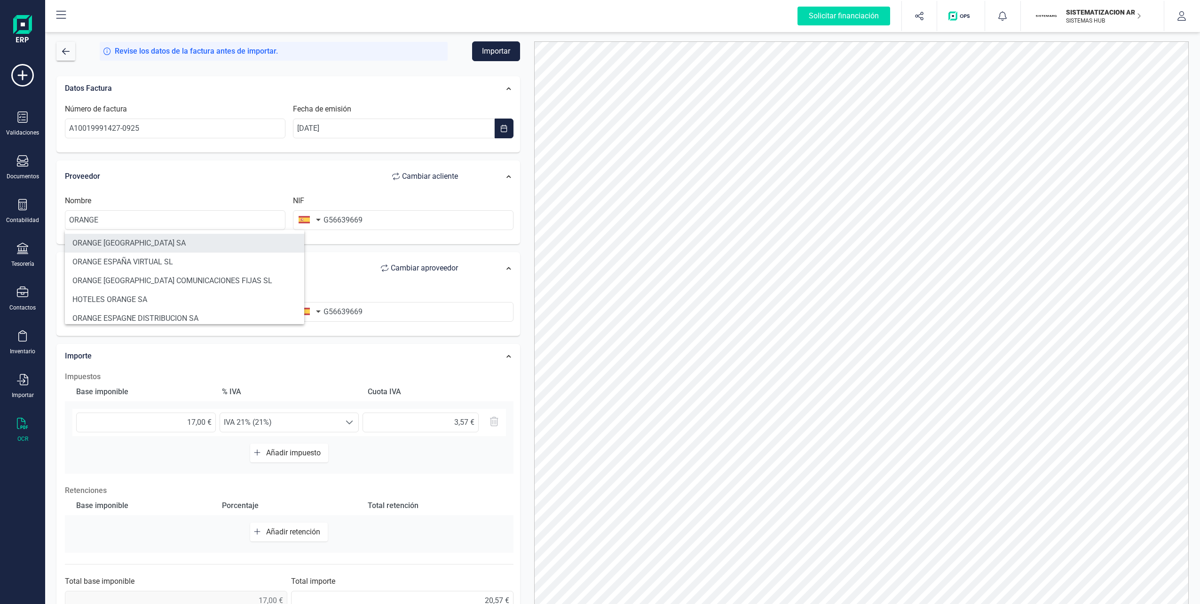
click at [231, 247] on li "ORANGE [GEOGRAPHIC_DATA] SA" at bounding box center [184, 243] width 239 height 19
type input "ORANGE [GEOGRAPHIC_DATA] SA"
type input "A82009812"
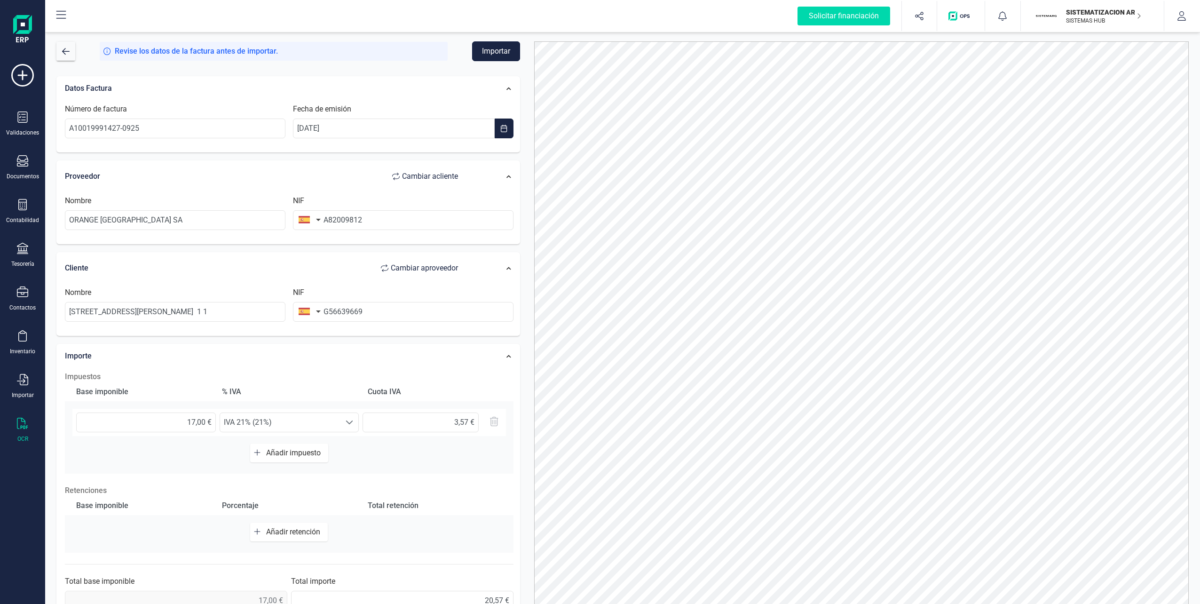
click at [496, 46] on button "Importar" at bounding box center [496, 51] width 48 height 20
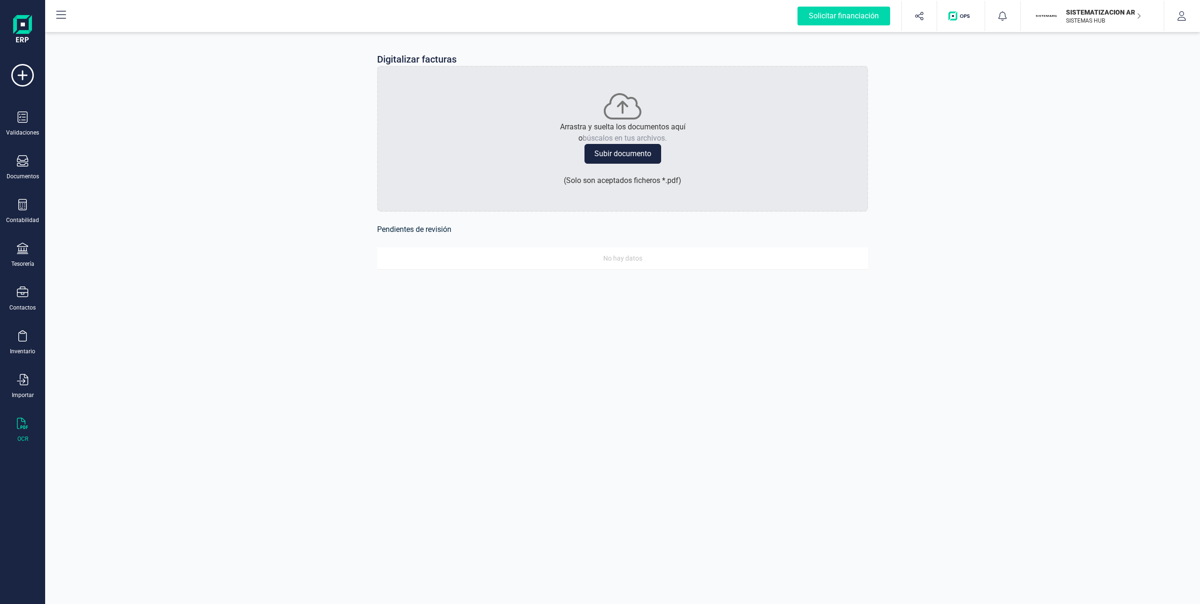
click at [597, 293] on div "Digitalizar facturas Arrastra y suelta los documentos aquí o búscalos en tus ar…" at bounding box center [623, 166] width 536 height 273
